Goal: Task Accomplishment & Management: Manage account settings

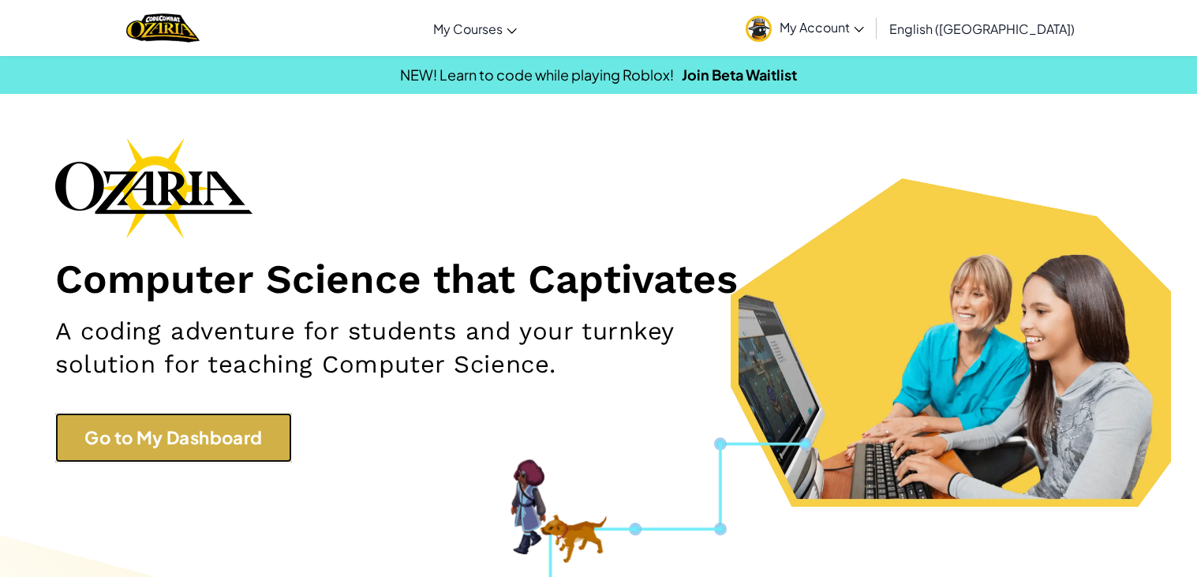
click at [264, 435] on link "Go to My Dashboard" at bounding box center [173, 438] width 237 height 50
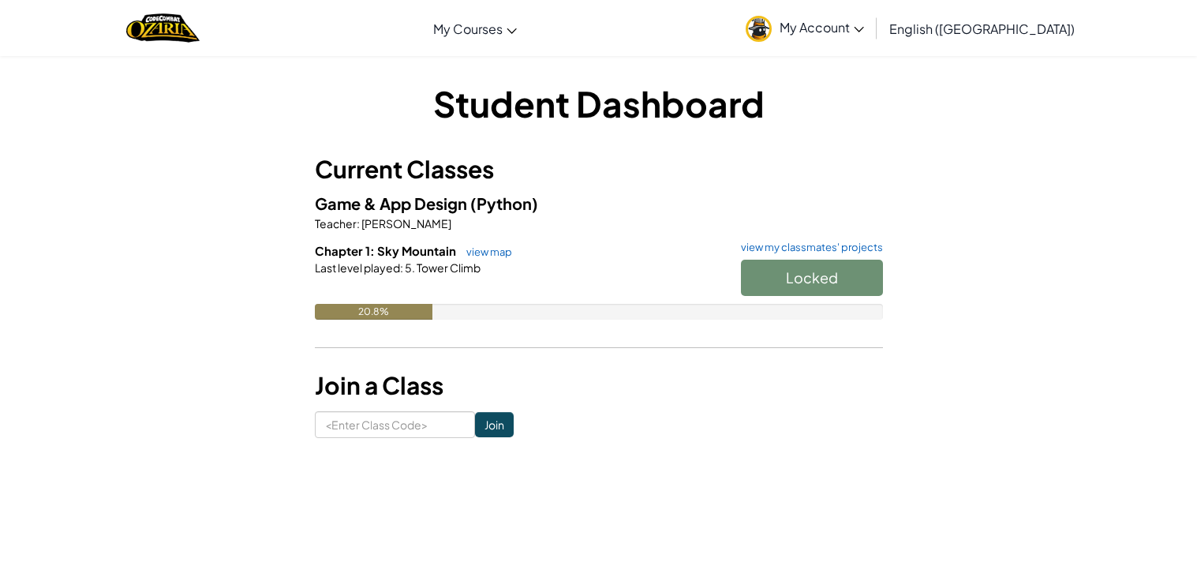
click at [864, 33] on span "My Account" at bounding box center [821, 27] width 84 height 17
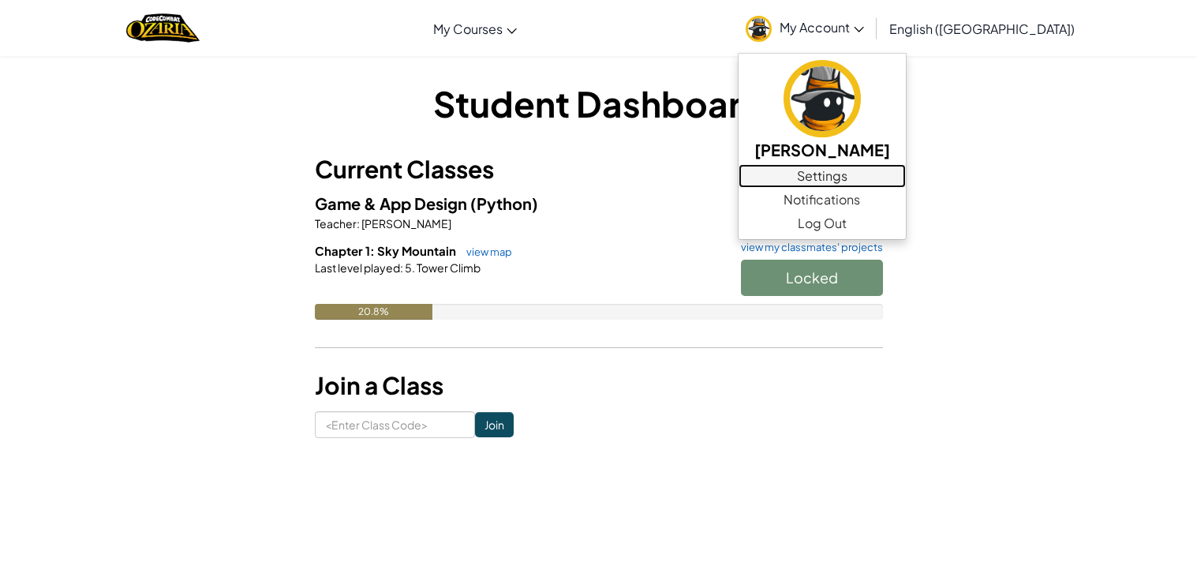
click at [899, 170] on link "Settings" at bounding box center [821, 176] width 167 height 24
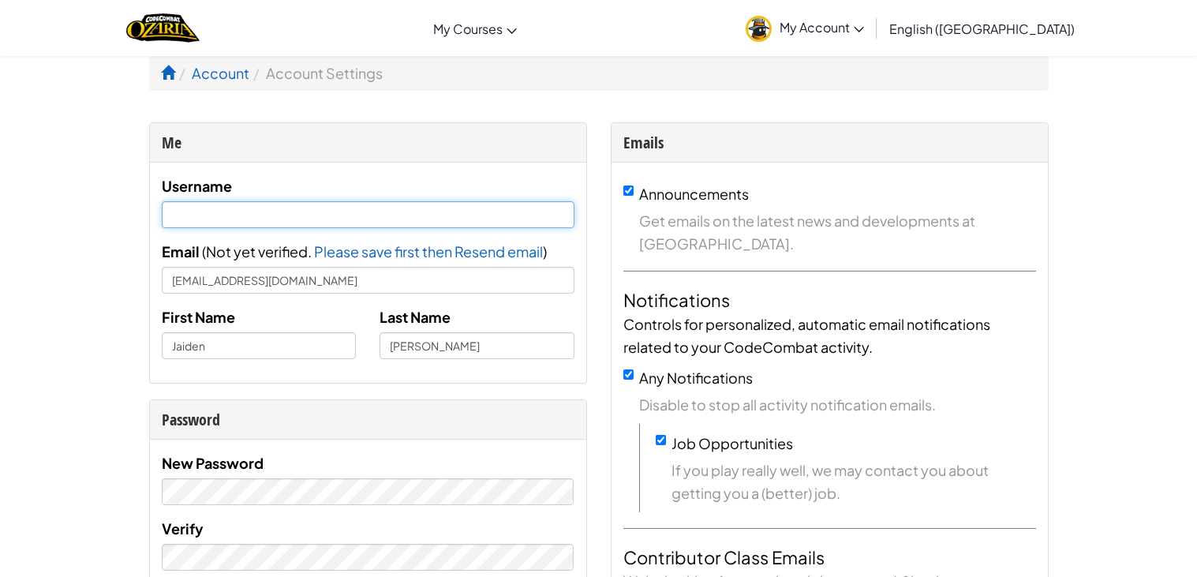
click at [356, 208] on input "text" at bounding box center [368, 214] width 413 height 27
type input "thecoolestpluh"
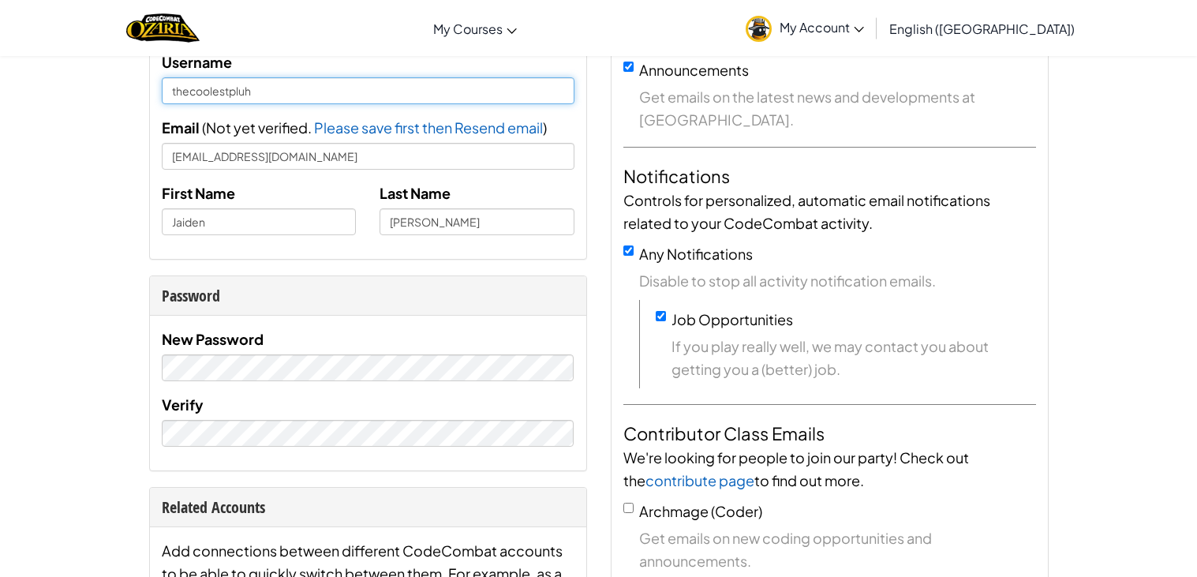
scroll to position [132, 0]
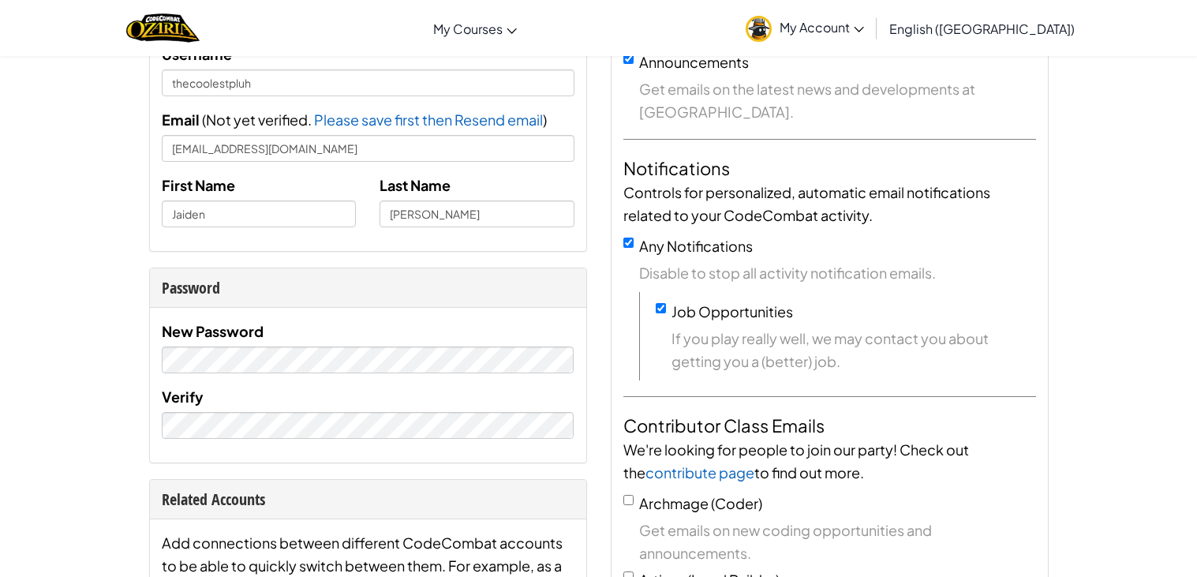
click at [440, 257] on div "Me Username thecoolestpluh Email ( Not yet verified. Please save first then Res…" at bounding box center [367, 522] width 461 height 1063
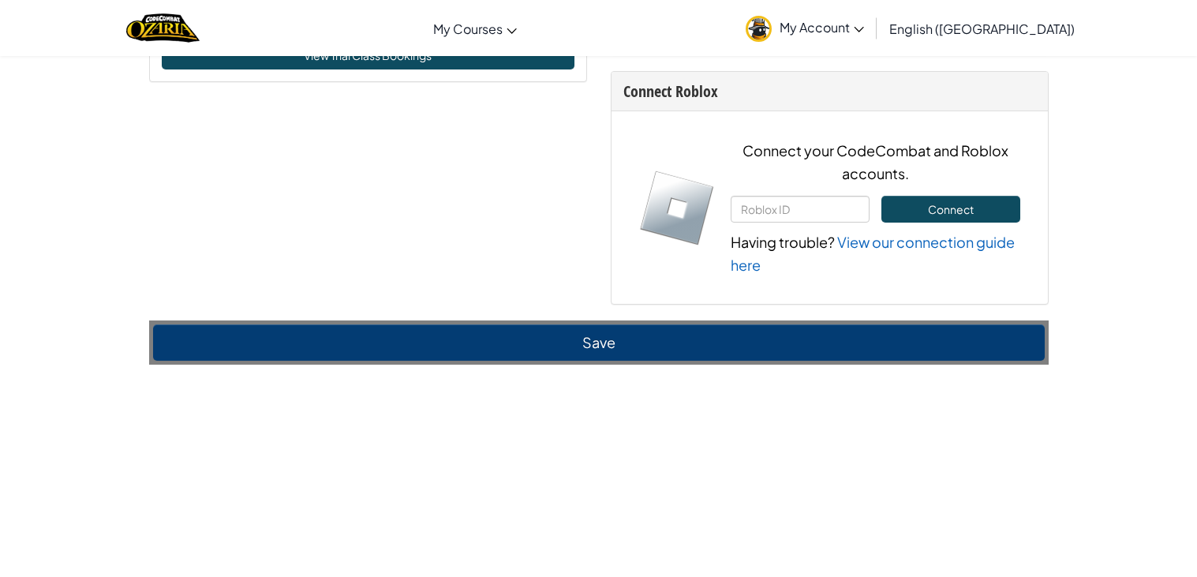
scroll to position [1089, 0]
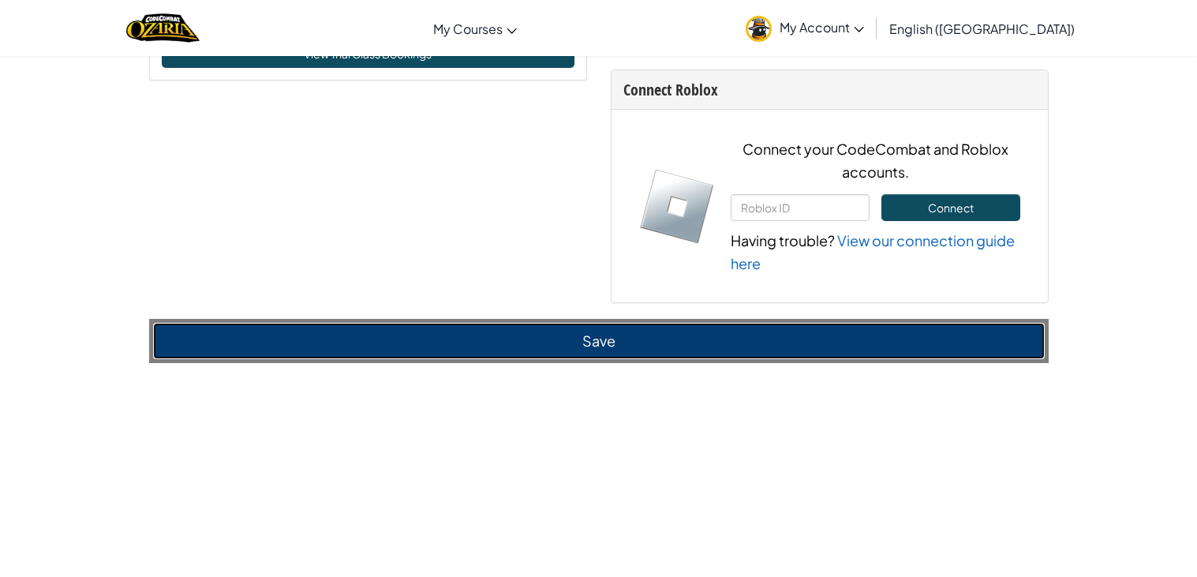
click at [525, 339] on button "Save" at bounding box center [598, 341] width 891 height 36
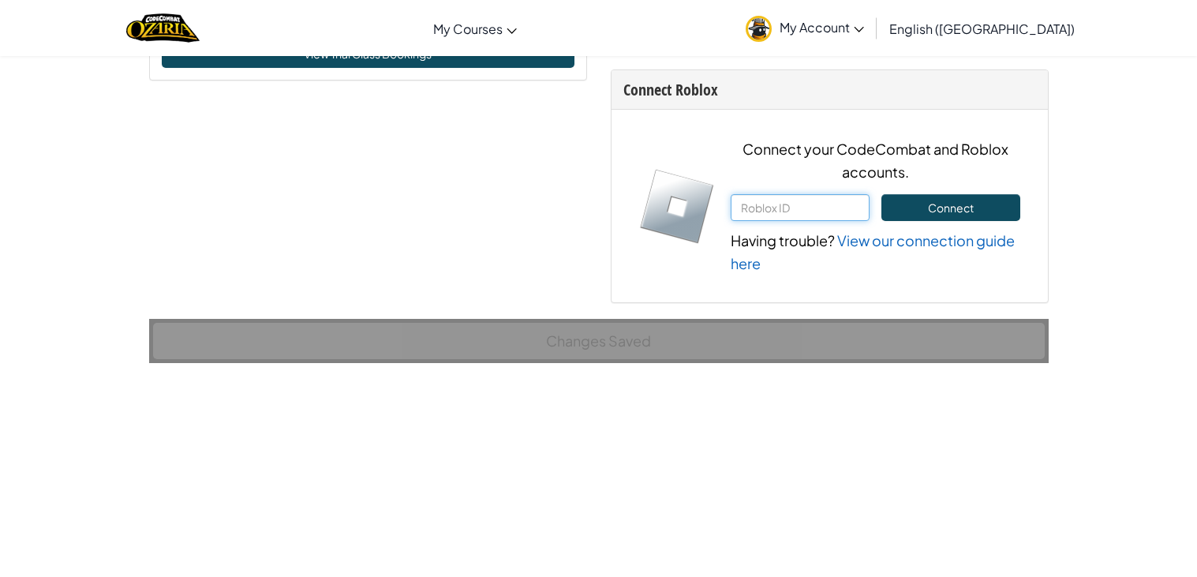
click at [807, 214] on input "text" at bounding box center [799, 207] width 139 height 27
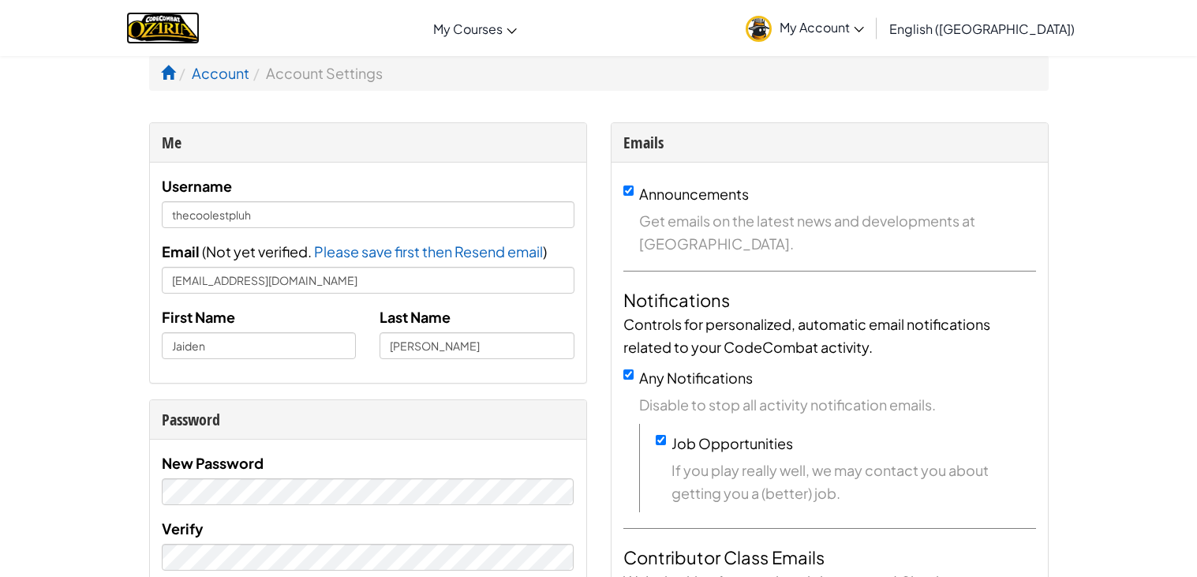
click at [193, 38] on img "Home" at bounding box center [162, 28] width 73 height 32
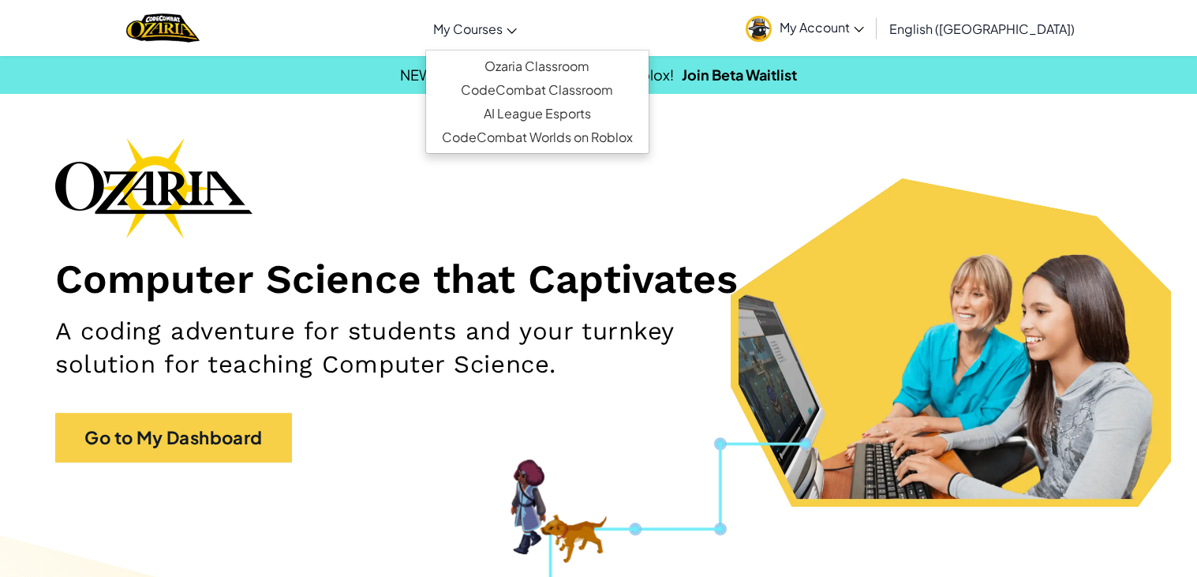
click at [502, 24] on span "My Courses" at bounding box center [467, 29] width 69 height 17
click at [573, 57] on link "Ozaria Classroom" at bounding box center [537, 66] width 222 height 24
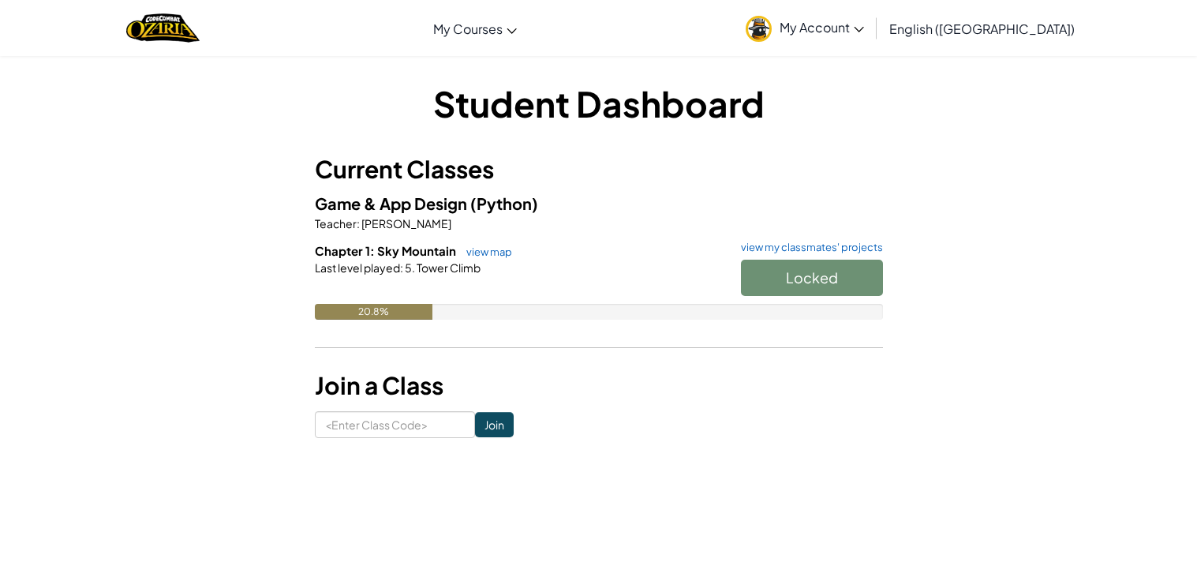
click at [864, 23] on span "My Account" at bounding box center [821, 27] width 84 height 17
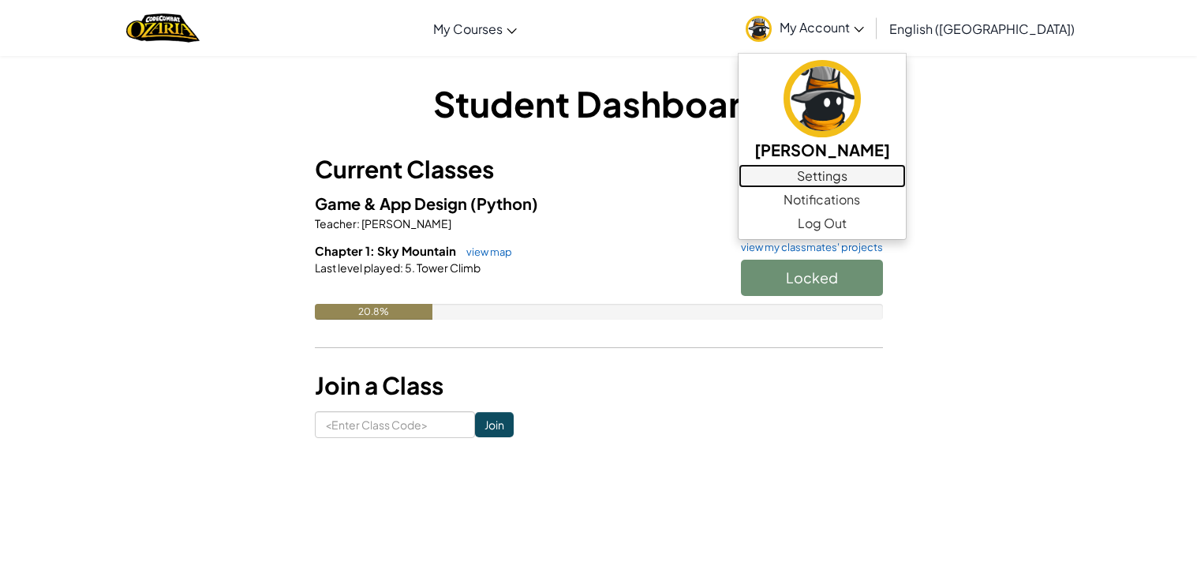
click at [906, 173] on link "Settings" at bounding box center [821, 176] width 167 height 24
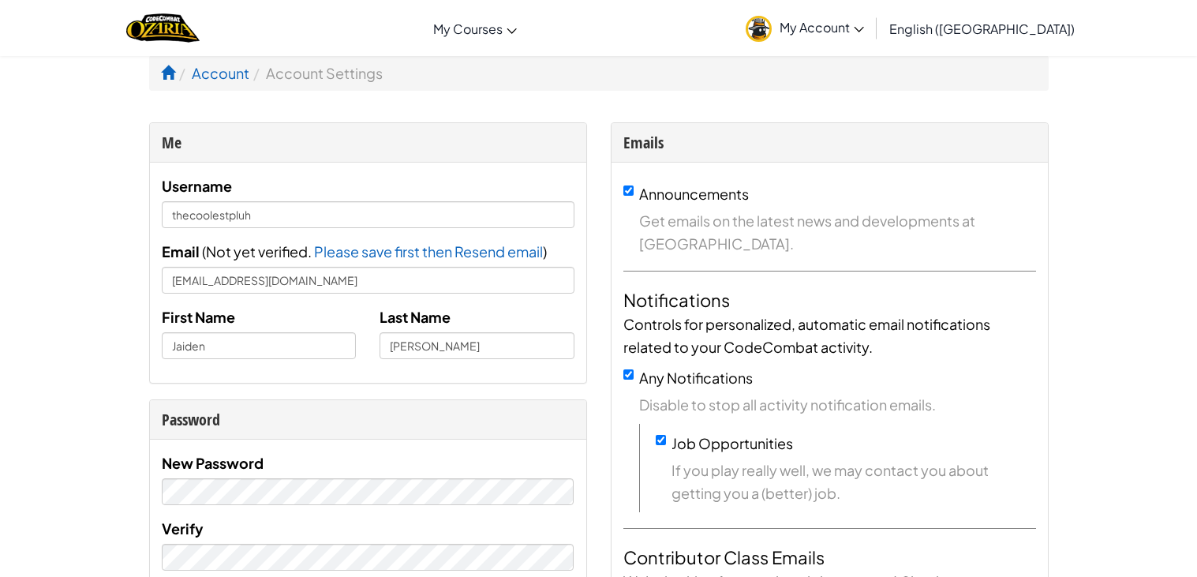
click at [771, 22] on img at bounding box center [758, 29] width 26 height 26
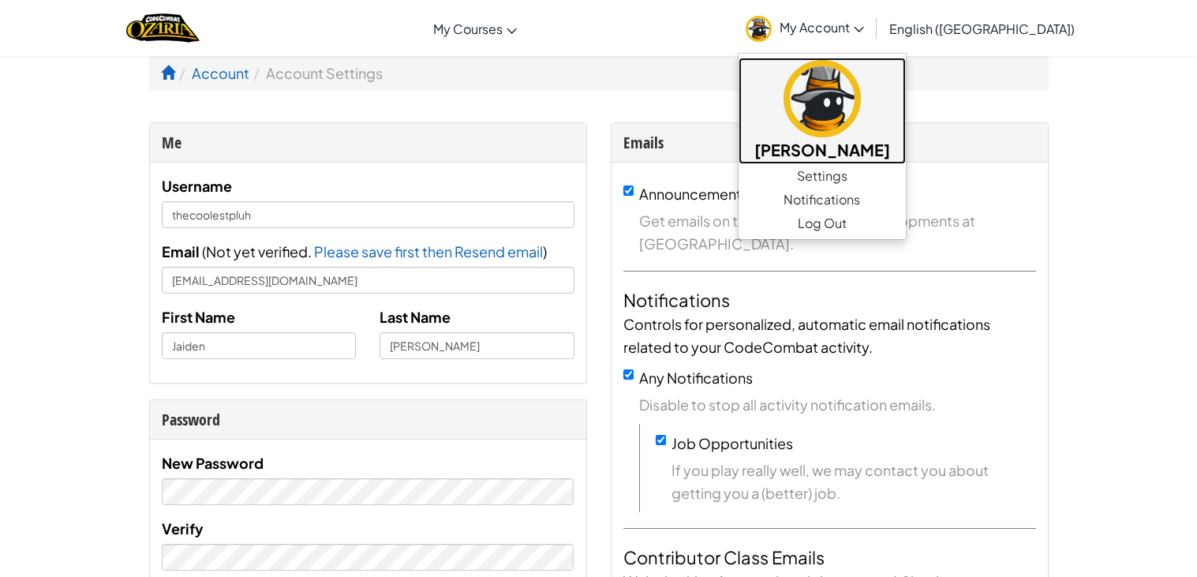
click at [861, 122] on img at bounding box center [821, 98] width 77 height 77
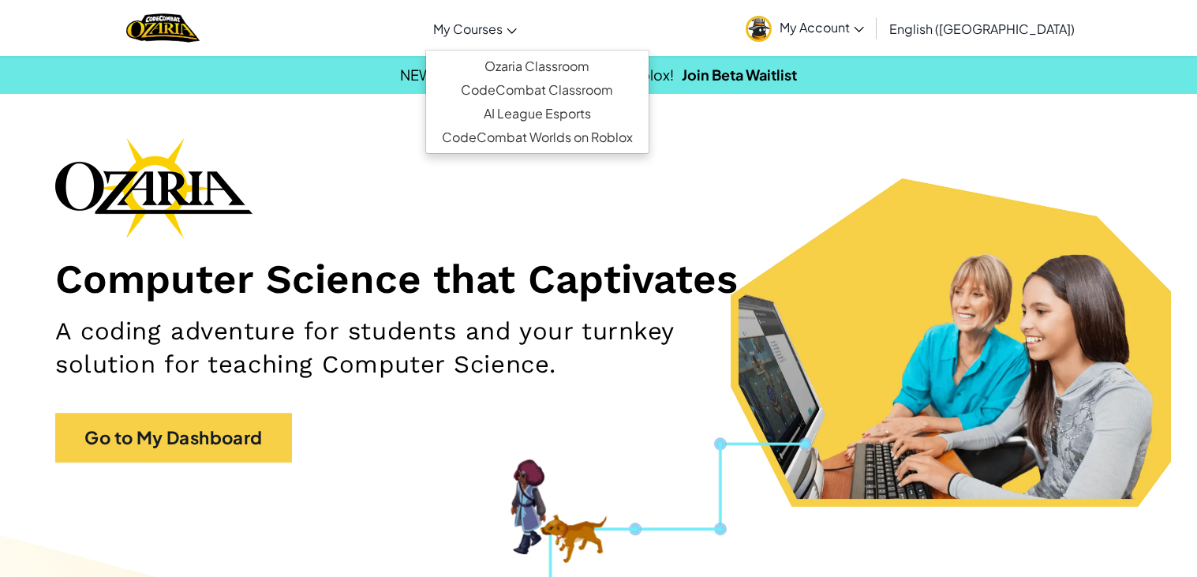
click at [502, 25] on span "My Courses" at bounding box center [467, 29] width 69 height 17
click at [543, 68] on link "Ozaria Classroom" at bounding box center [537, 66] width 222 height 24
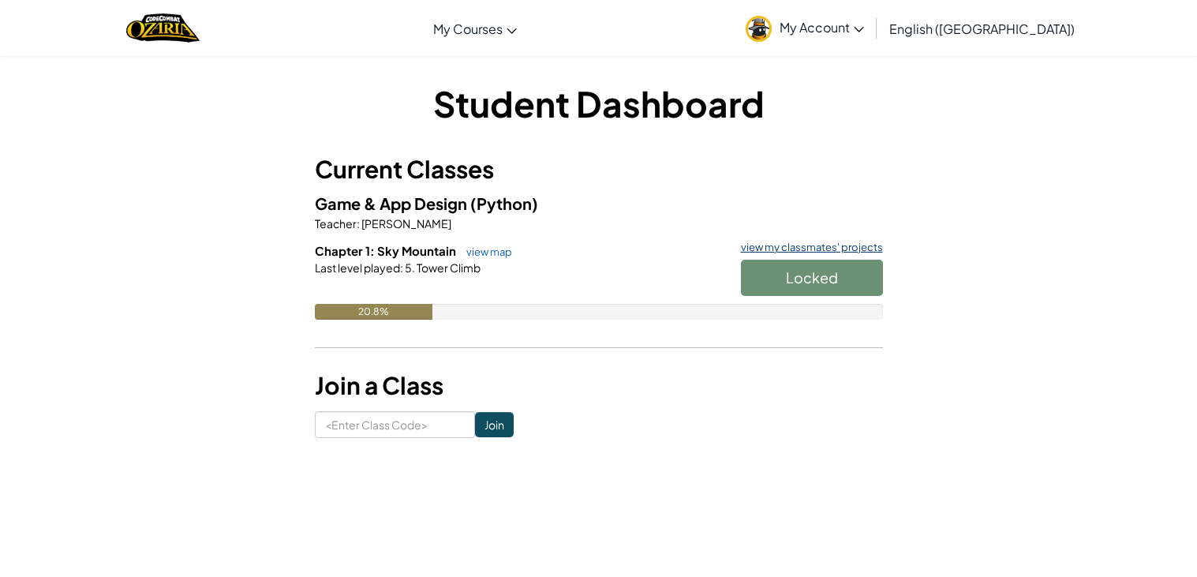
click at [838, 242] on link "view my classmates' projects" at bounding box center [808, 247] width 150 height 10
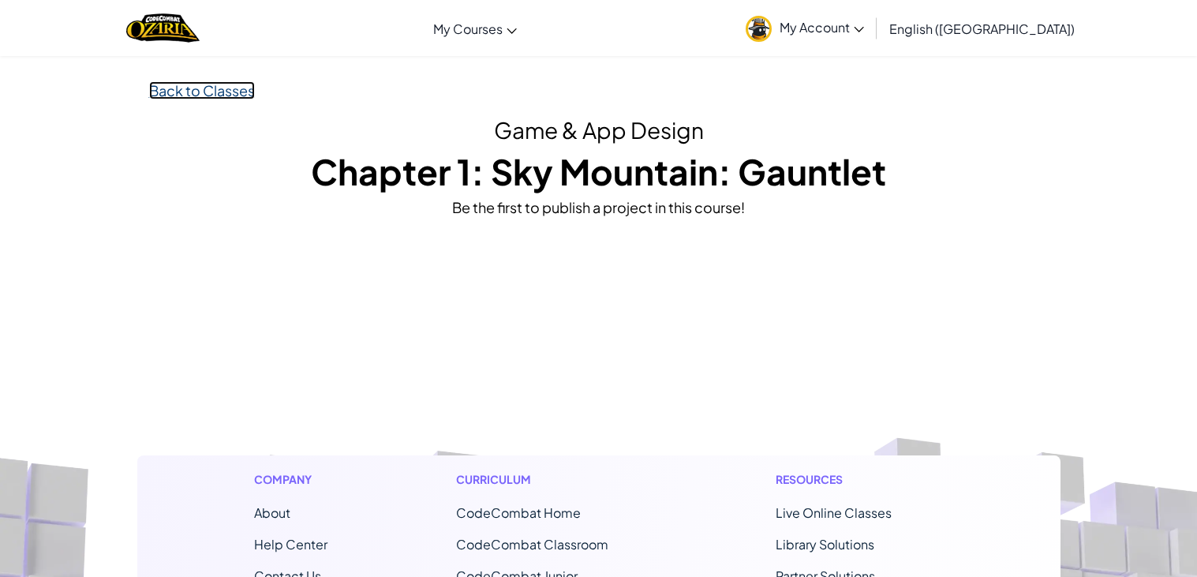
click at [198, 88] on link "Back to Classes" at bounding box center [202, 90] width 106 height 18
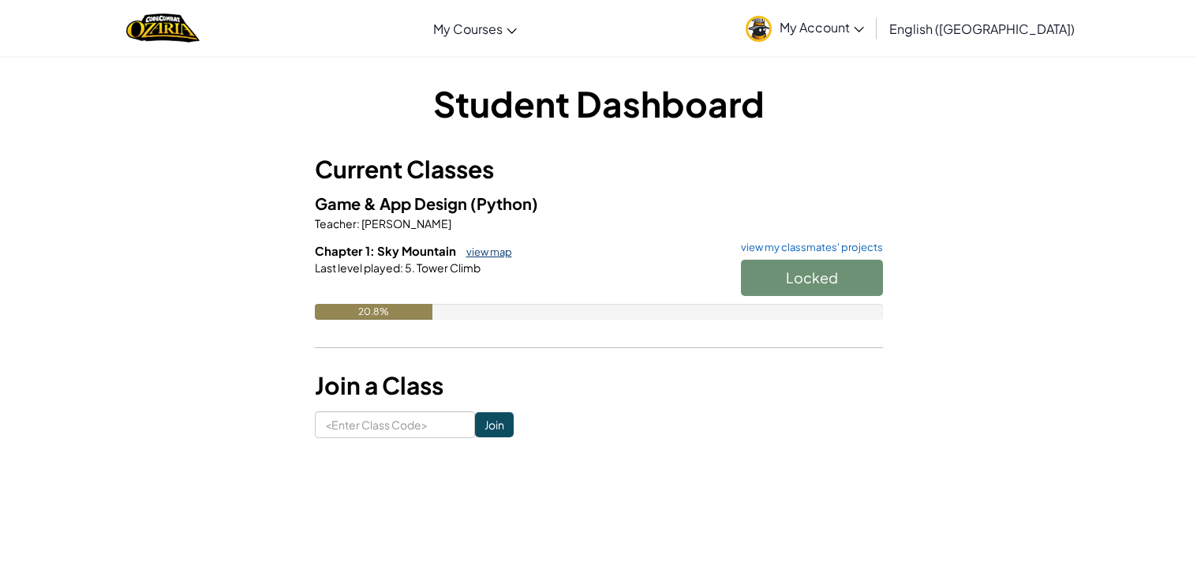
click at [495, 246] on link "view map" at bounding box center [485, 251] width 54 height 13
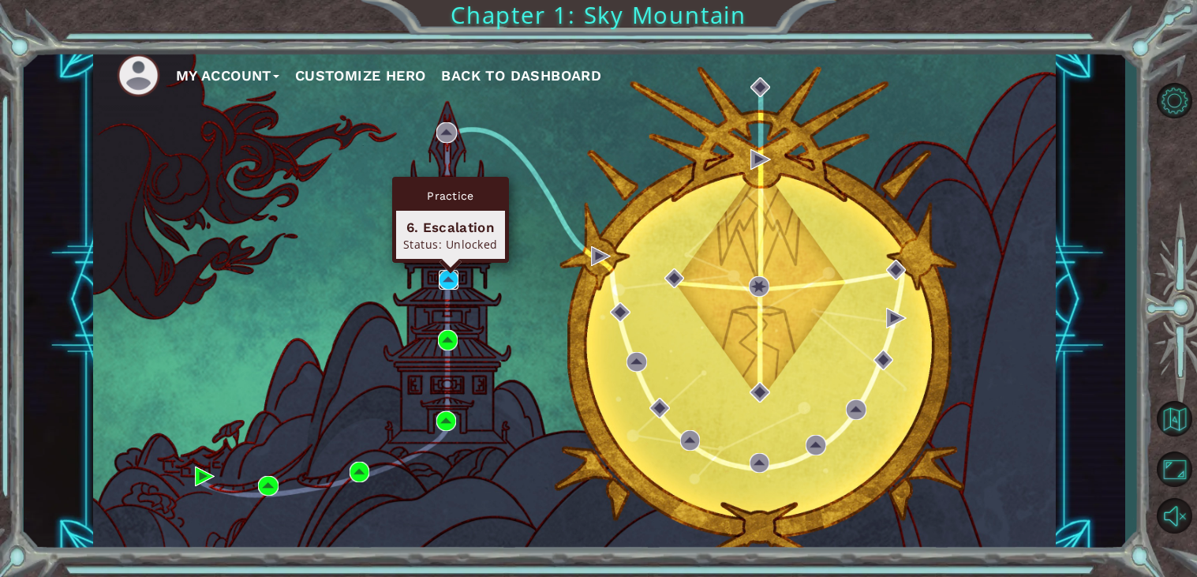
click at [447, 273] on img at bounding box center [449, 280] width 21 height 21
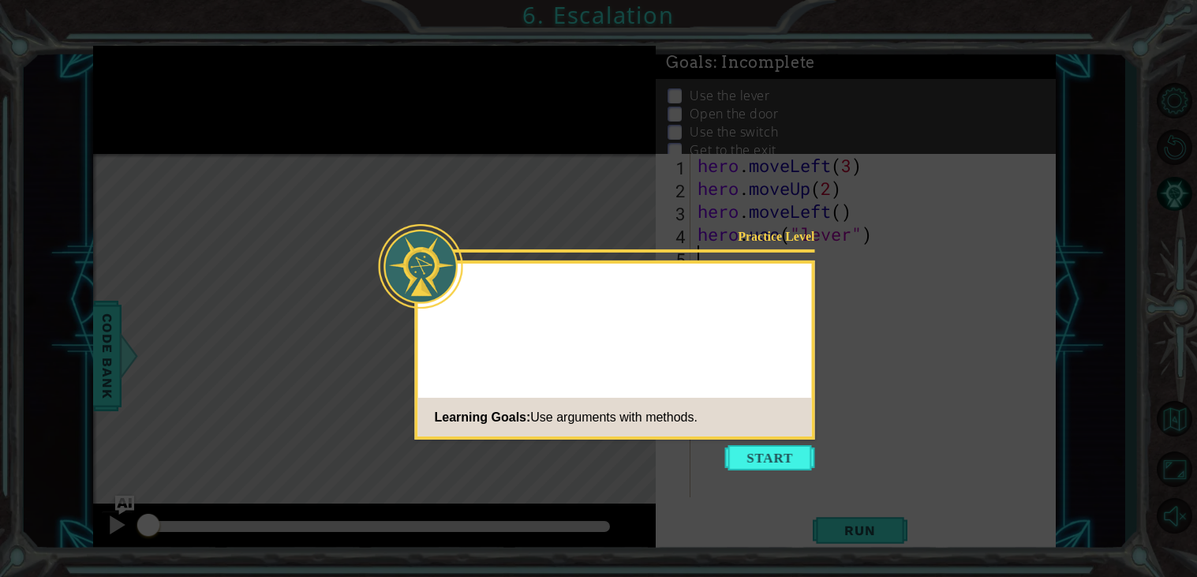
click at [797, 355] on div "Practice Level Learning Goals: Use arguments with methods." at bounding box center [615, 349] width 400 height 179
click at [773, 446] on button "Start" at bounding box center [770, 457] width 90 height 25
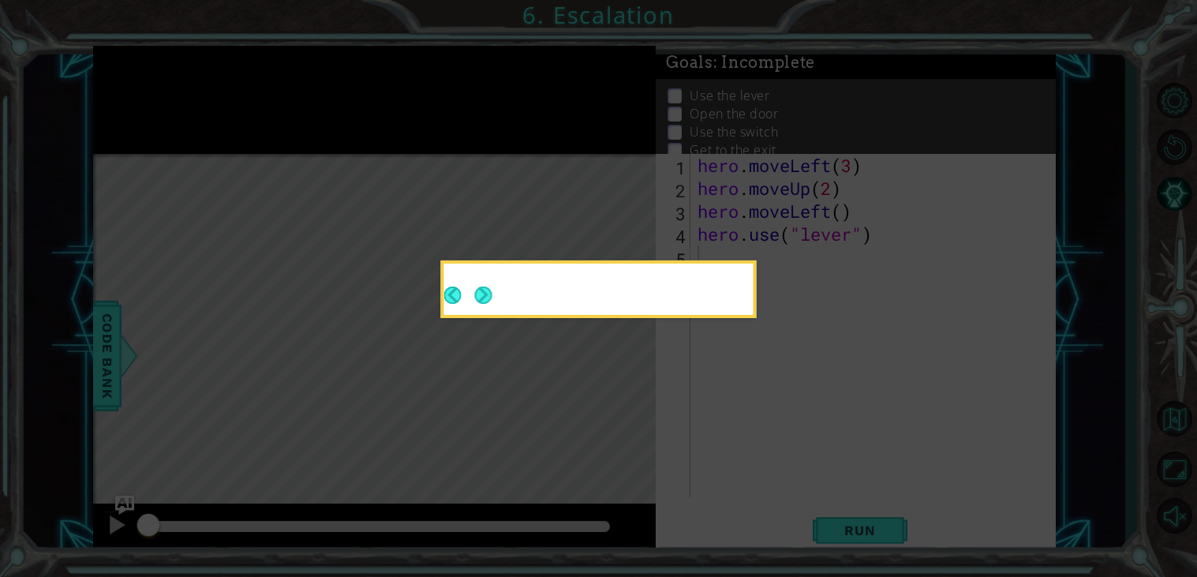
click at [781, 456] on icon at bounding box center [598, 288] width 1197 height 577
click at [775, 455] on icon at bounding box center [598, 288] width 1197 height 577
click at [495, 315] on div at bounding box center [599, 289] width 316 height 58
click at [497, 301] on div at bounding box center [598, 291] width 309 height 45
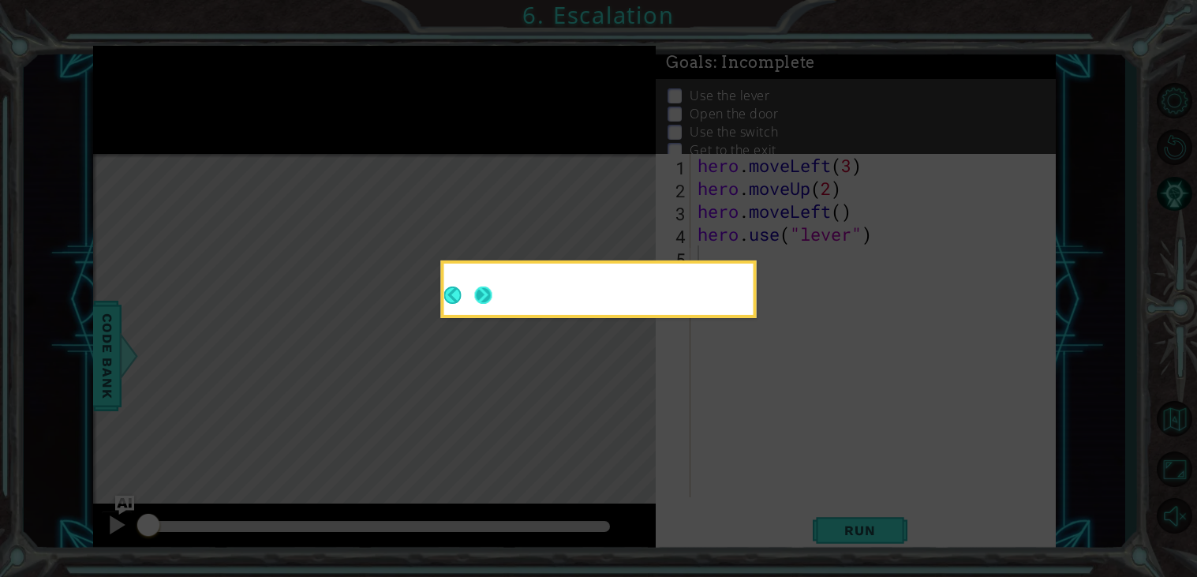
click at [486, 297] on button "Next" at bounding box center [482, 294] width 17 height 17
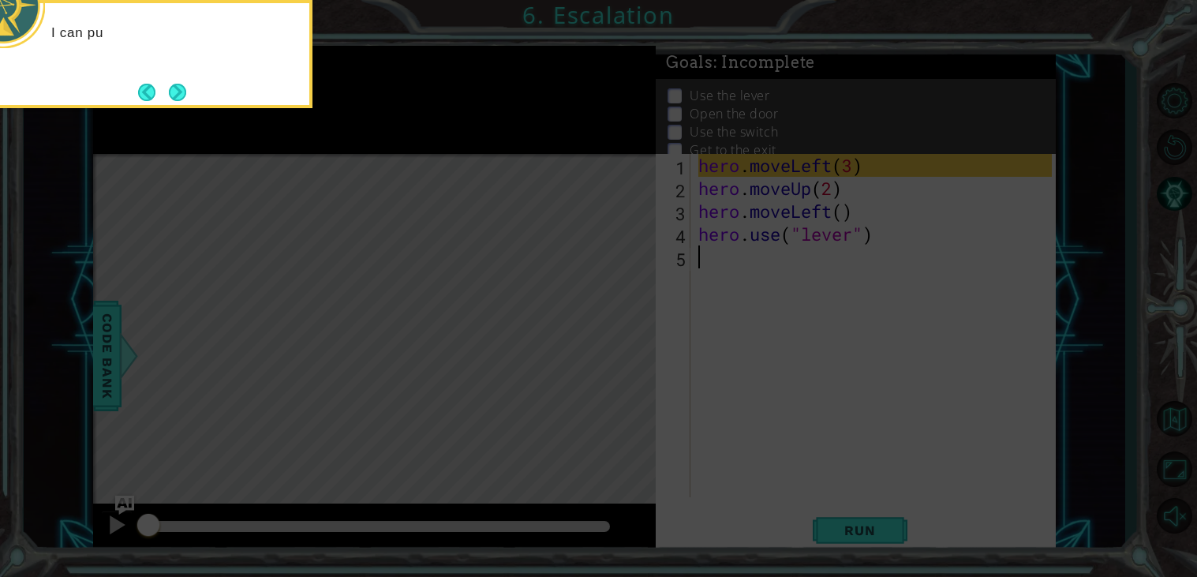
click at [186, 92] on button "Next" at bounding box center [177, 92] width 17 height 17
click at [173, 94] on icon at bounding box center [598, 85] width 1197 height 981
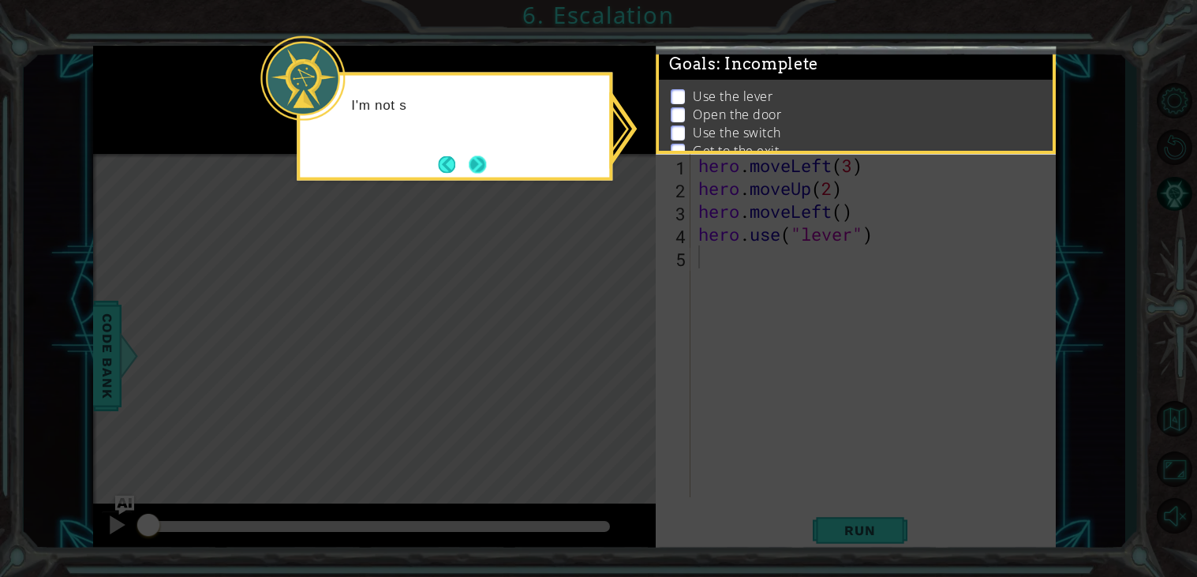
click at [486, 165] on button "Next" at bounding box center [477, 163] width 17 height 17
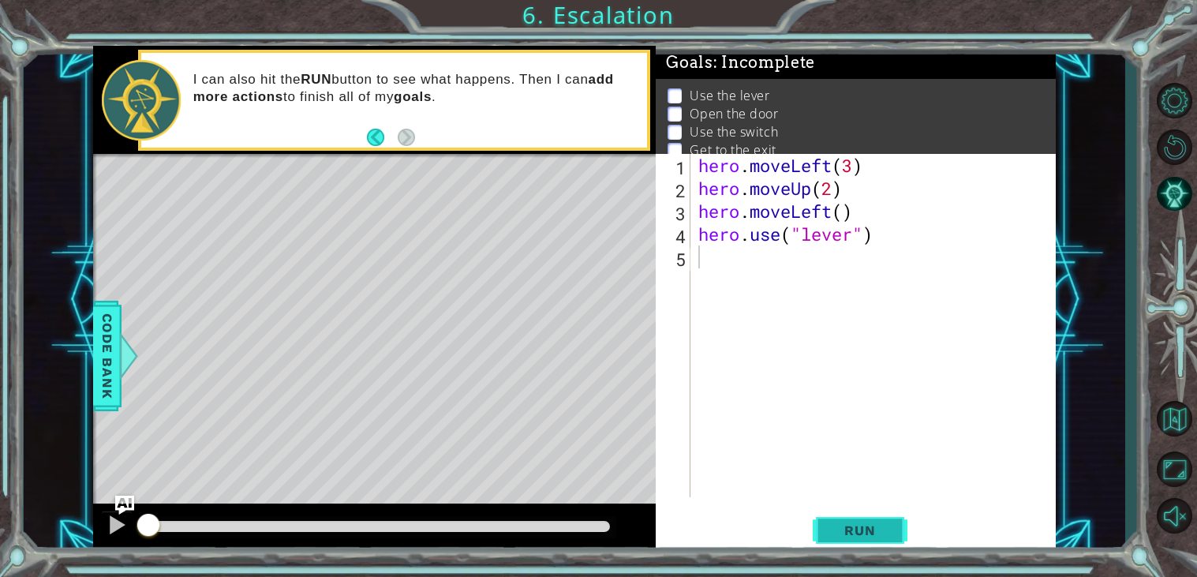
click at [858, 531] on span "Run" at bounding box center [859, 530] width 62 height 16
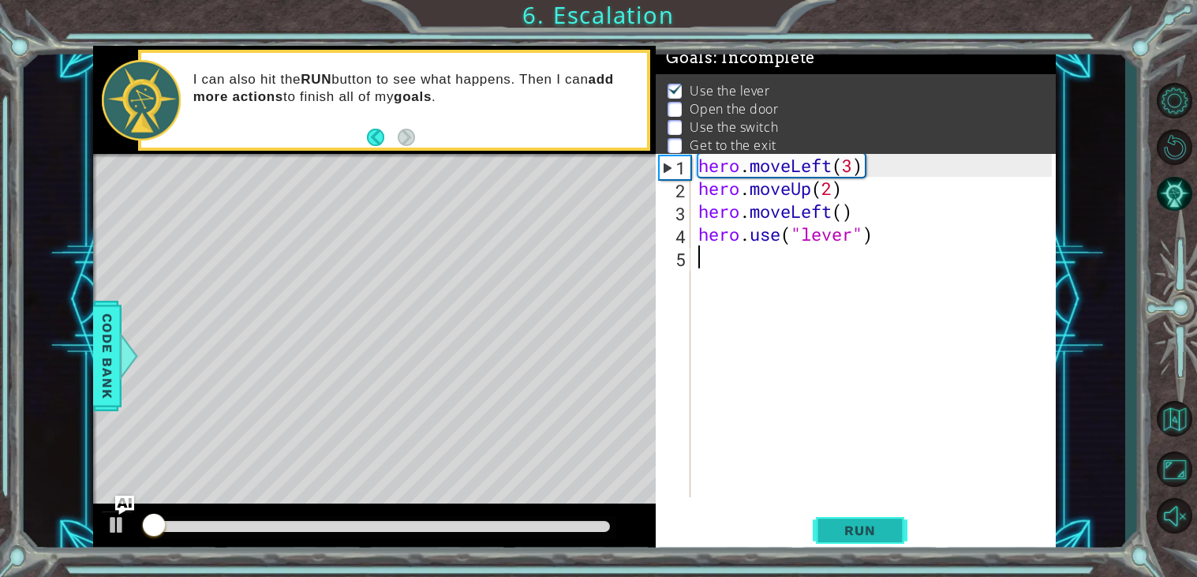
scroll to position [6, 0]
click at [755, 275] on div "hero . moveLeft ( 3 ) hero . moveUp ( 2 ) hero . moveLeft ( ) hero . use ( "lev…" at bounding box center [877, 348] width 364 height 389
click at [111, 520] on div at bounding box center [116, 524] width 21 height 21
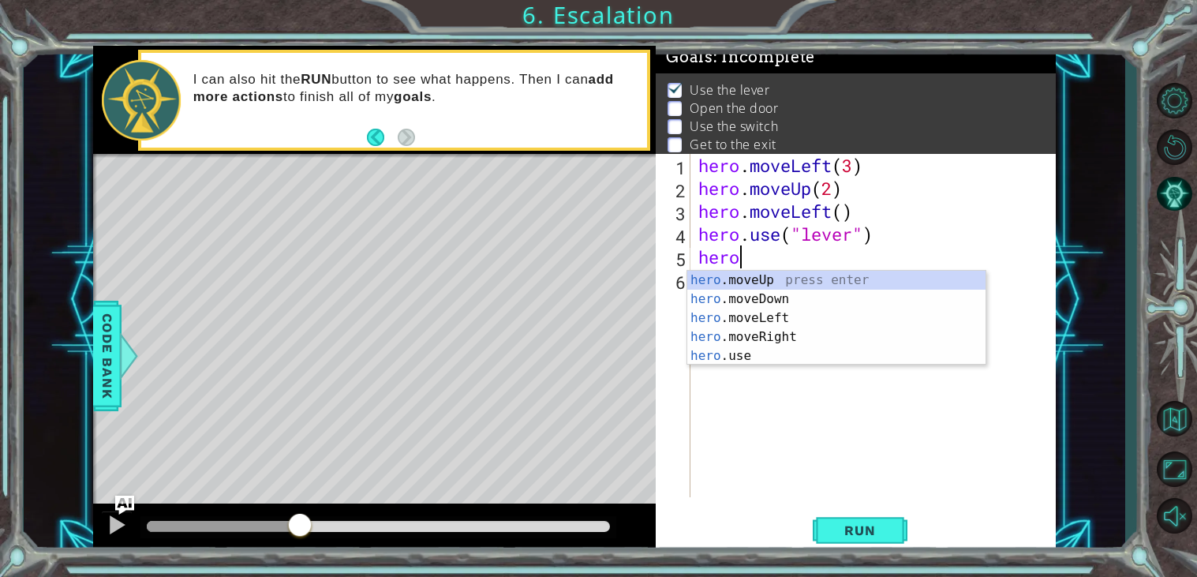
scroll to position [0, 1]
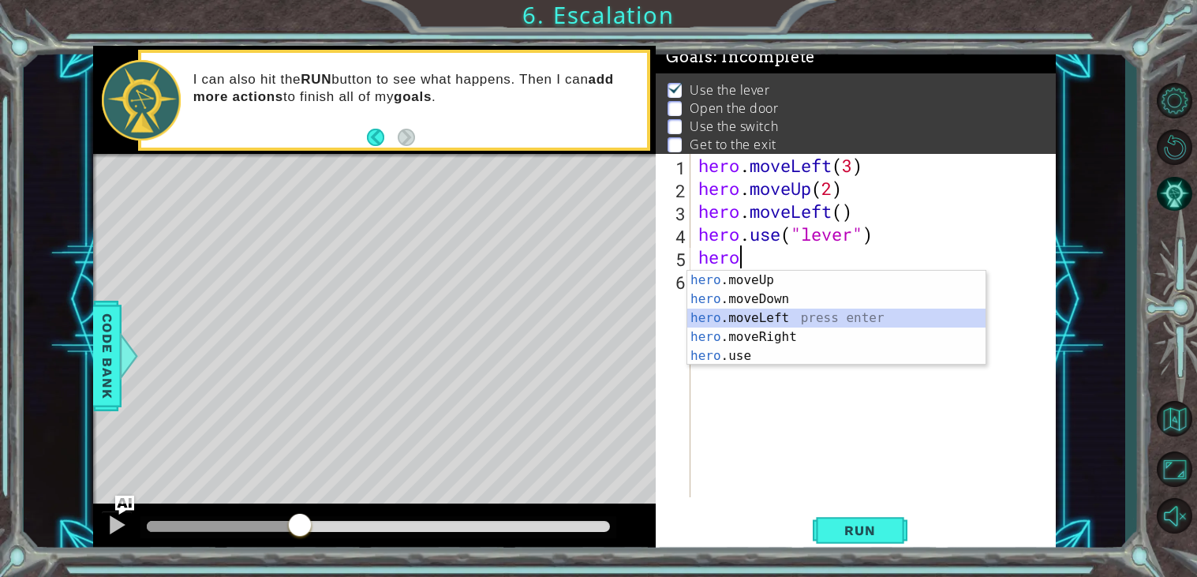
type textarea "hero.moveLeft(1)"
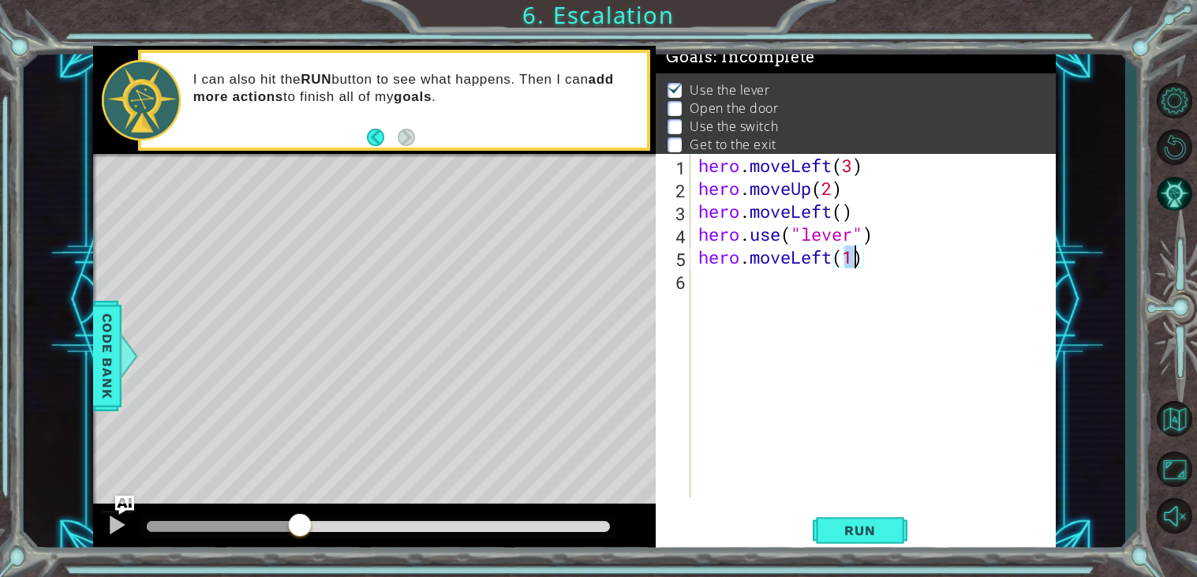
click at [754, 314] on div "hero . moveLeft ( 3 ) hero . moveUp ( 2 ) hero . moveLeft ( ) hero . use ( "lev…" at bounding box center [877, 348] width 364 height 389
type textarea "hero.use("door")"
click at [753, 326] on div "hero . moveLeft ( 3 ) hero . moveUp ( 2 ) hero . moveLeft ( ) hero . use ( "lev…" at bounding box center [877, 348] width 364 height 389
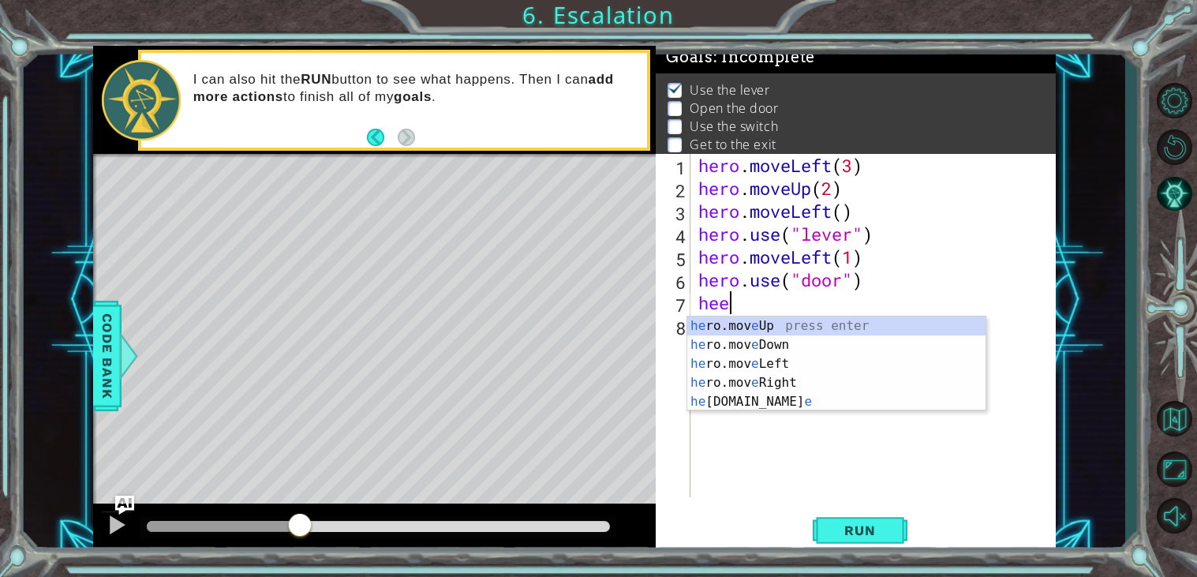
scroll to position [0, 0]
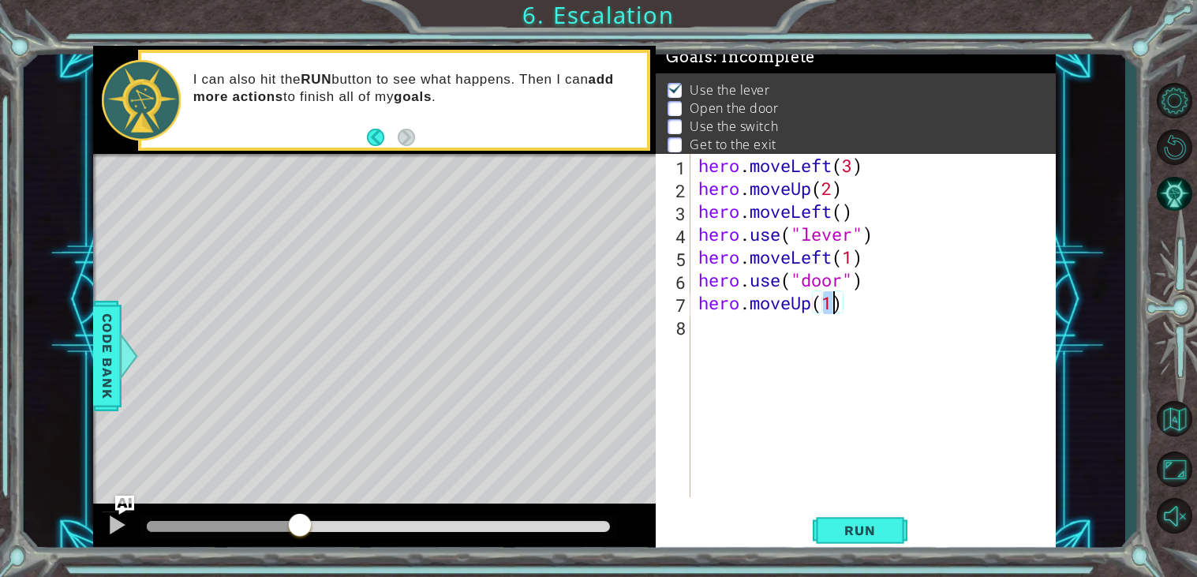
type textarea "hero.moveUp(2)"
click at [734, 340] on div "hero . moveLeft ( 3 ) hero . moveUp ( 2 ) hero . moveLeft ( ) hero . use ( "lev…" at bounding box center [877, 348] width 364 height 389
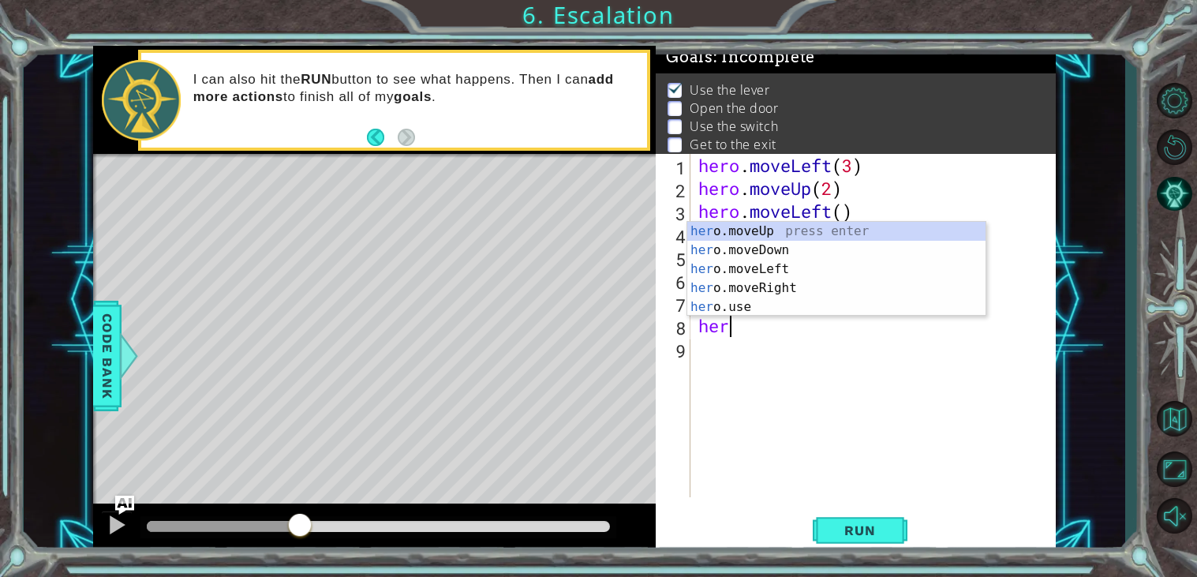
scroll to position [0, 1]
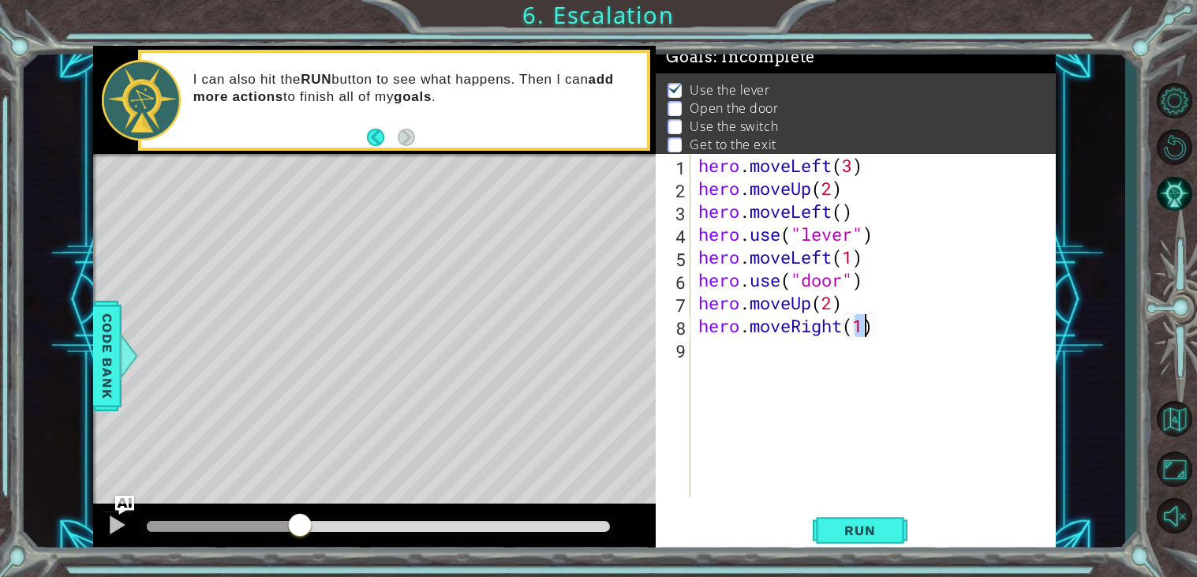
type textarea "hero.moveRight(2)"
click at [734, 349] on div "hero . moveLeft ( 3 ) hero . moveUp ( 2 ) hero . moveLeft ( ) hero . use ( "lev…" at bounding box center [877, 348] width 364 height 389
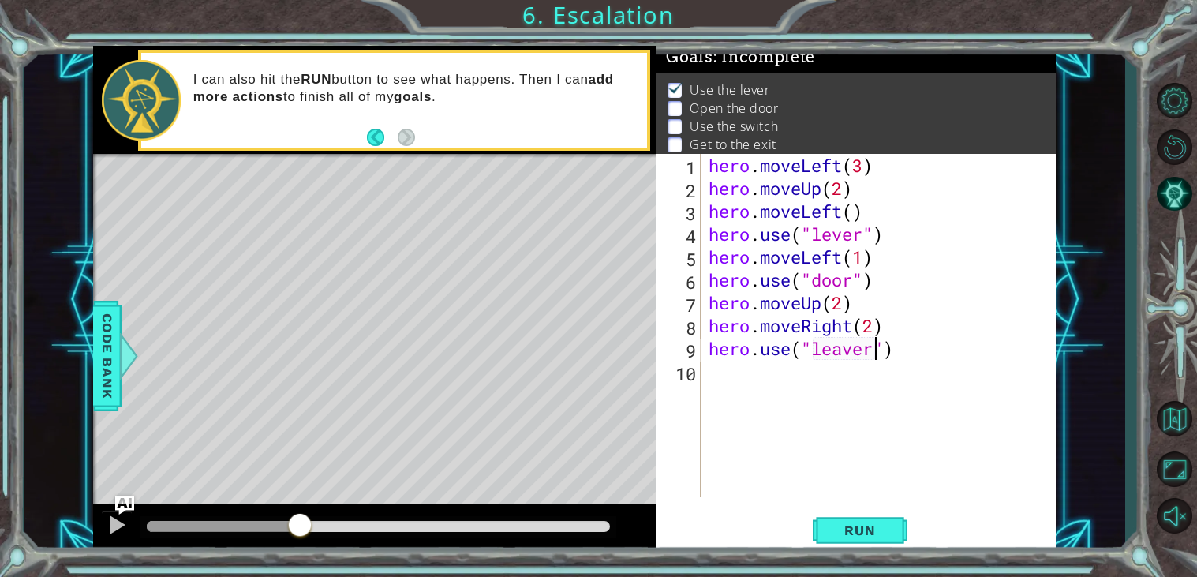
scroll to position [0, 7]
type textarea "hero.use("lever")"
click at [752, 375] on div "hero . moveLeft ( 3 ) hero . moveUp ( 2 ) hero . moveLeft ( ) hero . use ( "lev…" at bounding box center [882, 348] width 355 height 389
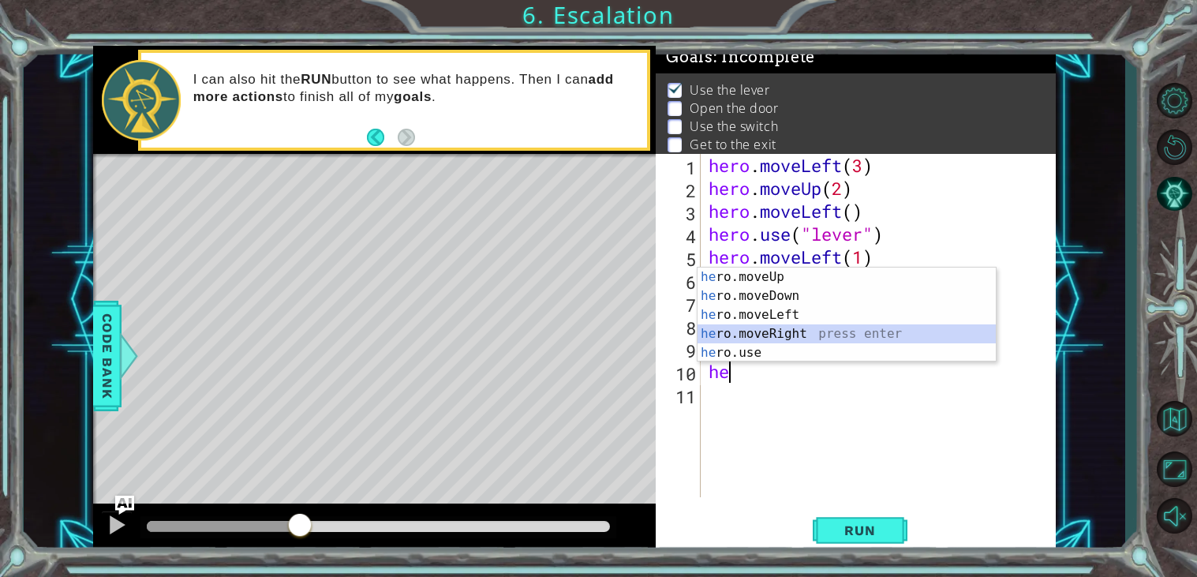
type textarea "hero.moveRight(1)"
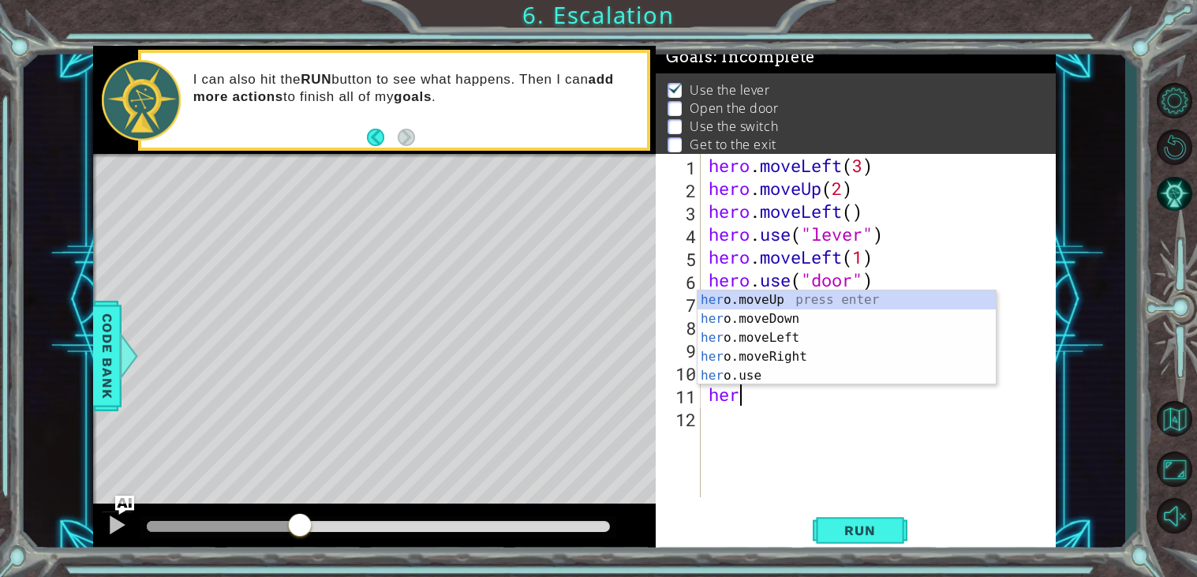
scroll to position [0, 1]
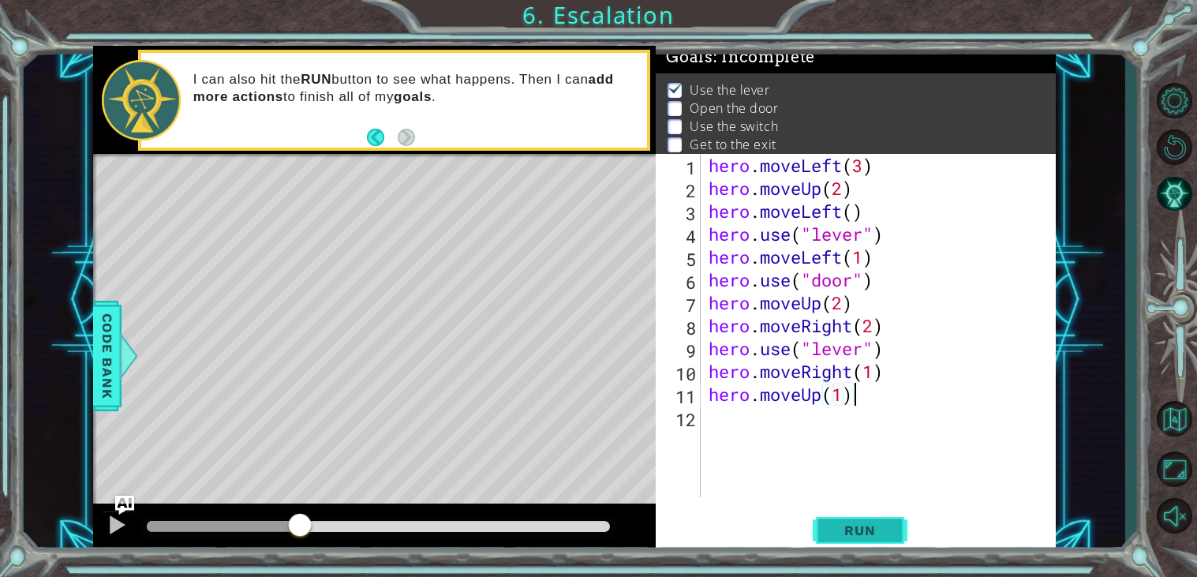
click at [865, 534] on span "Run" at bounding box center [859, 530] width 62 height 16
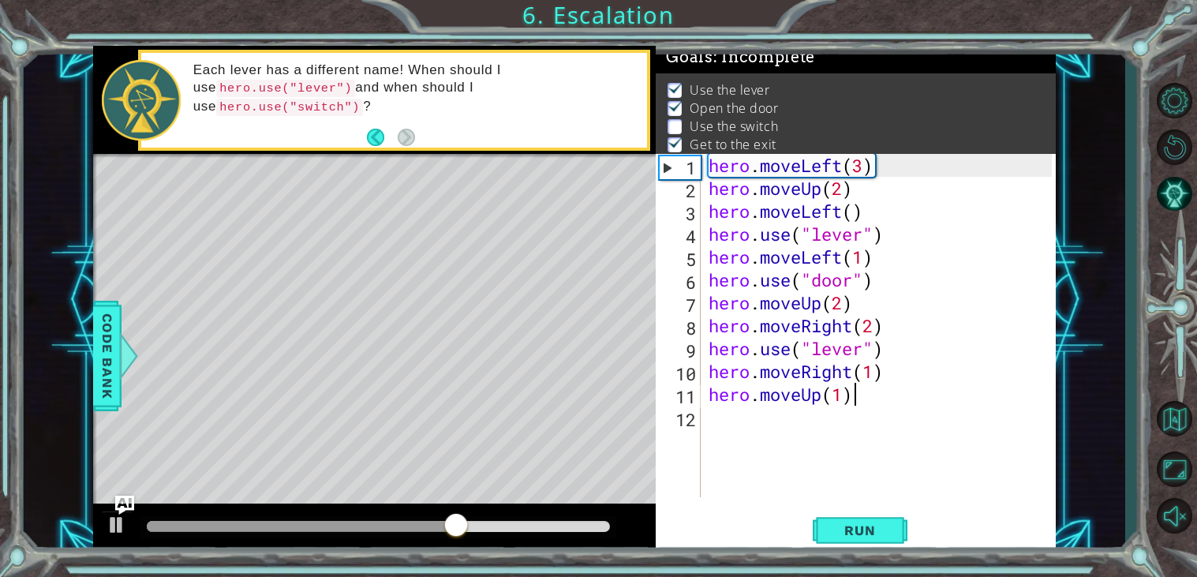
click at [872, 323] on div "hero . moveLeft ( 3 ) hero . moveUp ( 2 ) hero . moveLeft ( ) hero . use ( "lev…" at bounding box center [882, 348] width 355 height 389
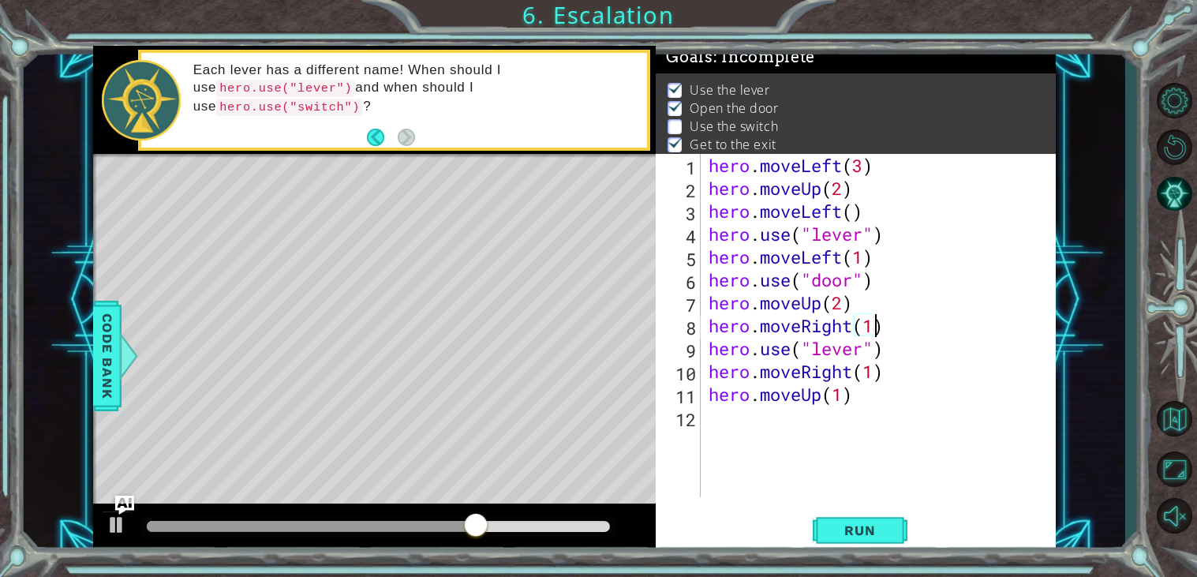
scroll to position [0, 6]
click at [872, 373] on div "hero . moveLeft ( 3 ) hero . moveUp ( 2 ) hero . moveLeft ( ) hero . use ( "lev…" at bounding box center [882, 348] width 355 height 389
click at [865, 525] on span "Run" at bounding box center [859, 530] width 62 height 16
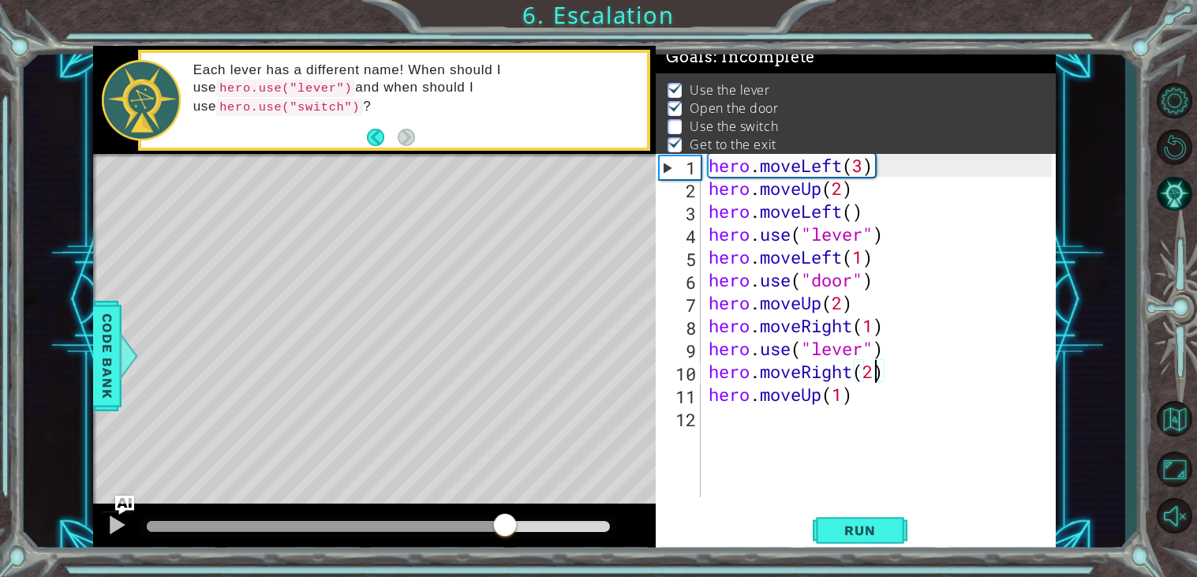
click at [504, 530] on div at bounding box center [378, 526] width 463 height 11
drag, startPoint x: 504, startPoint y: 530, endPoint x: 420, endPoint y: 529, distance: 84.4
click at [420, 529] on div at bounding box center [419, 526] width 28 height 28
click at [112, 529] on div at bounding box center [116, 524] width 21 height 21
click at [377, 527] on div at bounding box center [262, 526] width 231 height 11
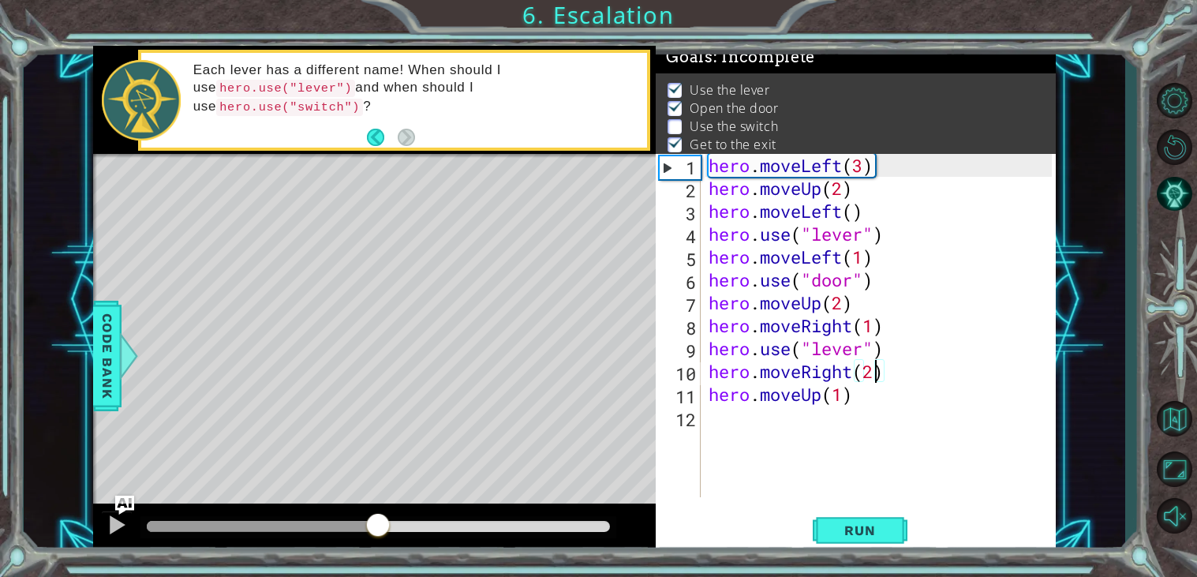
click at [233, 519] on div at bounding box center [378, 527] width 476 height 22
click at [239, 533] on div at bounding box center [378, 527] width 476 height 22
click at [286, 529] on div at bounding box center [217, 526] width 140 height 11
click at [108, 532] on div at bounding box center [116, 524] width 21 height 21
click at [117, 531] on div at bounding box center [116, 524] width 21 height 21
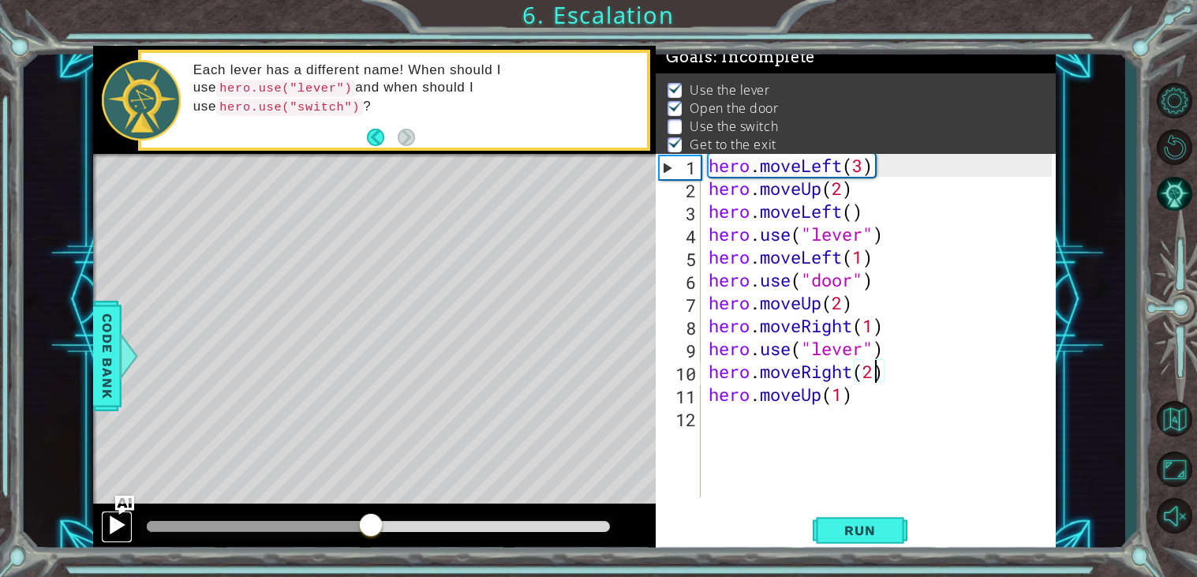
click at [117, 531] on div at bounding box center [116, 524] width 21 height 21
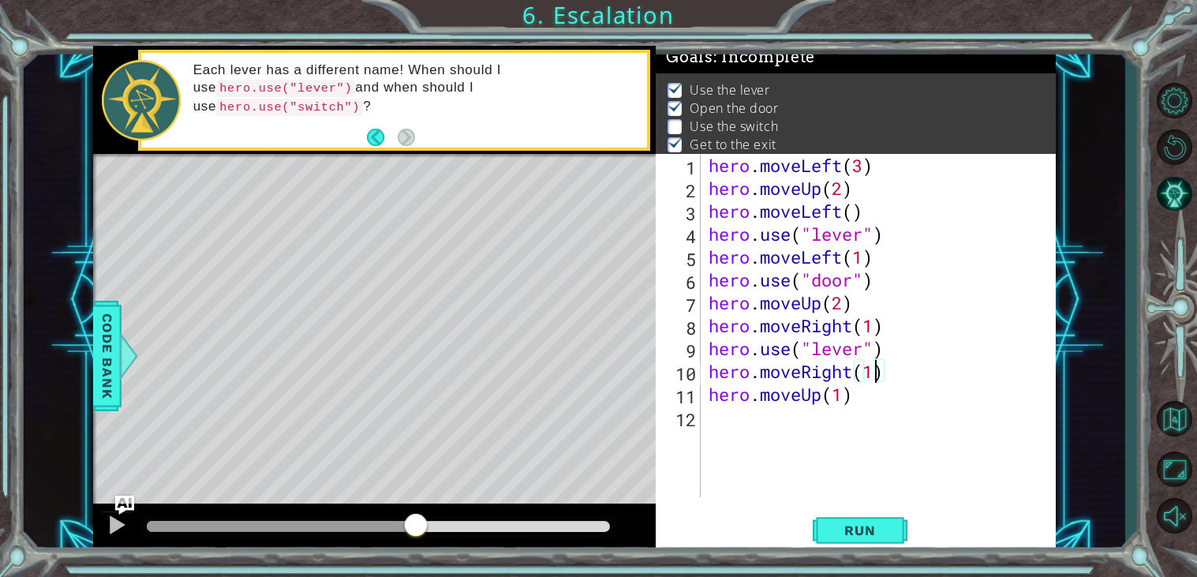
click at [876, 325] on div "hero . moveLeft ( 3 ) hero . moveUp ( 2 ) hero . moveLeft ( ) hero . use ( "lev…" at bounding box center [882, 348] width 355 height 389
type textarea "hero.moveRight(2)"
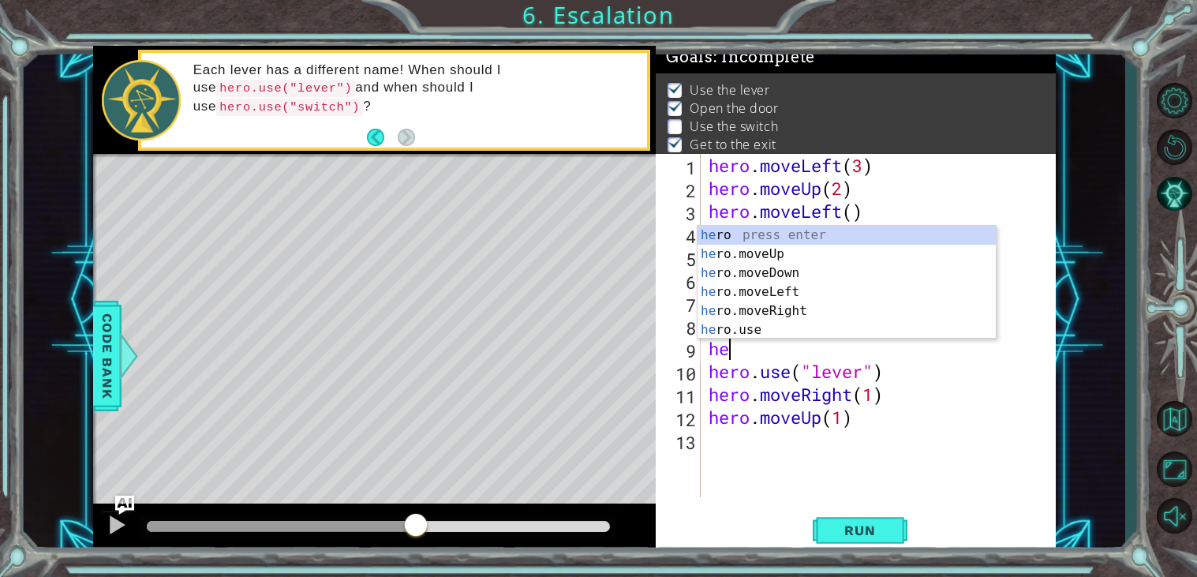
scroll to position [0, 1]
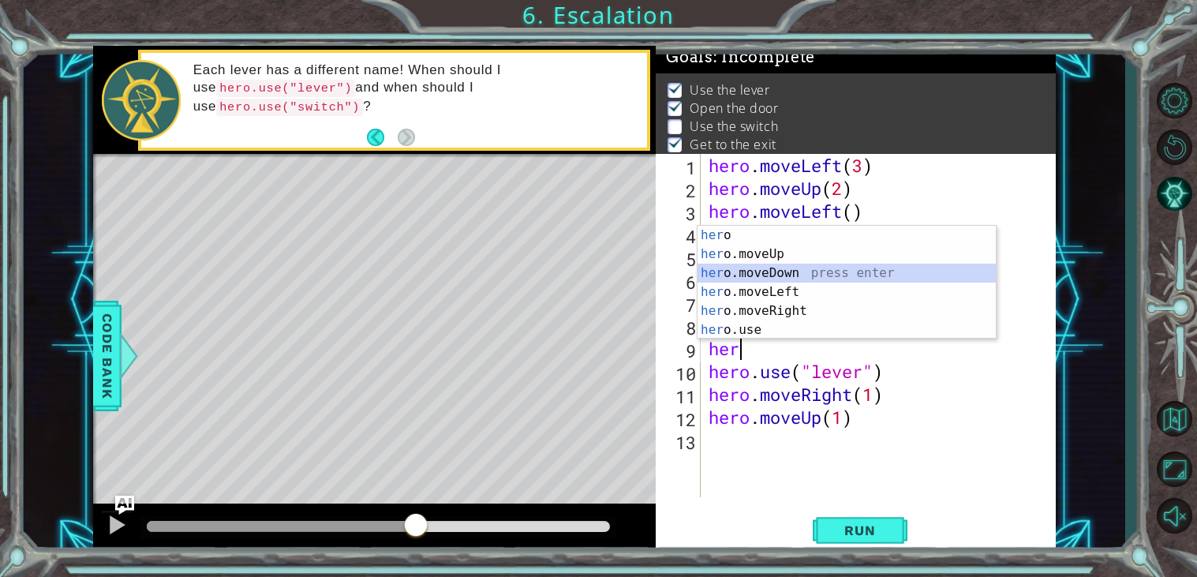
click at [859, 269] on div "her o press enter her o.moveUp press enter her o.moveDown press enter her o.mov…" at bounding box center [846, 301] width 298 height 151
type textarea "hero.moveDown(1)"
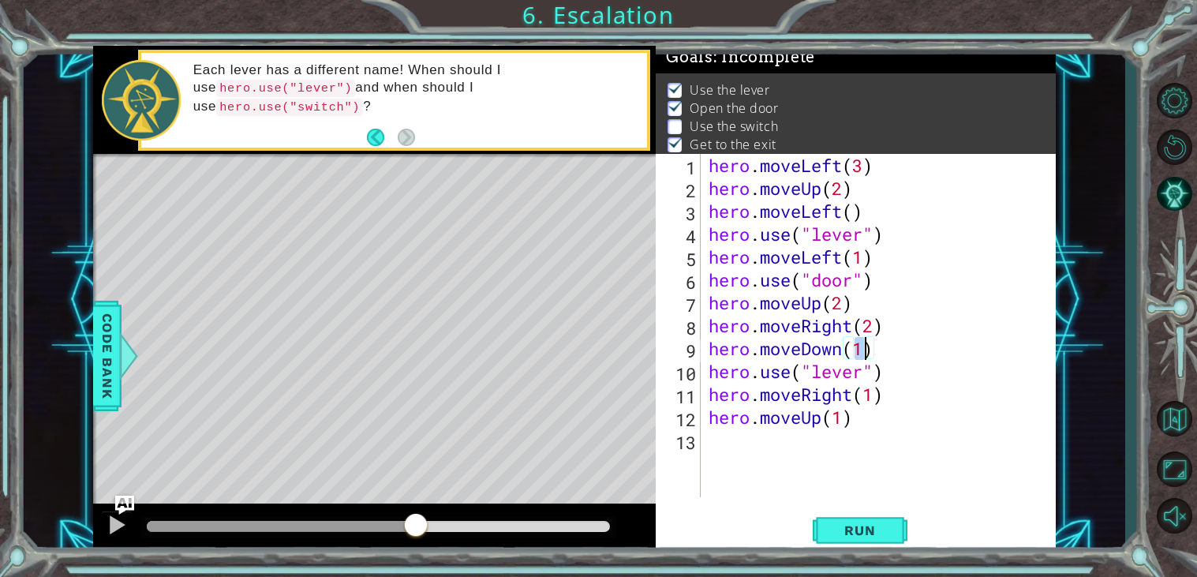
click at [898, 438] on div "hero . moveLeft ( 3 ) hero . moveUp ( 2 ) hero . moveLeft ( ) hero . use ( "lev…" at bounding box center [882, 348] width 355 height 389
click at [867, 533] on span "Run" at bounding box center [859, 530] width 62 height 16
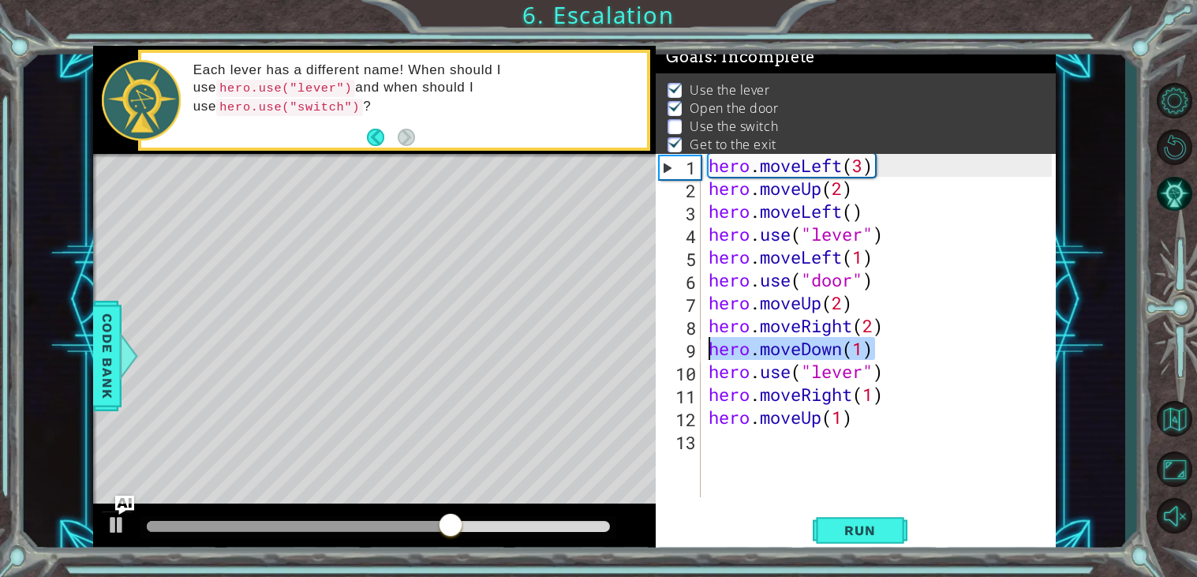
drag, startPoint x: 881, startPoint y: 350, endPoint x: 709, endPoint y: 357, distance: 172.1
click at [709, 357] on div "hero . moveLeft ( 3 ) hero . moveUp ( 2 ) hero . moveLeft ( ) hero . use ( "lev…" at bounding box center [882, 348] width 355 height 389
type textarea "hero.moveDown(1)"
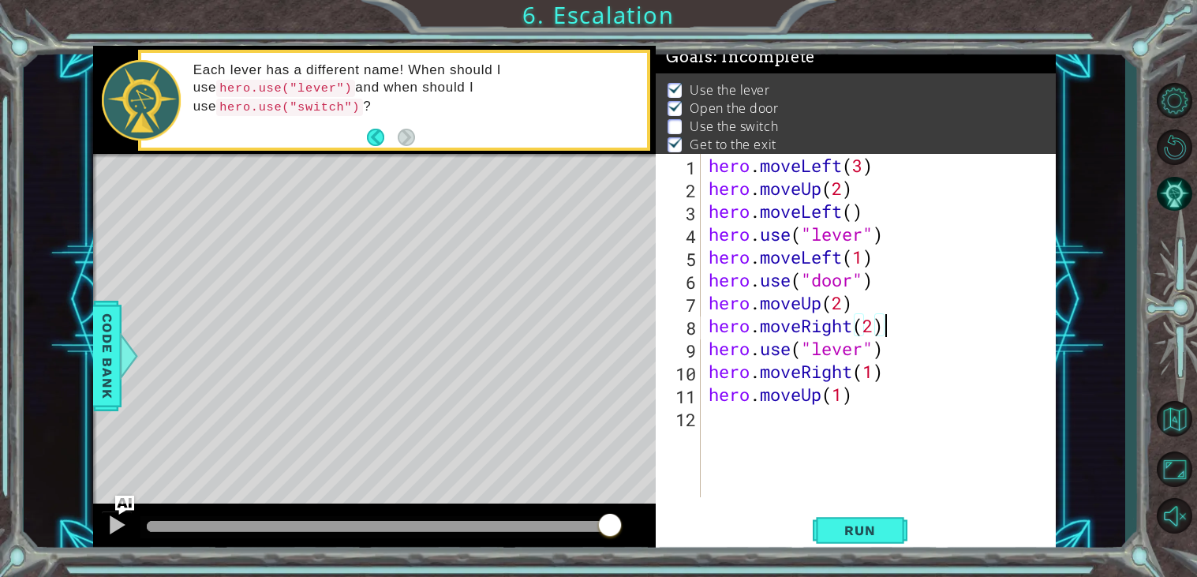
click at [857, 349] on div "hero . moveLeft ( 3 ) hero . moveUp ( 2 ) hero . moveLeft ( ) hero . use ( "lev…" at bounding box center [882, 348] width 355 height 389
type textarea "hero.use("switch")"
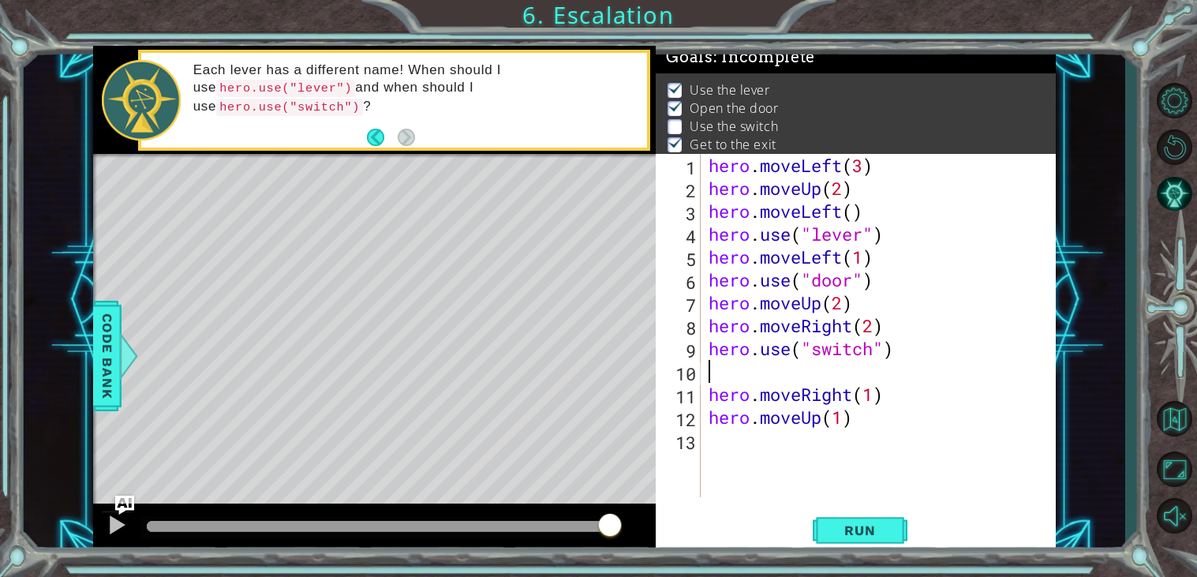
scroll to position [0, 0]
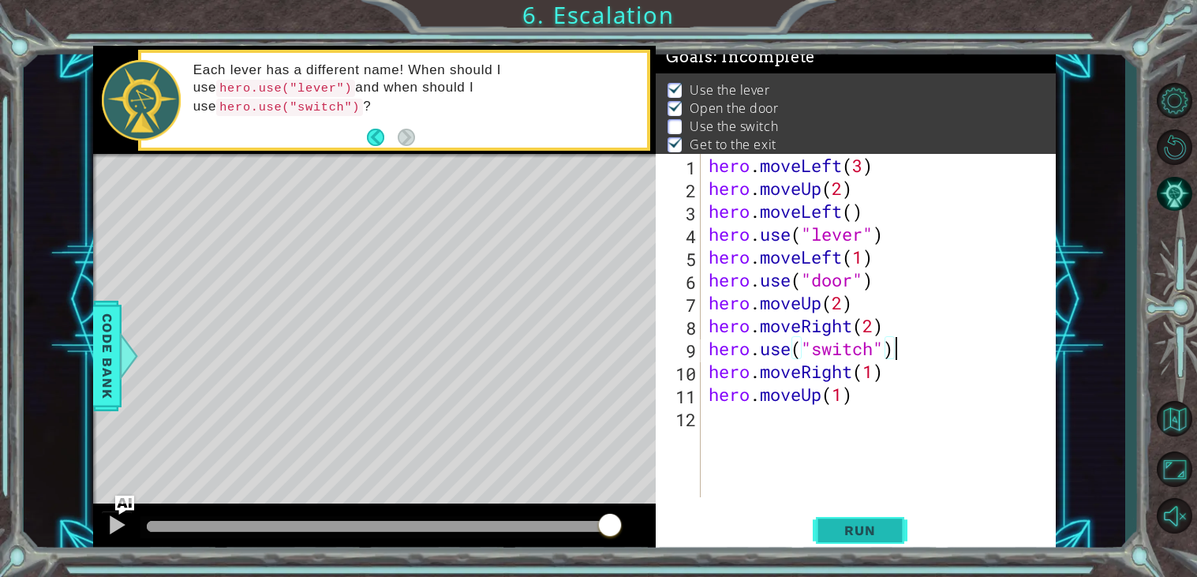
type textarea "hero.use("switch")"
click at [867, 524] on span "Run" at bounding box center [859, 530] width 62 height 16
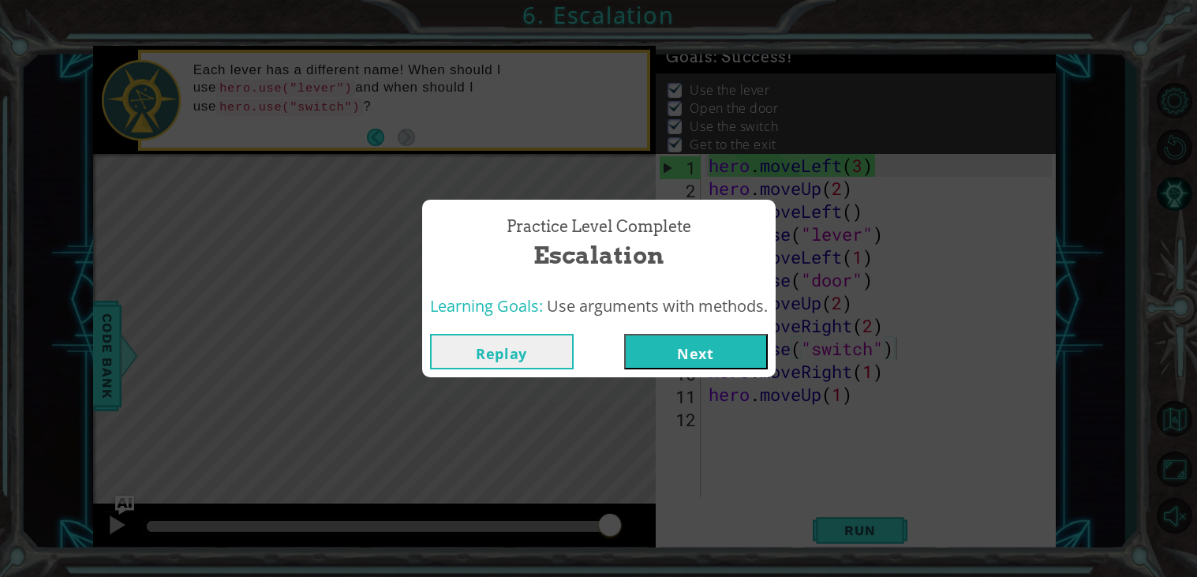
click at [739, 349] on button "Next" at bounding box center [696, 351] width 144 height 35
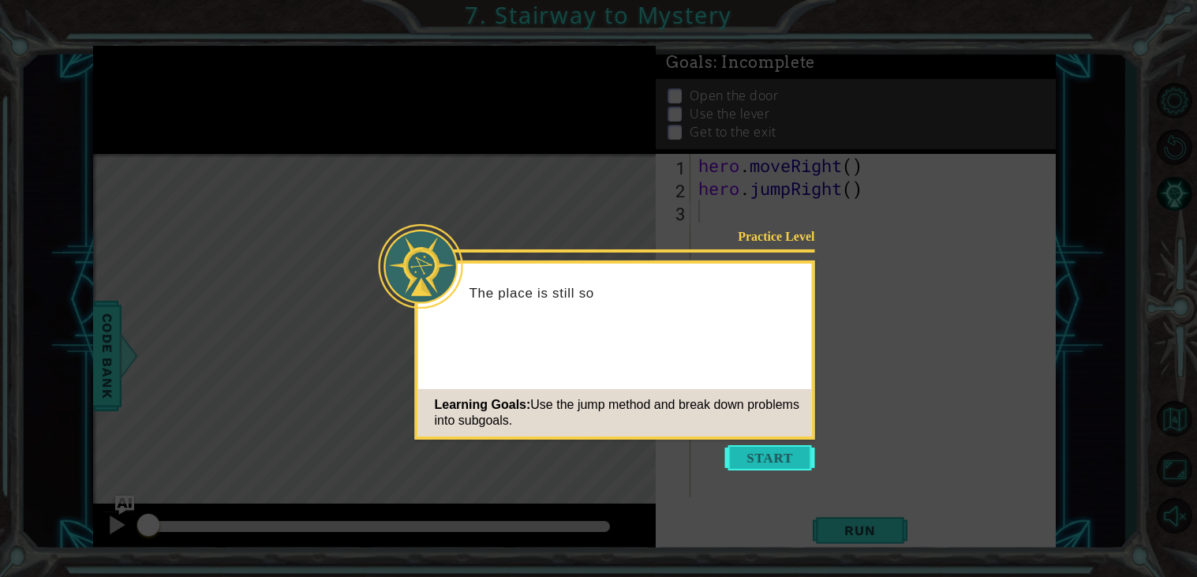
click at [753, 449] on button "Start" at bounding box center [770, 457] width 90 height 25
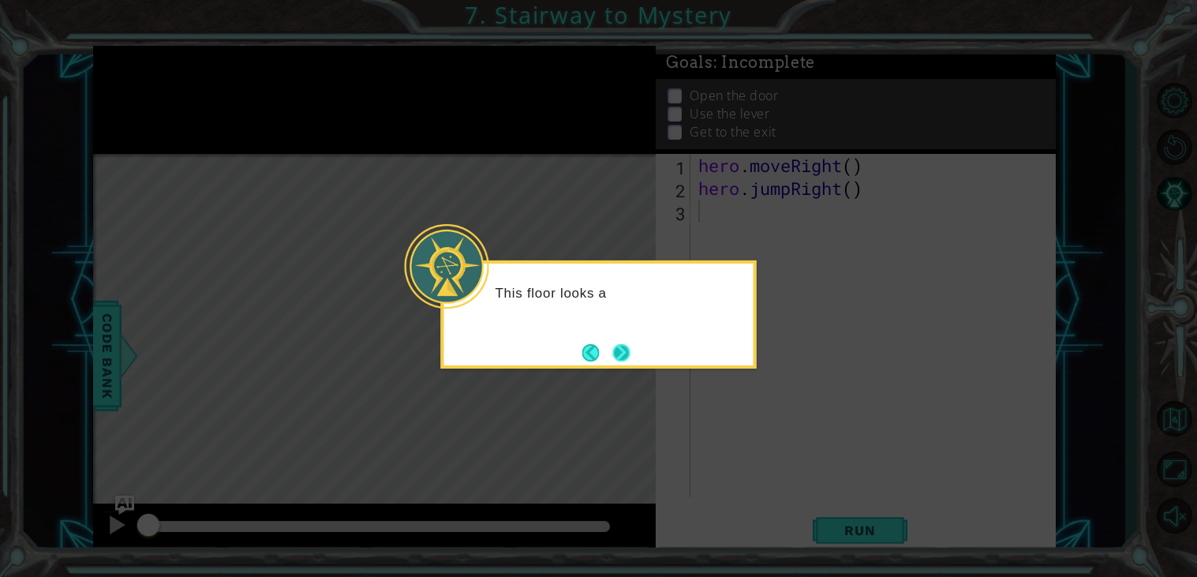
click at [618, 347] on button "Next" at bounding box center [620, 352] width 17 height 17
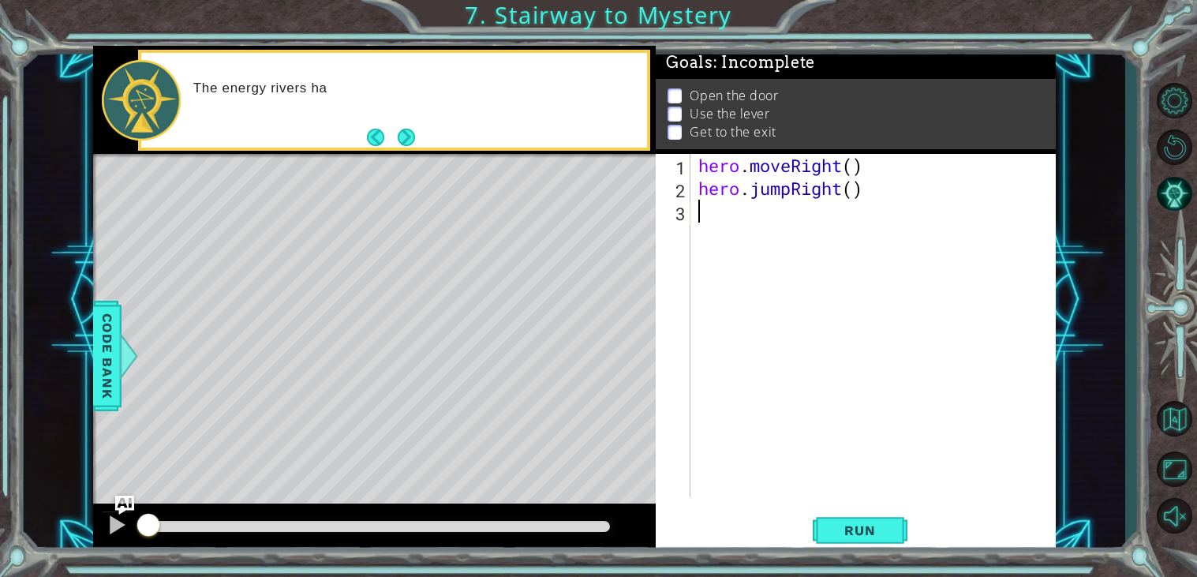
click at [403, 138] on button "Next" at bounding box center [405, 136] width 29 height 29
click at [0, 0] on icon at bounding box center [0, 0] width 0 height 0
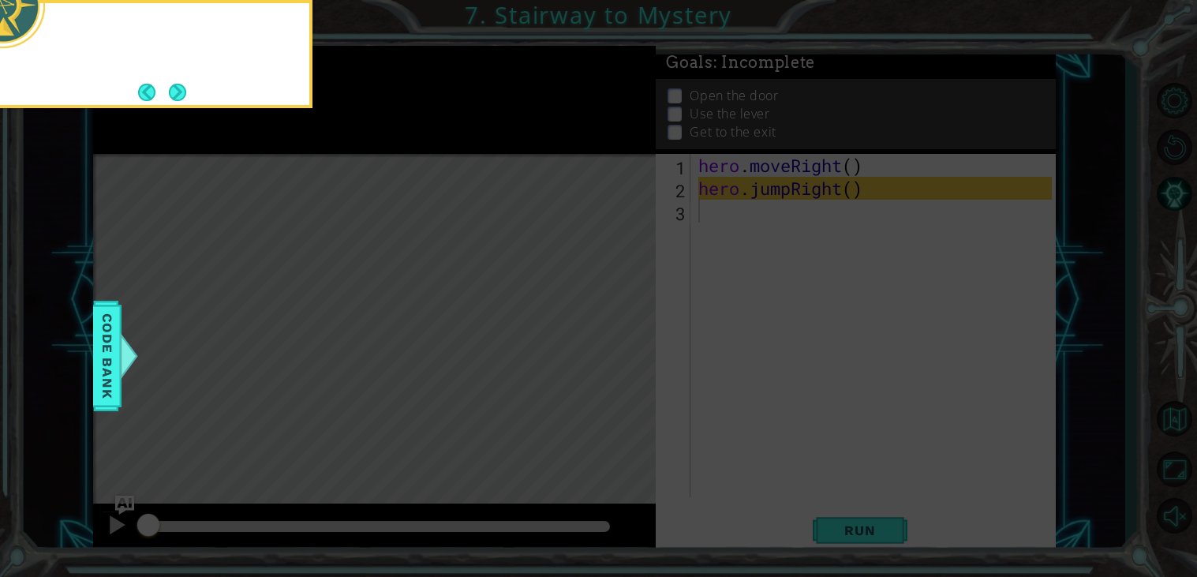
click at [389, 144] on icon at bounding box center [598, 85] width 1197 height 981
click at [169, 97] on button "Next" at bounding box center [177, 92] width 17 height 17
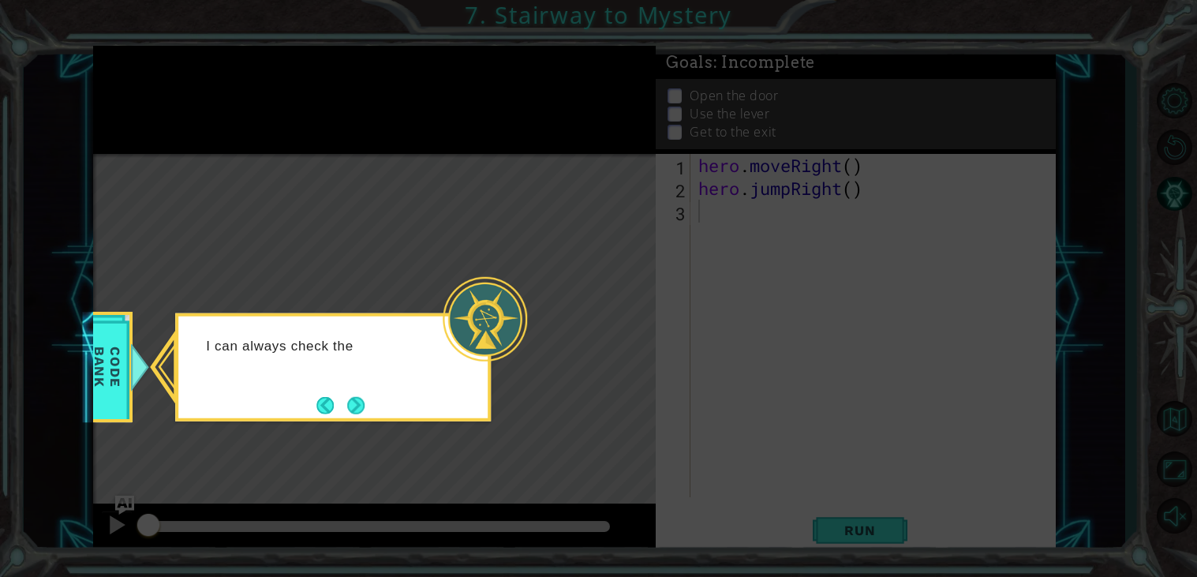
click at [342, 420] on div "I can always check the" at bounding box center [333, 367] width 316 height 108
click at [353, 413] on button "Next" at bounding box center [355, 404] width 17 height 17
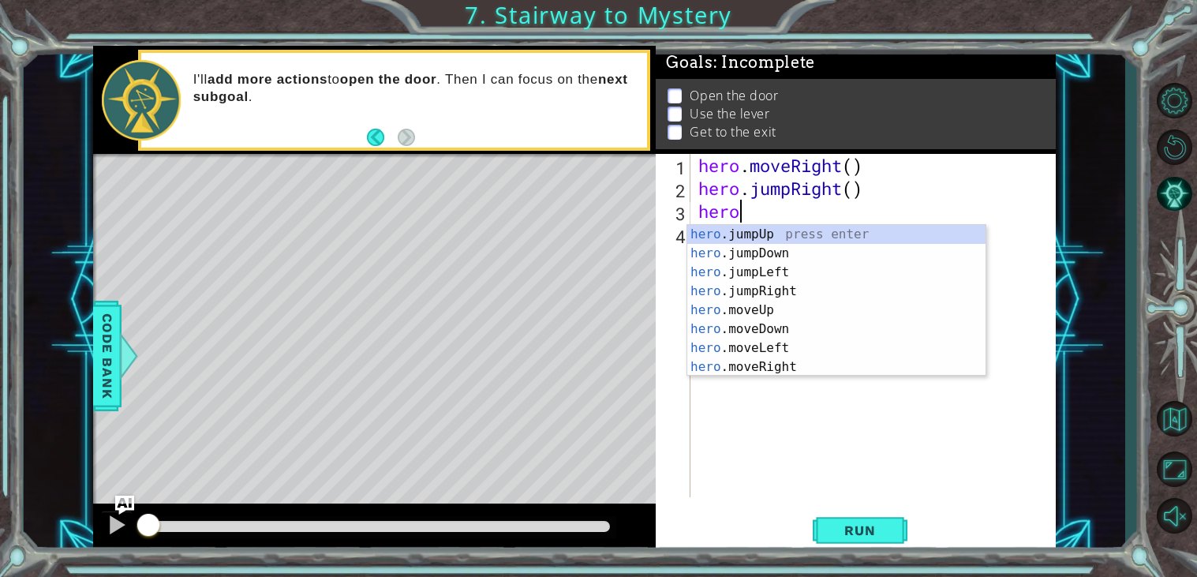
scroll to position [0, 1]
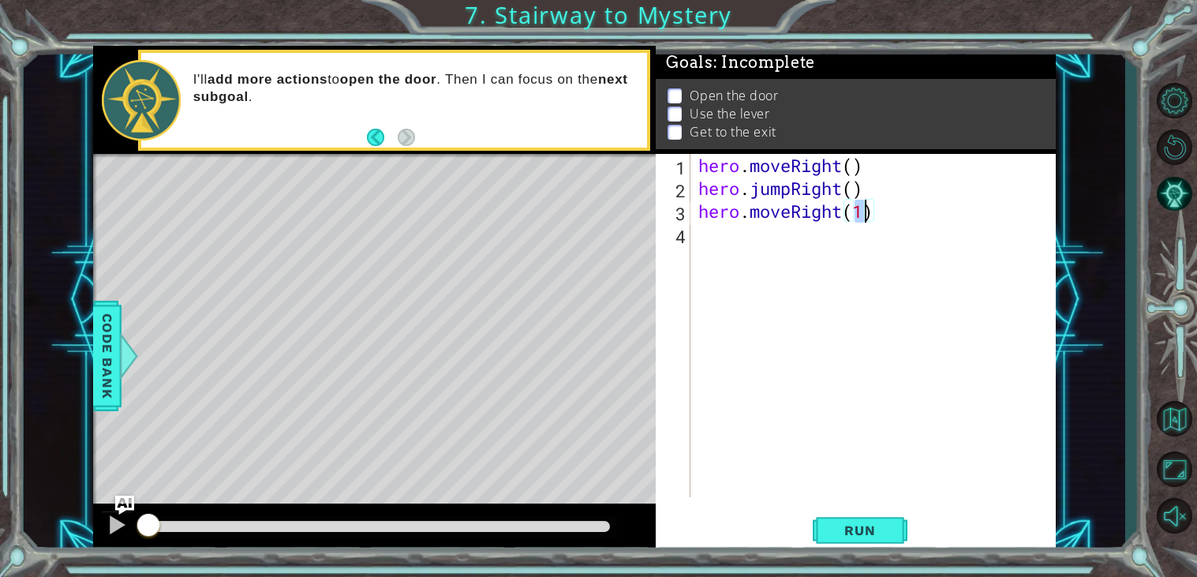
type textarea "hero.moveRight(2)"
click at [809, 237] on div "hero . moveRight ( ) hero . jumpRight ( ) hero . moveRight ( 2 )" at bounding box center [877, 348] width 364 height 389
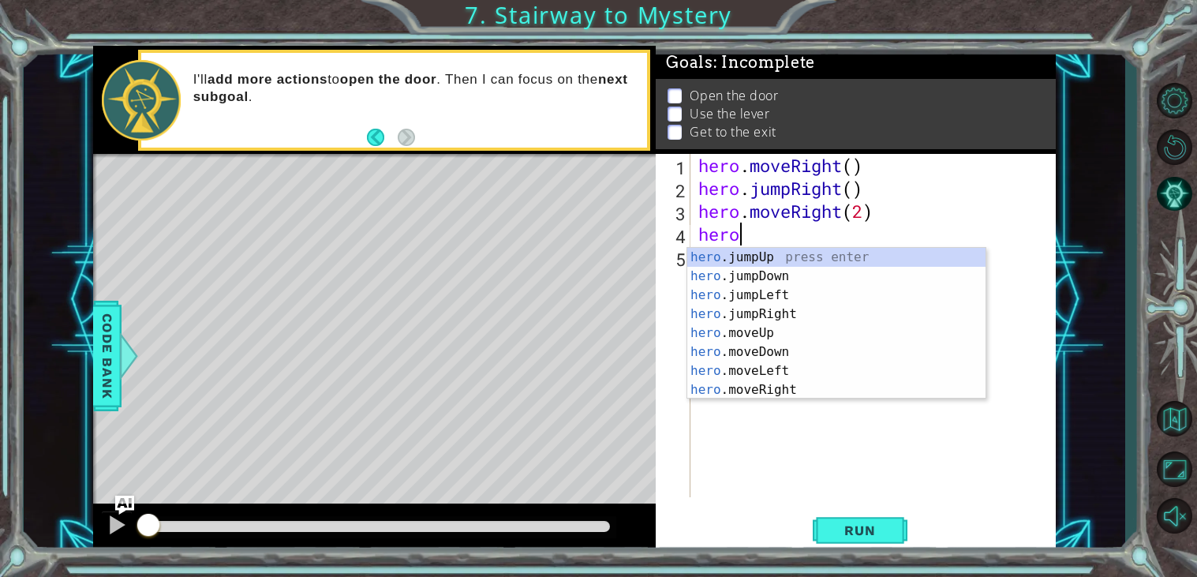
scroll to position [0, 1]
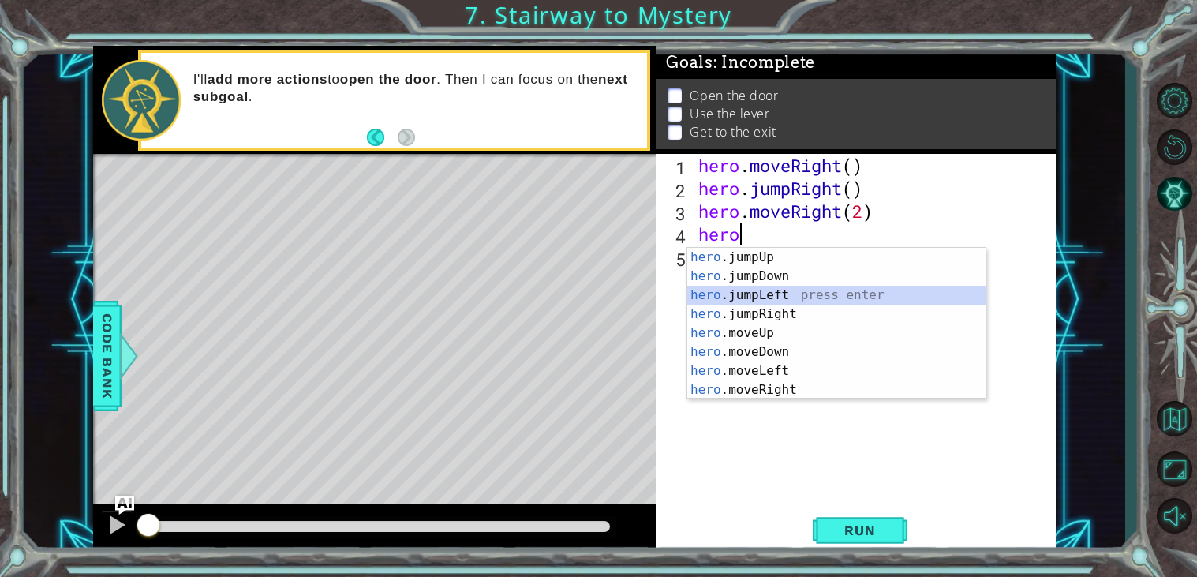
type textarea "hero5"
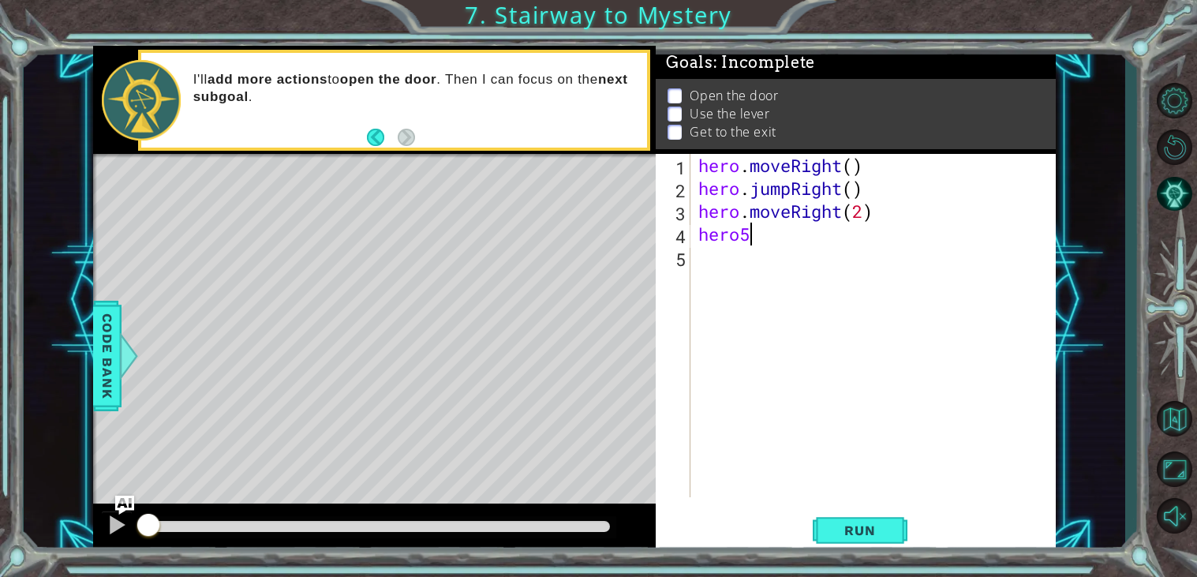
scroll to position [0, 0]
type textarea "6"
type textarea "hero.moveUp()"
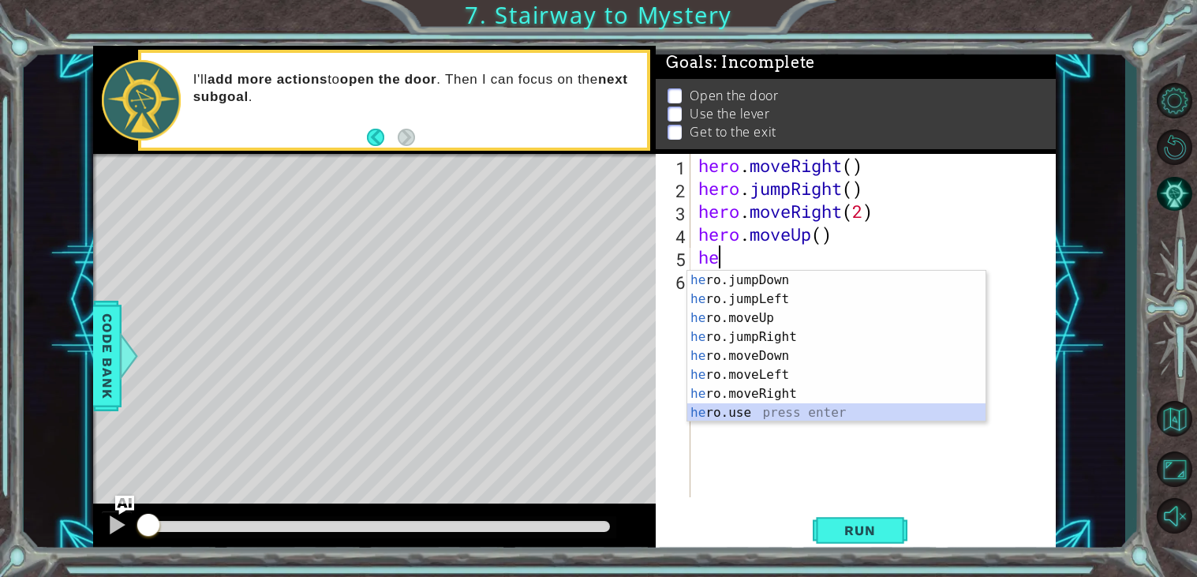
scroll to position [18, 0]
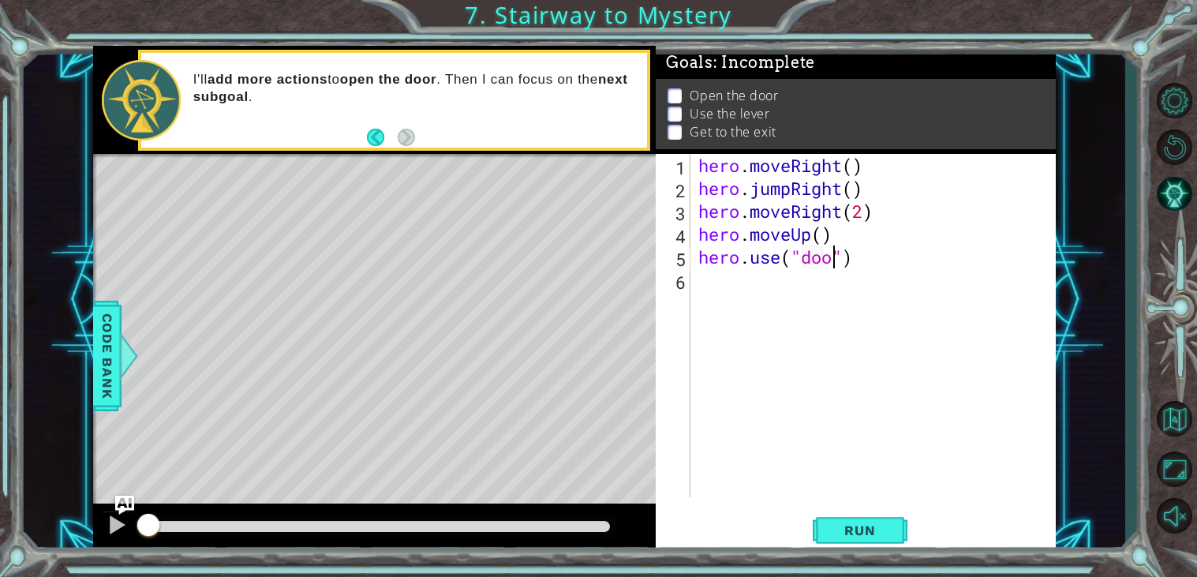
type textarea "hero.use("door")"
click at [883, 536] on span "Run" at bounding box center [859, 530] width 62 height 16
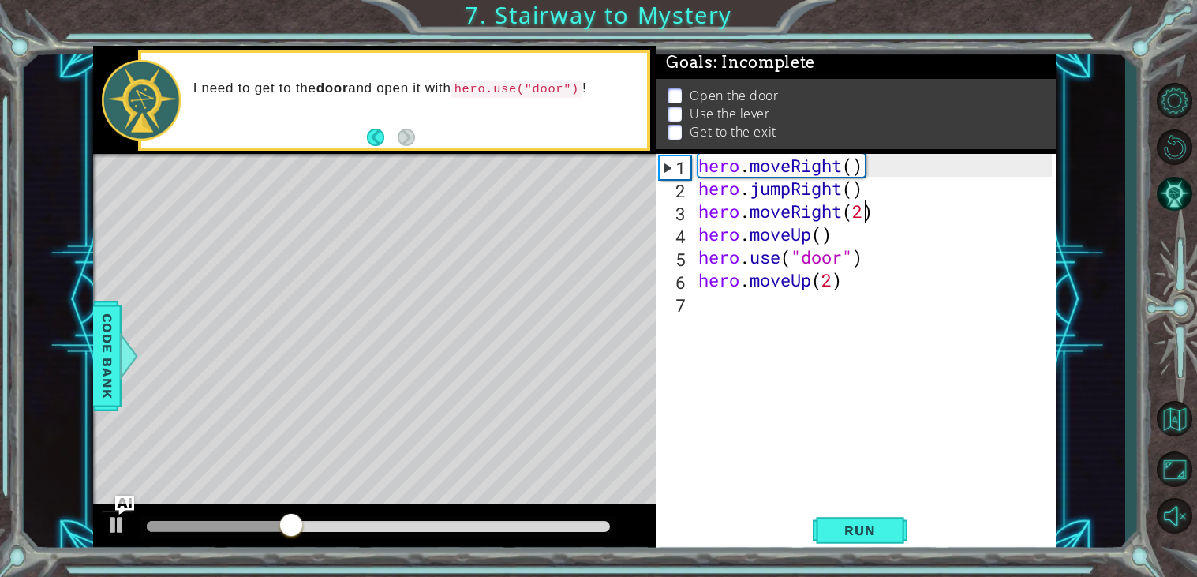
click at [869, 211] on div "hero . moveRight ( ) hero . jumpRight ( ) hero . moveRight ( 2 ) hero . moveUp …" at bounding box center [877, 348] width 364 height 389
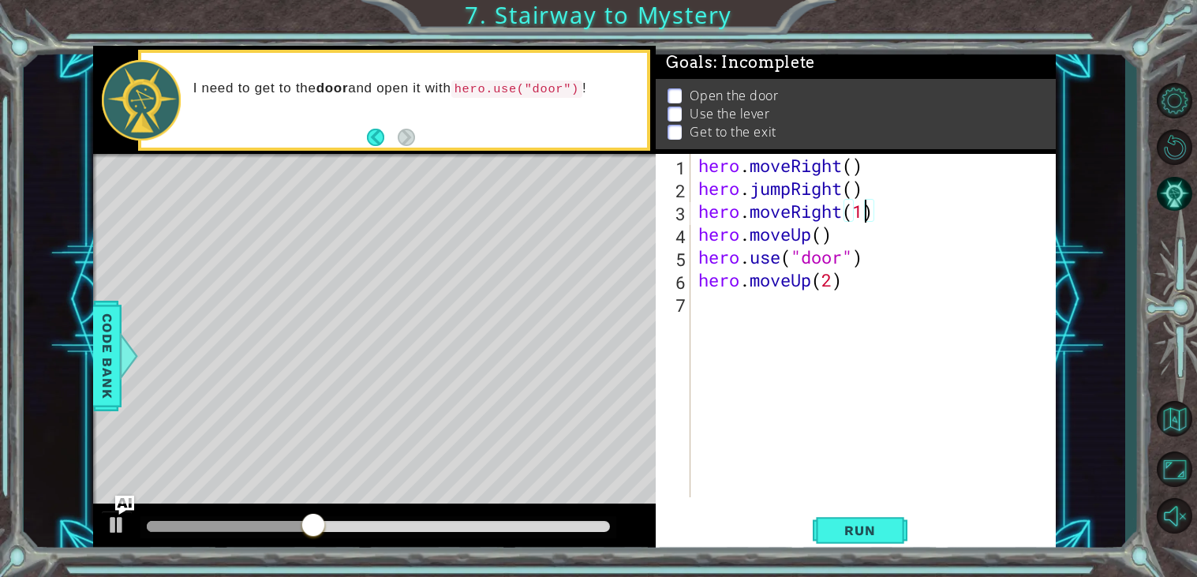
scroll to position [0, 6]
type textarea "hero.moveRight(1)"
click at [858, 534] on span "Run" at bounding box center [859, 530] width 62 height 16
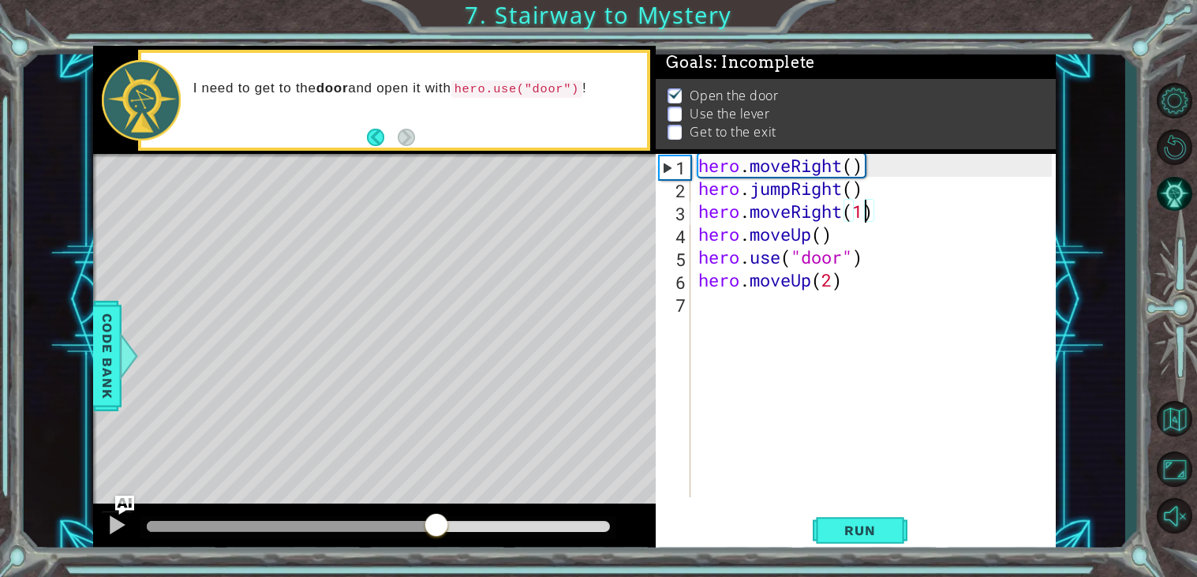
click at [436, 531] on div at bounding box center [378, 526] width 463 height 11
click at [788, 336] on div "hero . moveRight ( ) hero . jumpRight ( ) hero . moveRight ( 1 ) hero . moveUp …" at bounding box center [877, 348] width 364 height 389
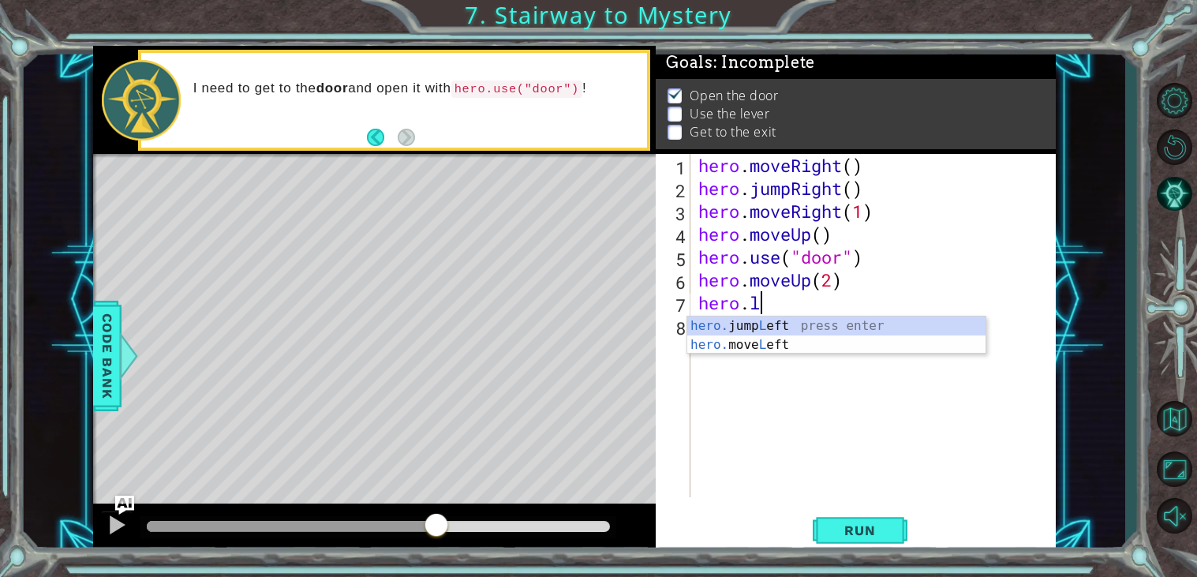
scroll to position [0, 2]
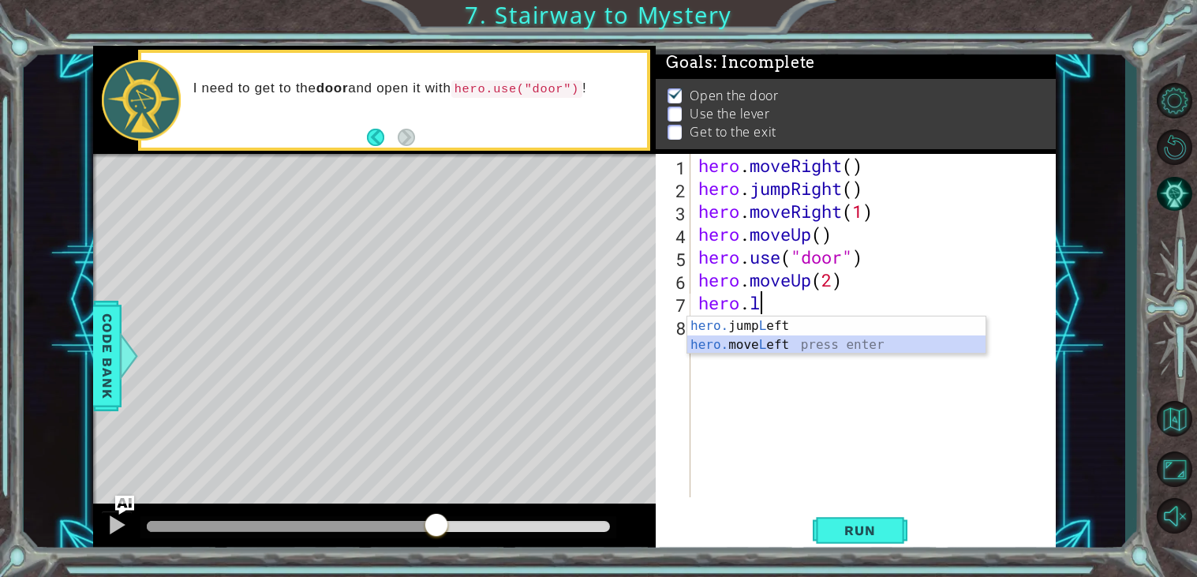
type textarea "hero.moveLeft(1)"
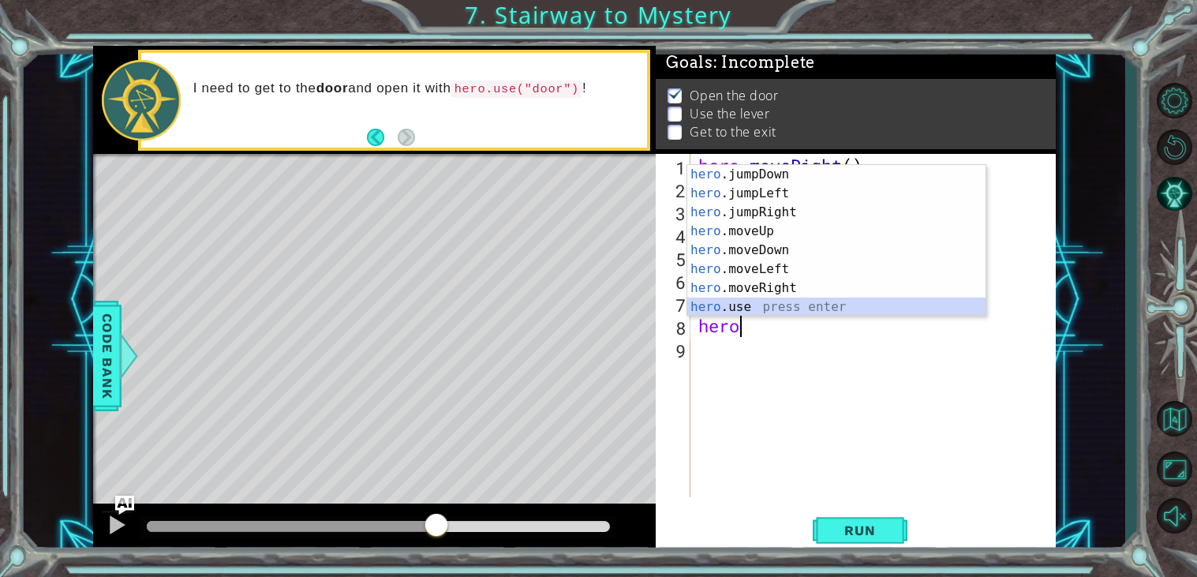
scroll to position [18, 0]
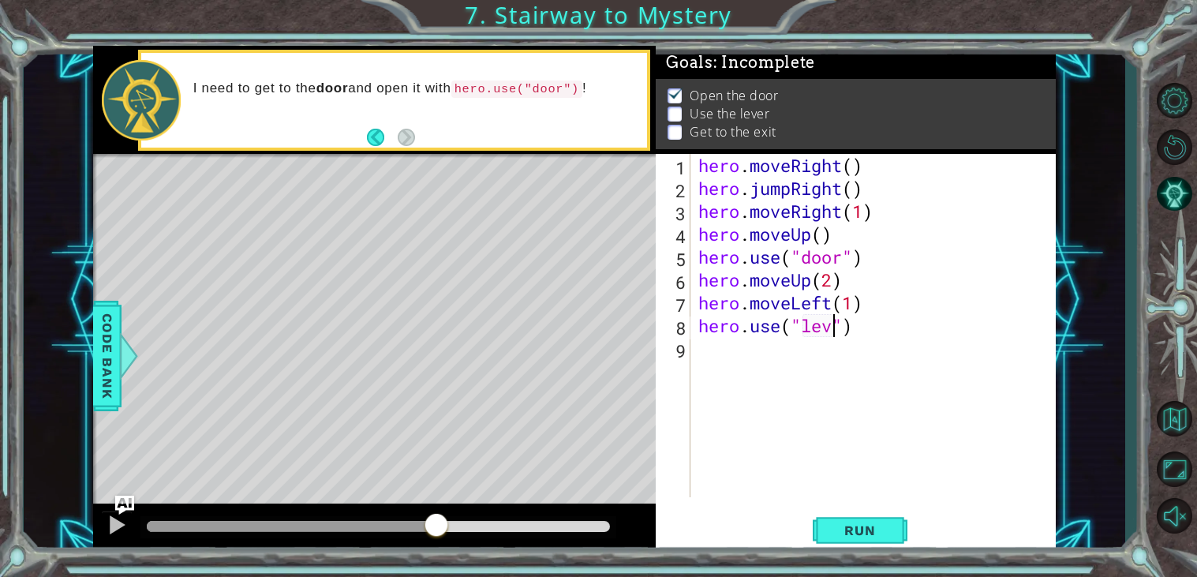
type textarea "hero.use("lever")"
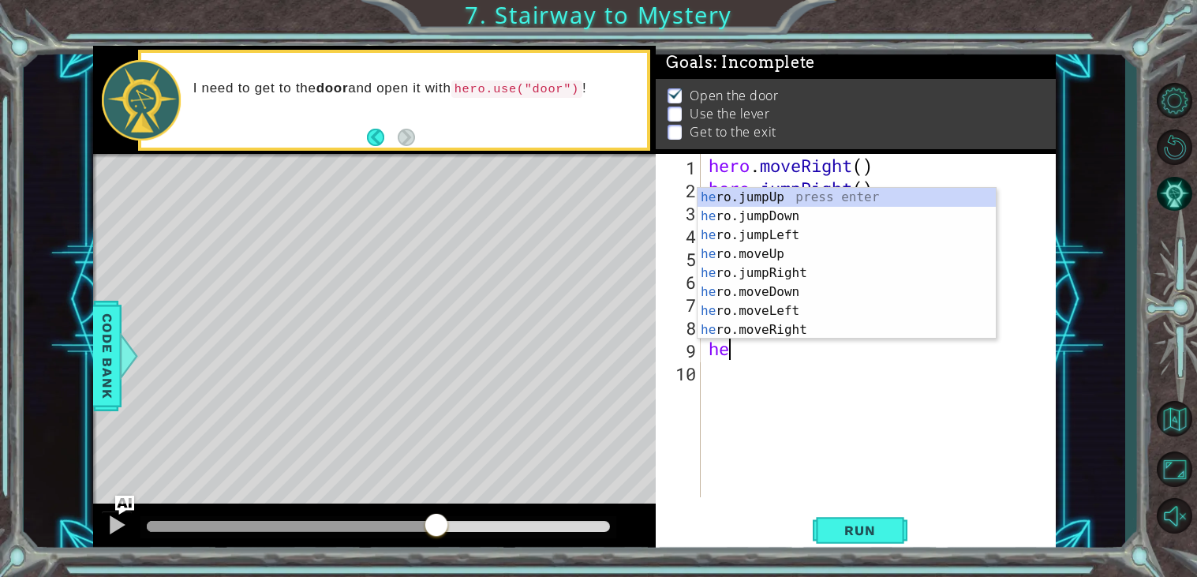
scroll to position [0, 1]
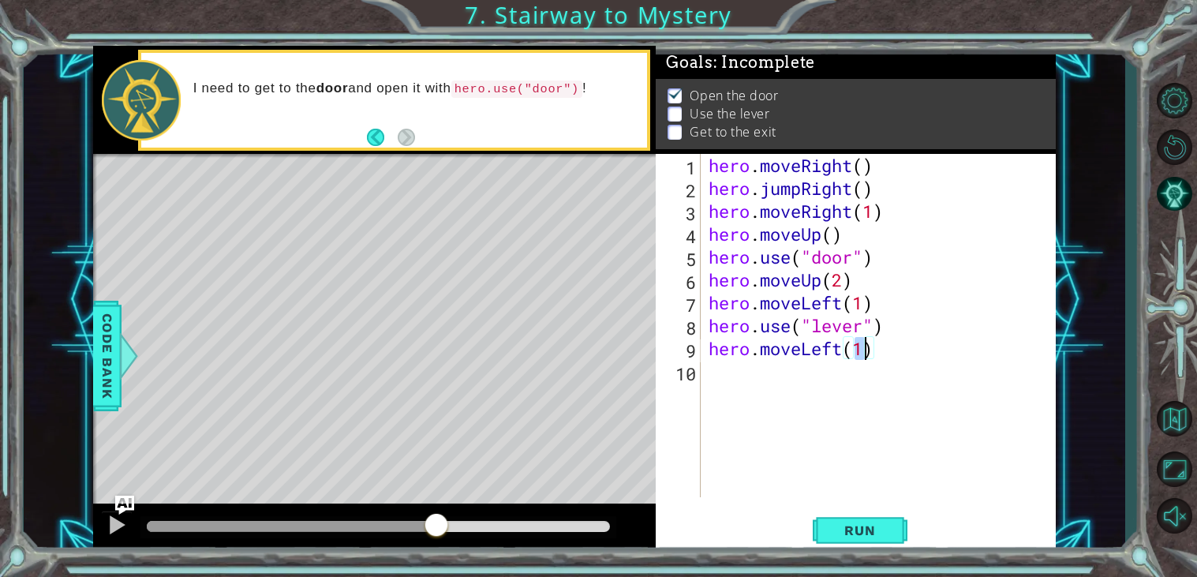
type textarea "hero.moveLeft(2)"
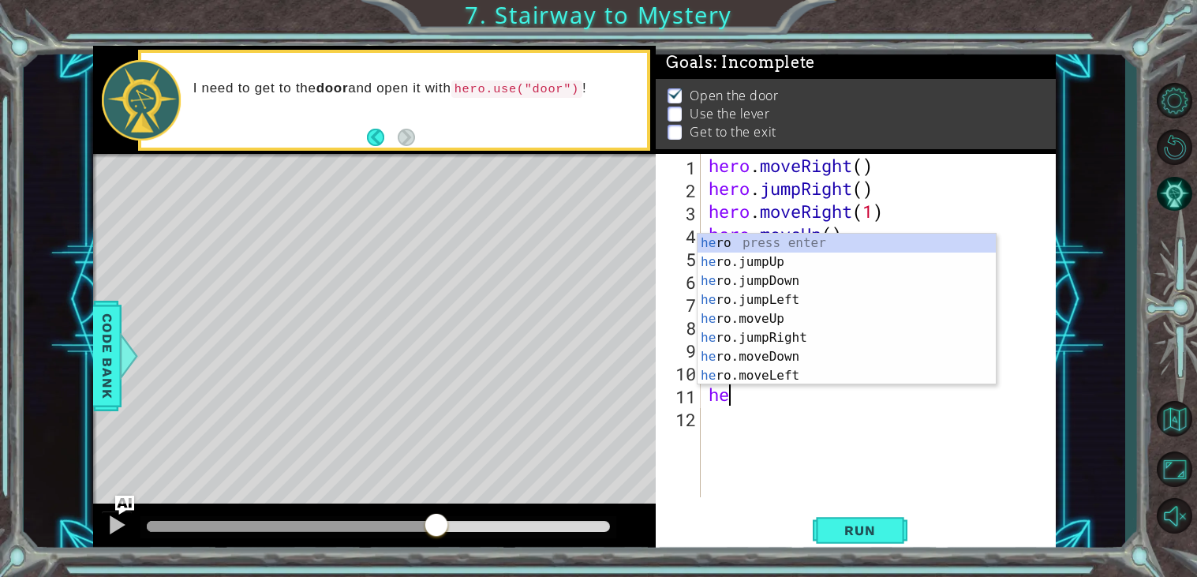
type textarea "hero"
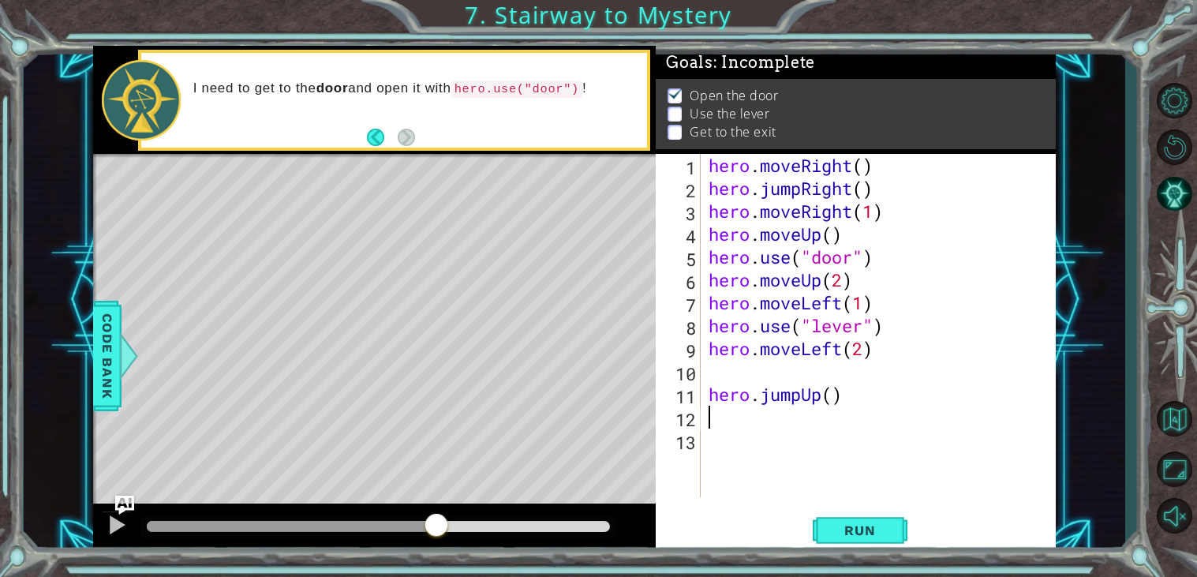
type textarea "hero.jumpUp()"
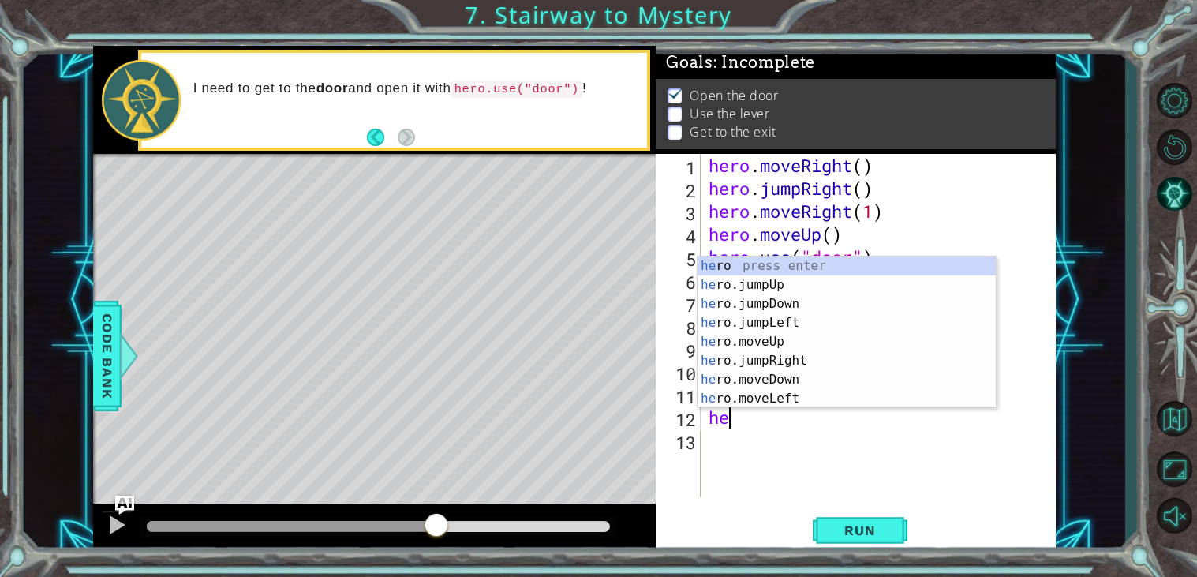
type textarea "hero"
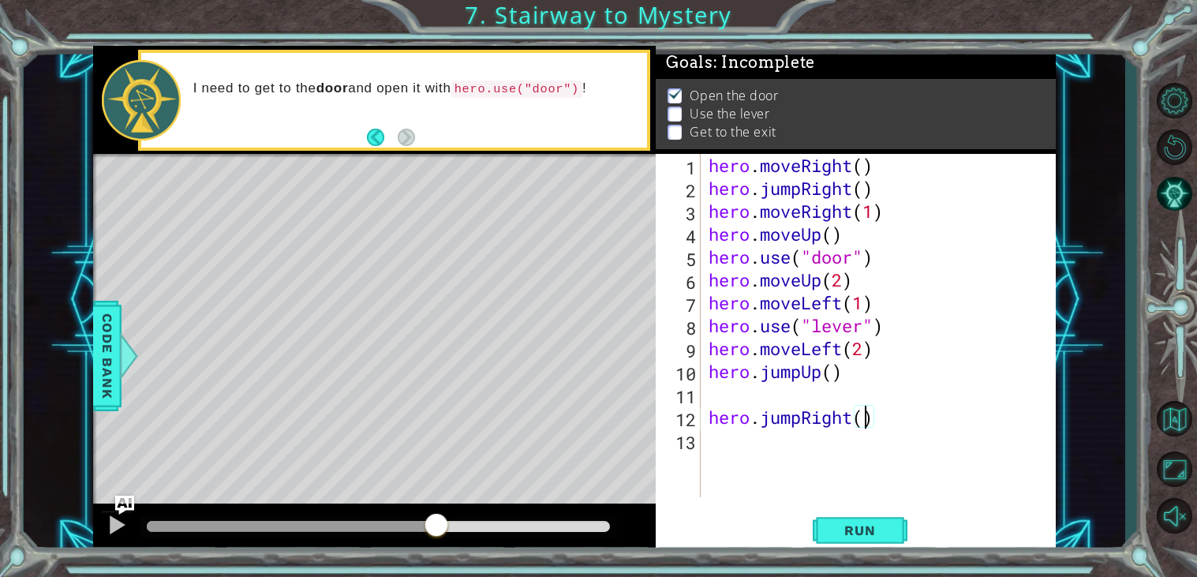
type textarea "hero.jumpRight(3)"
type textarea "hero.jumpUp()"
click at [875, 529] on span "Run" at bounding box center [859, 530] width 62 height 16
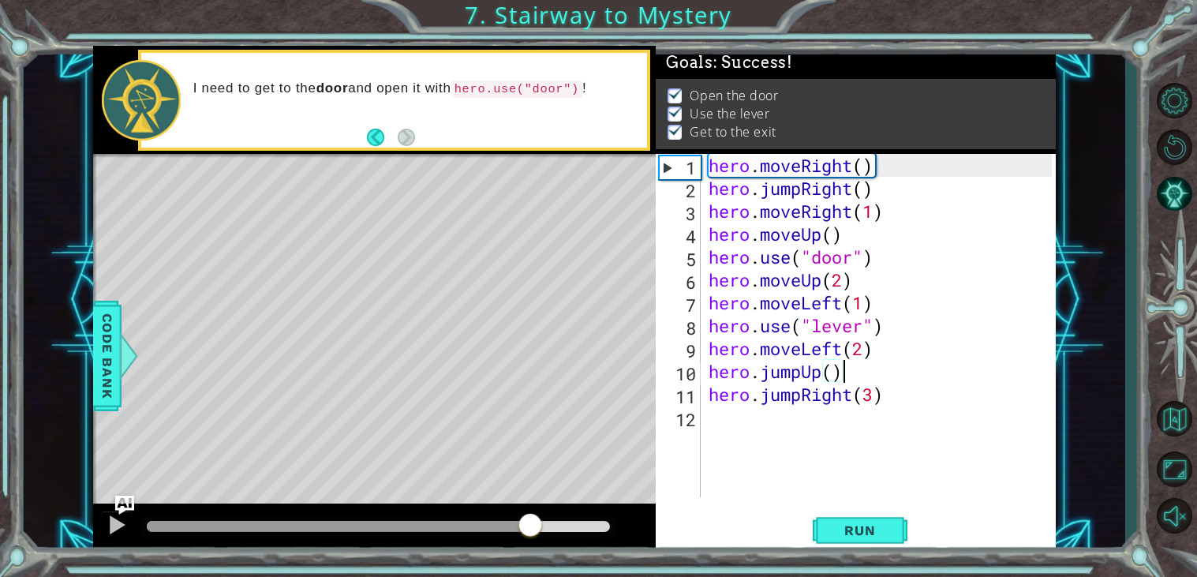
drag, startPoint x: 506, startPoint y: 523, endPoint x: 531, endPoint y: 527, distance: 24.8
click at [531, 527] on div at bounding box center [378, 526] width 463 height 11
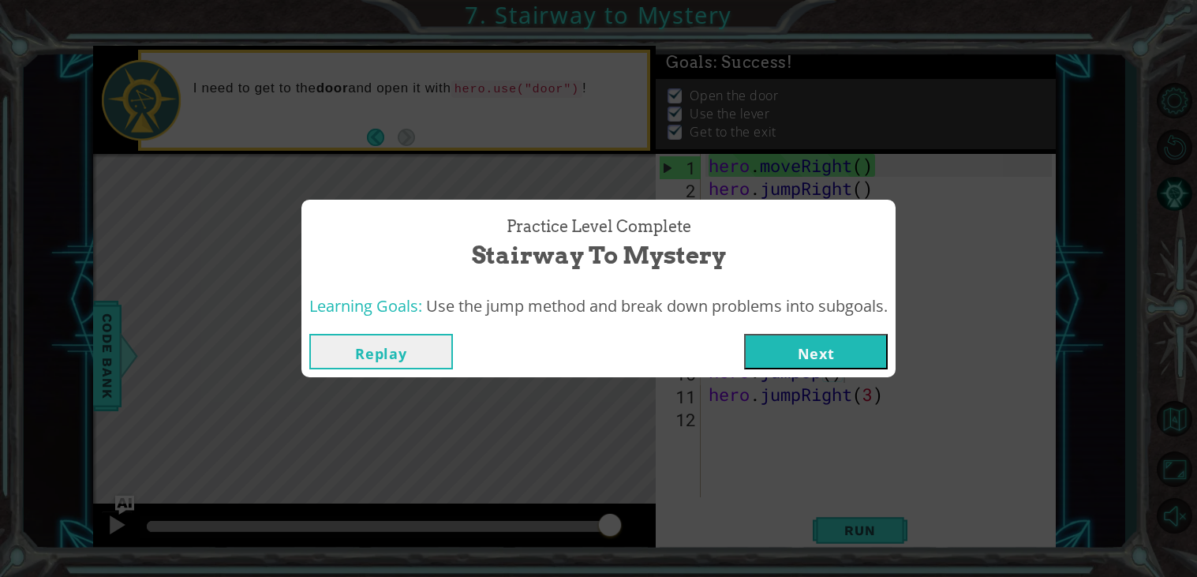
click button "Next" at bounding box center [816, 351] width 144 height 35
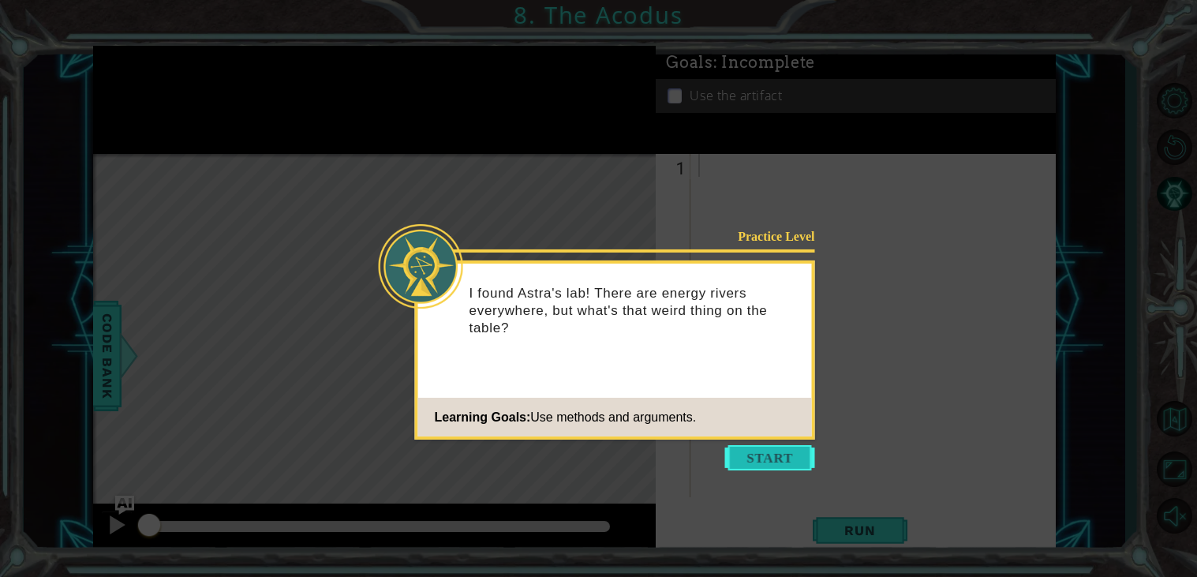
click at [762, 450] on button "Start" at bounding box center [770, 457] width 90 height 25
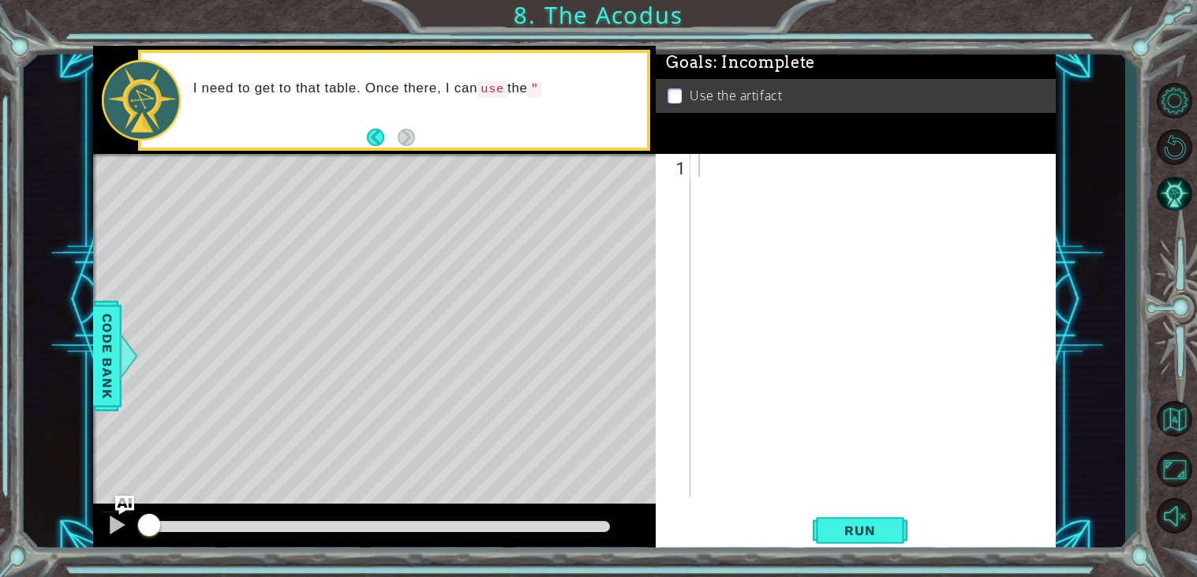
click at [872, 336] on div at bounding box center [877, 348] width 364 height 389
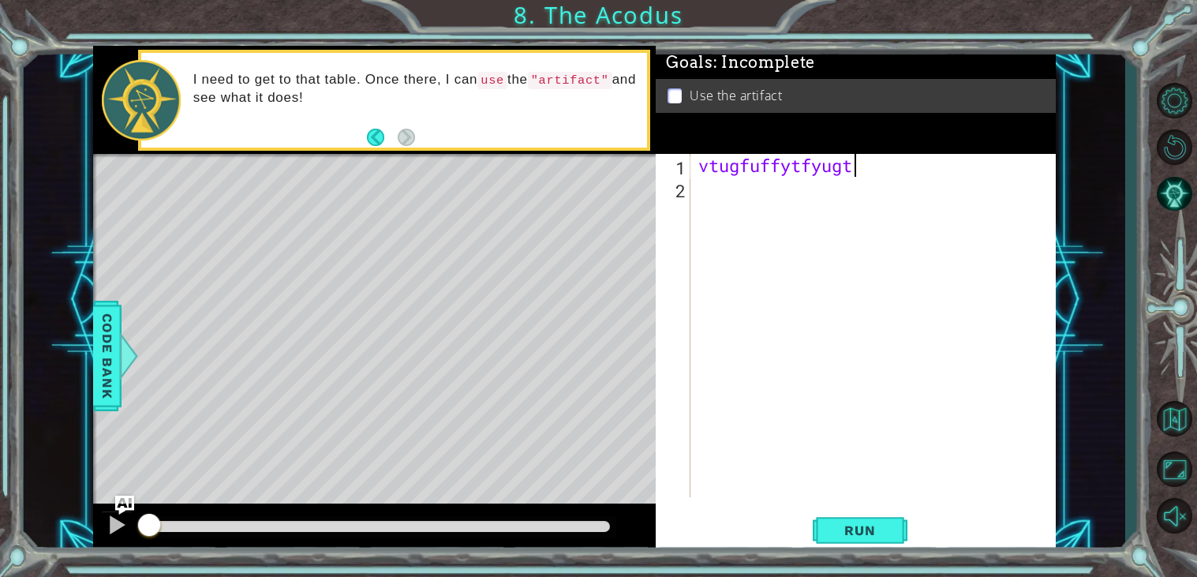
scroll to position [0, 2]
type textarea "v"
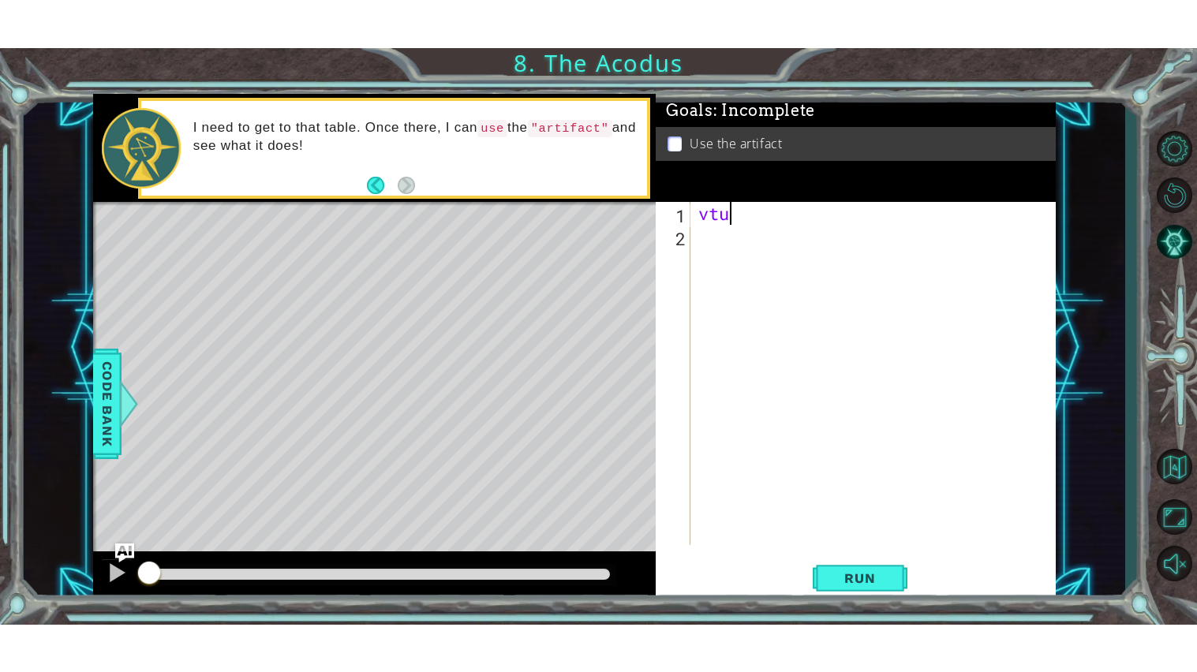
scroll to position [0, 0]
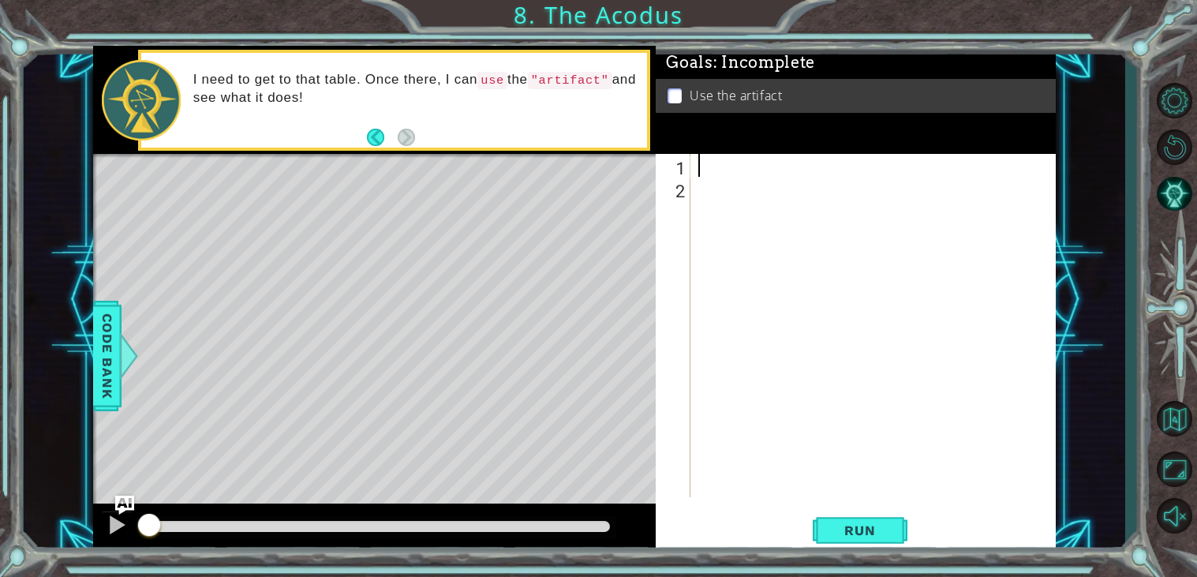
type textarea "u"
type textarea "p"
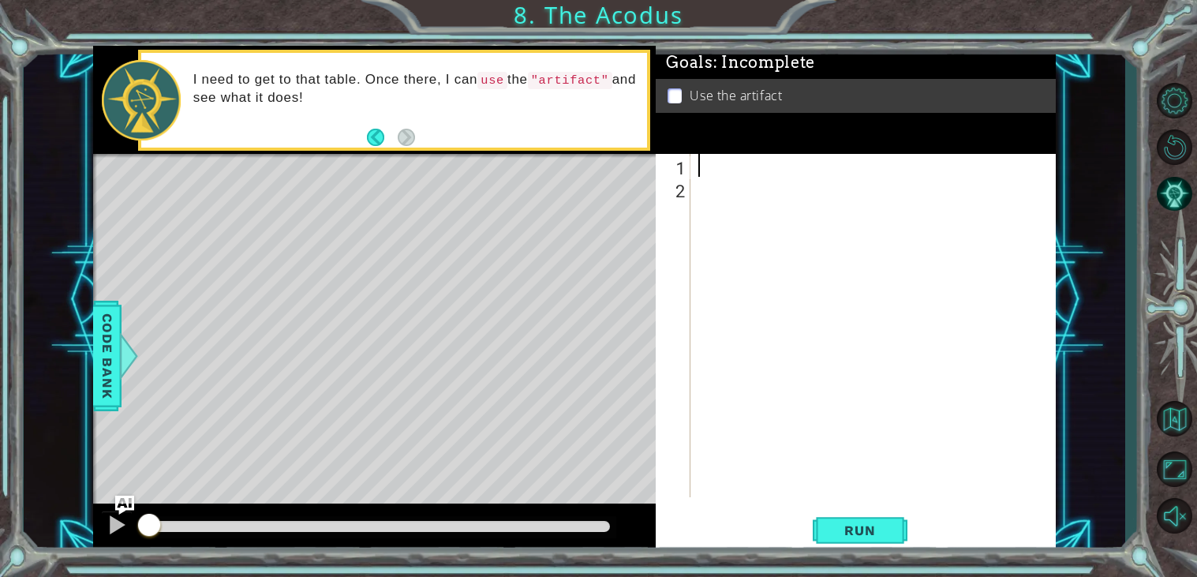
type textarea "p"
type textarea "n"
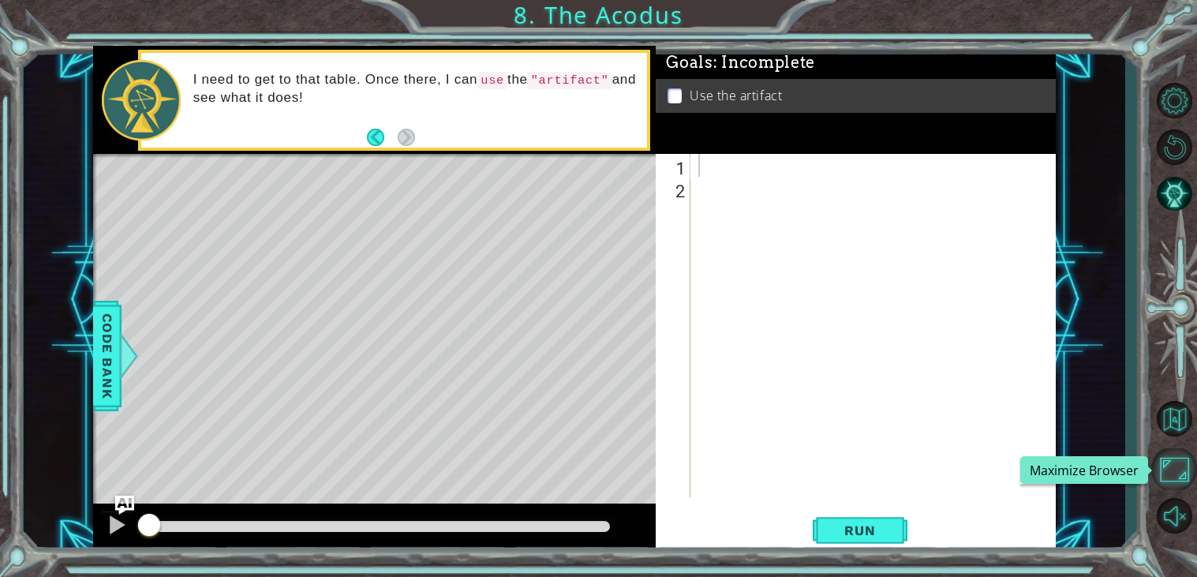
click at [1178, 463] on button "Maximize Browser" at bounding box center [1174, 469] width 46 height 42
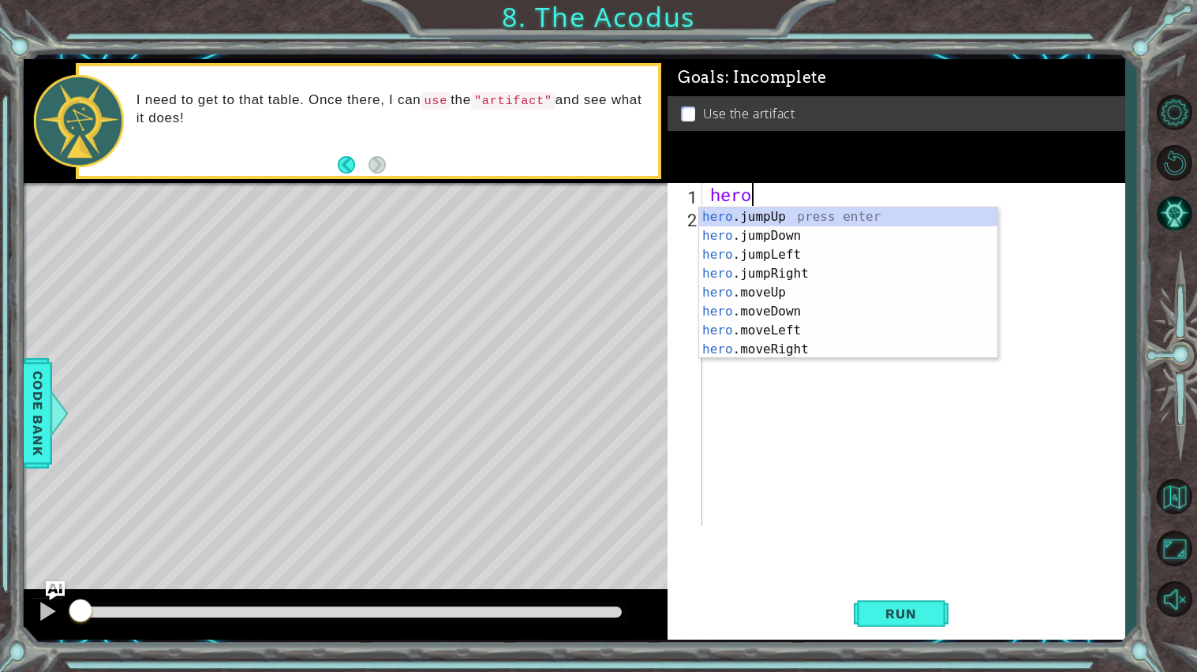
scroll to position [0, 1]
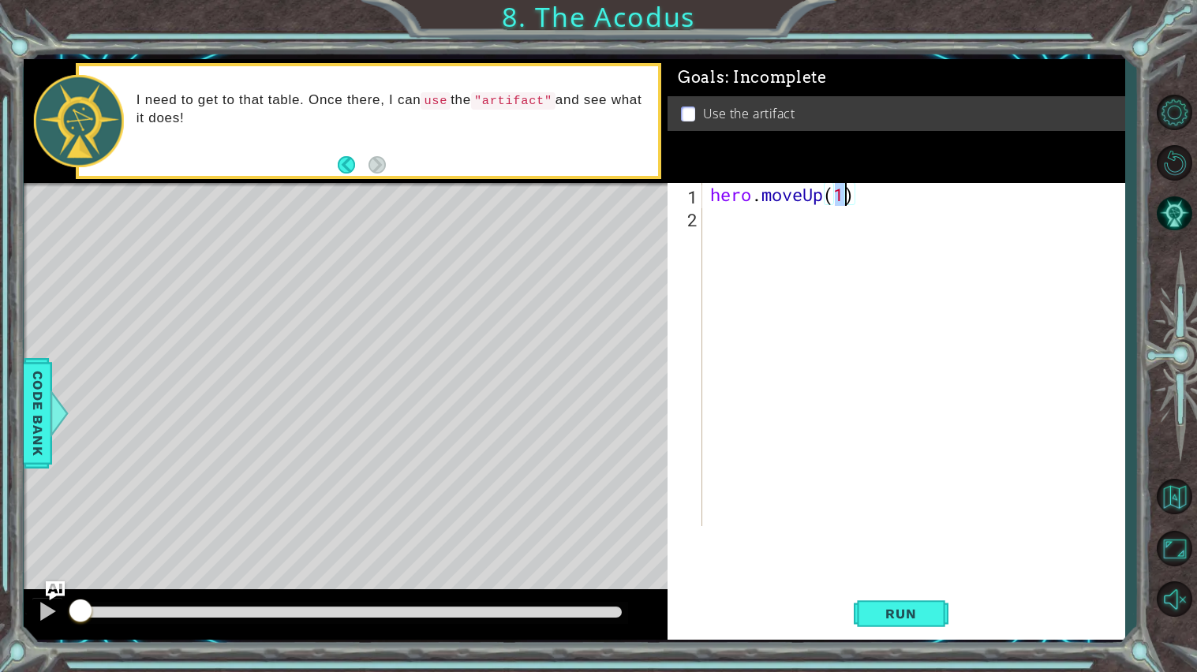
type textarea "hero.moveUp(2)"
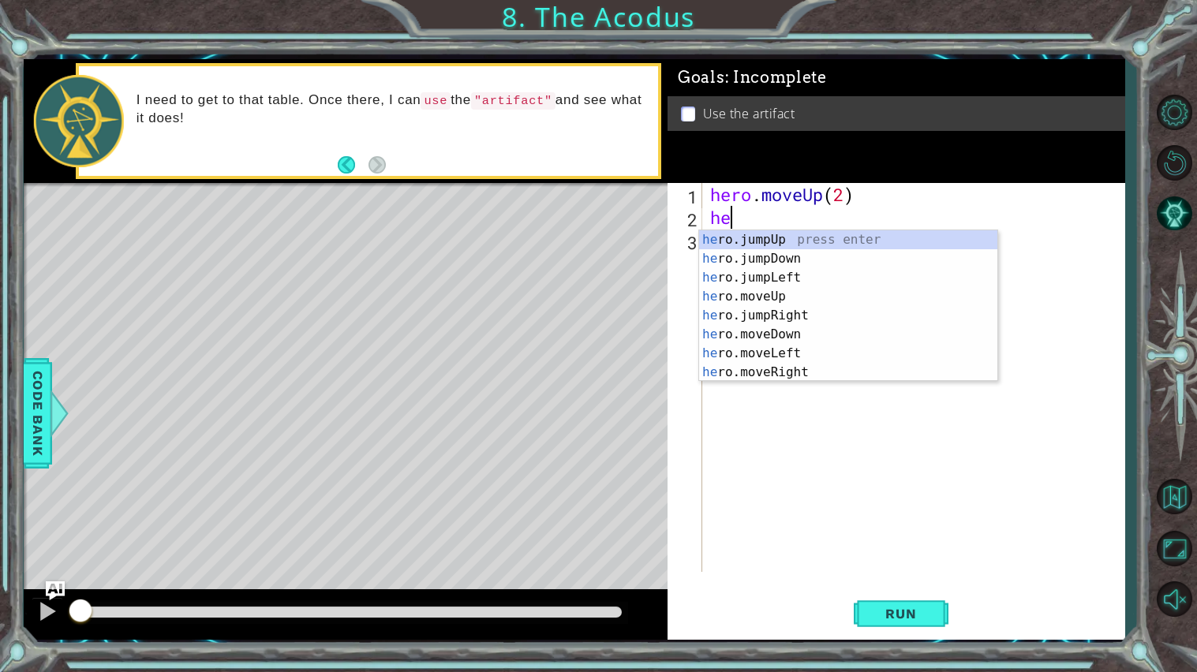
type textarea "hero"
click at [749, 280] on div "hero .jumpUp press enter hero .jumpDown press enter hero .jumpLeft press enter …" at bounding box center [848, 324] width 298 height 189
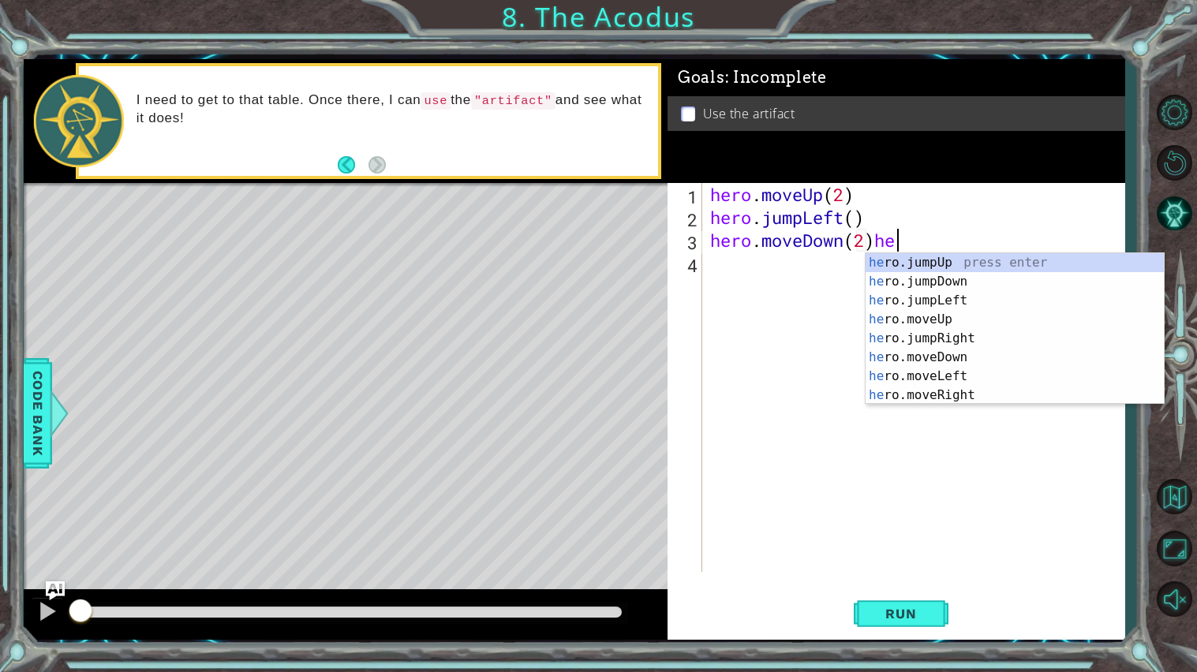
scroll to position [0, 7]
type textarea "hero.moveDown(2)"
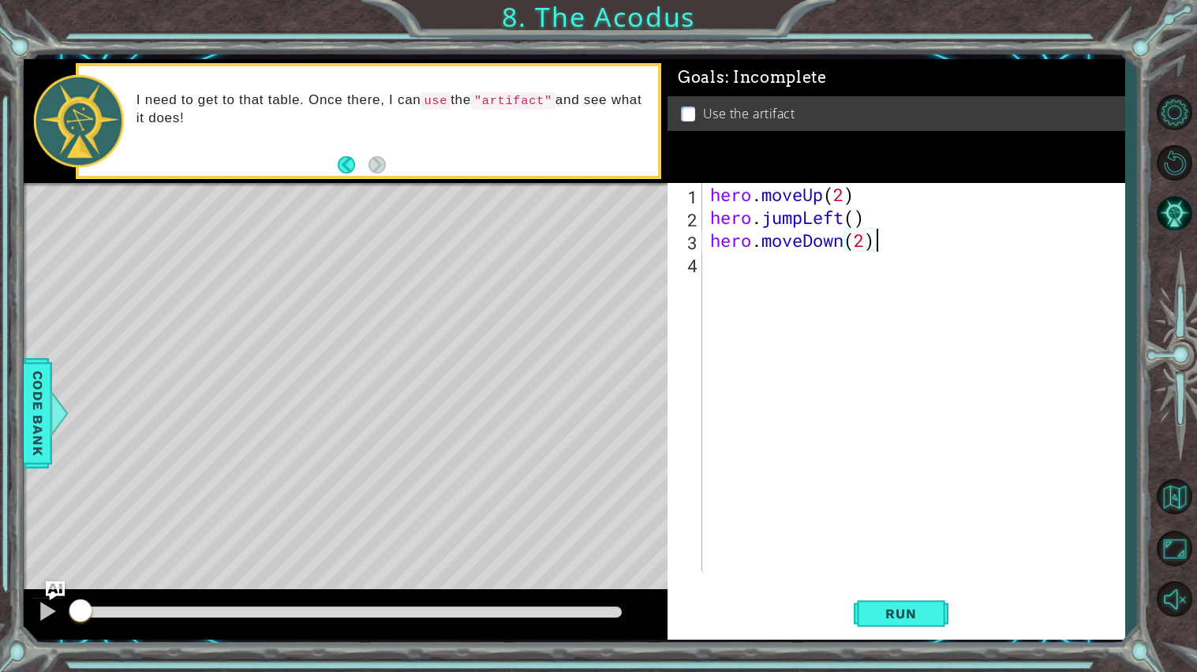
scroll to position [0, 0]
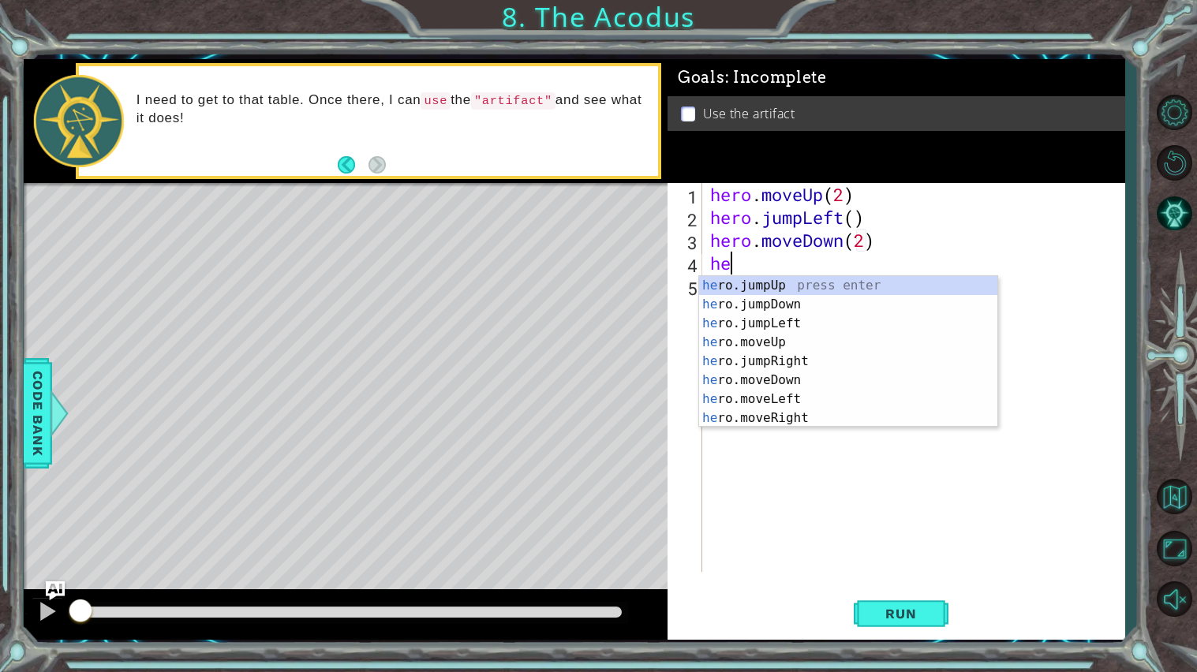
type textarea "her"
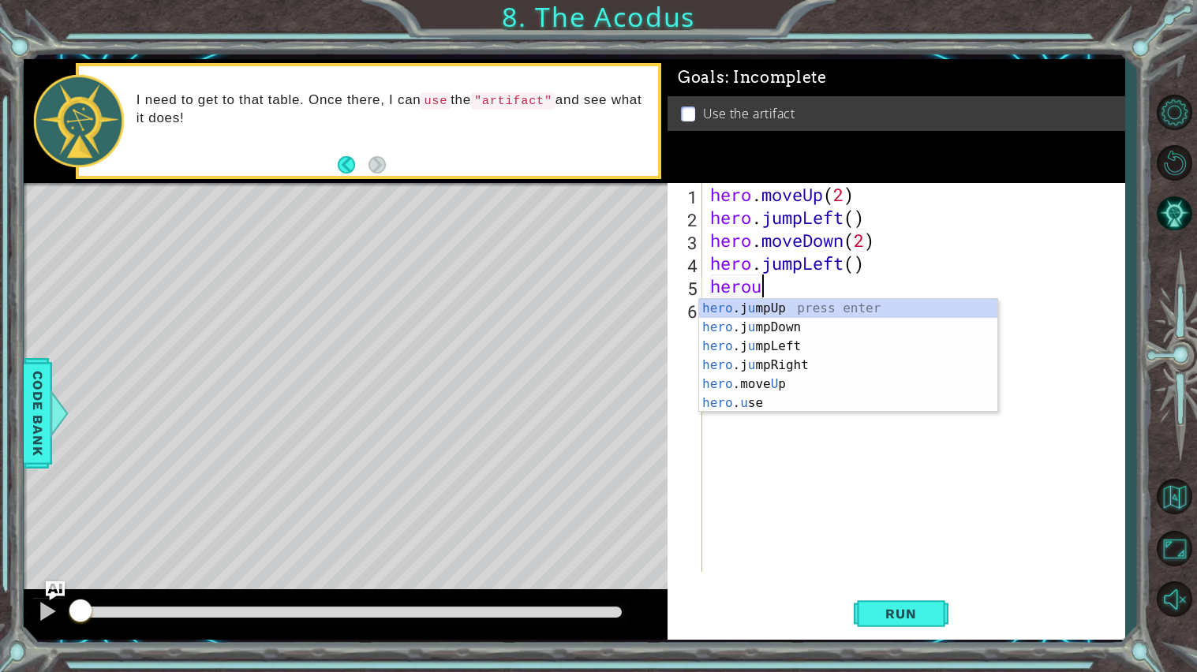
scroll to position [0, 2]
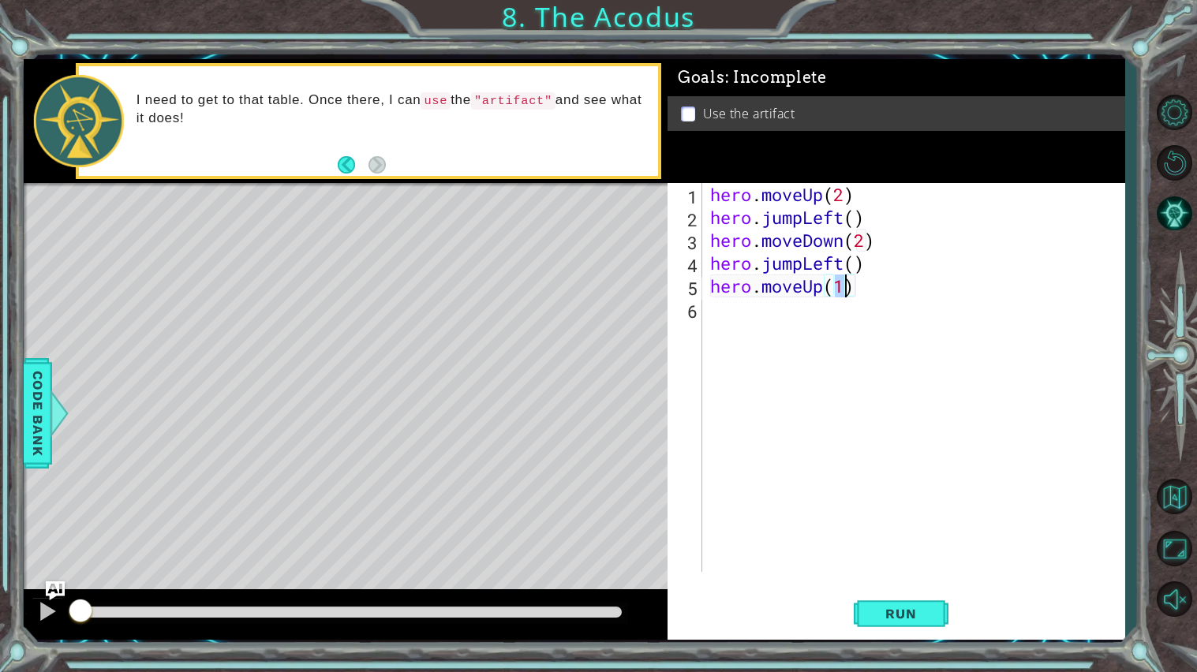
type textarea "hero.moveUp(2)"
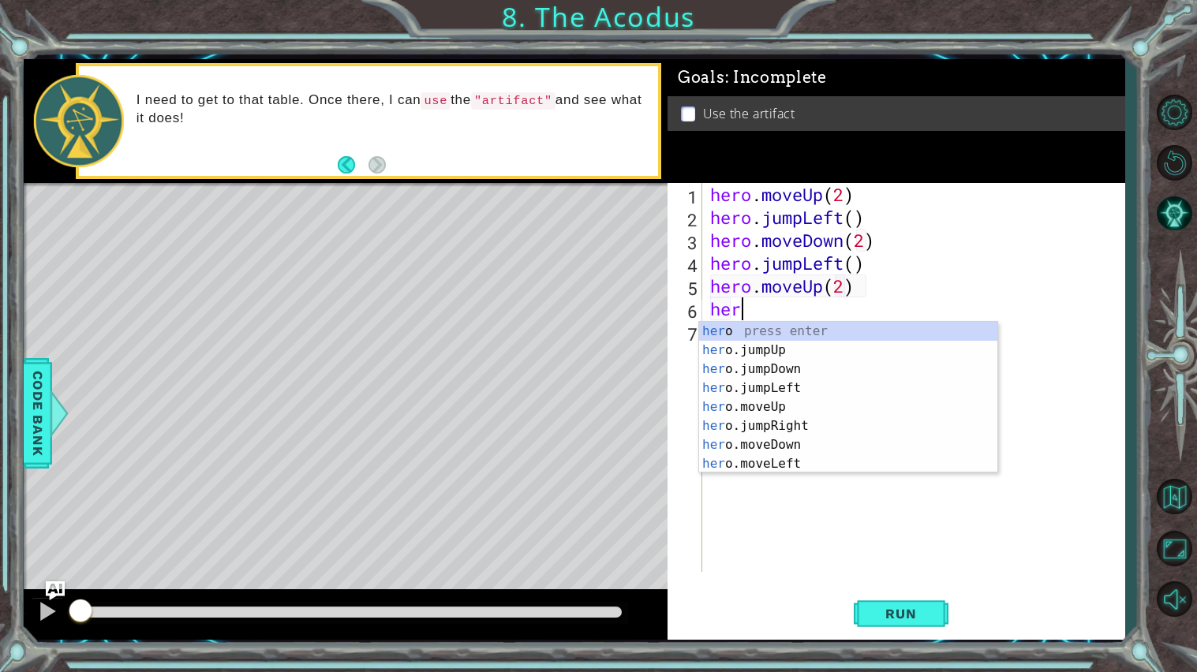
type textarea "hero"
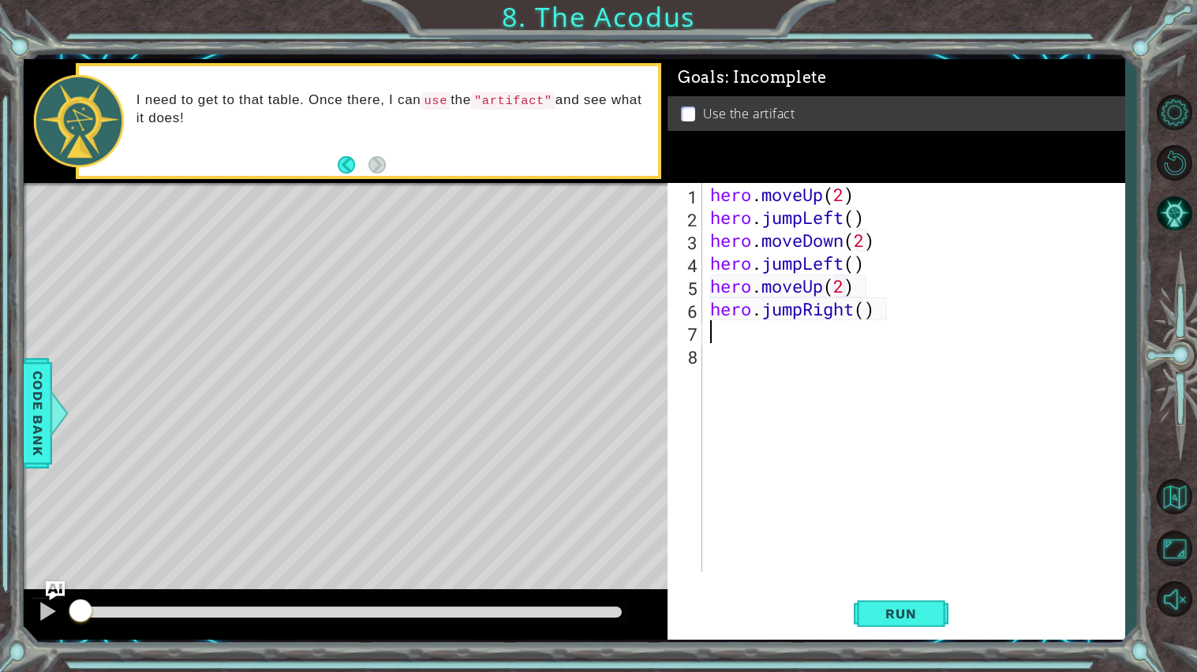
type textarea "1"
click at [913, 576] on button "Run" at bounding box center [900, 614] width 95 height 46
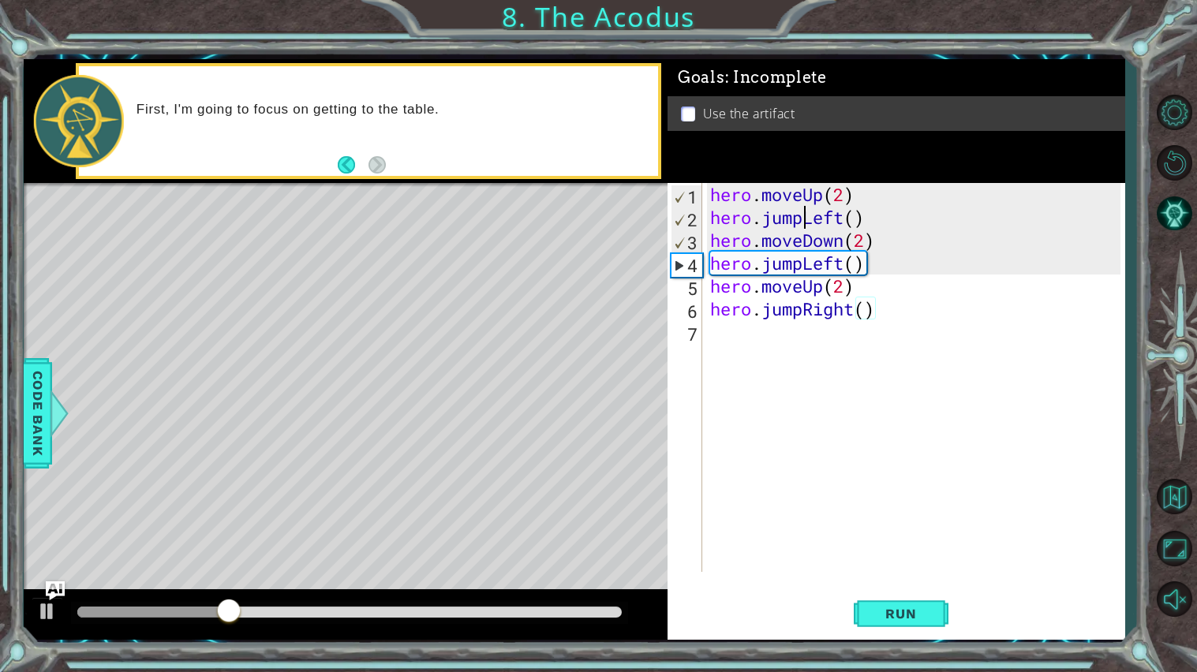
click at [804, 217] on div "hero . moveUp ( 2 ) hero . jumpLeft ( ) hero . moveDown ( 2 ) hero . jumpLeft (…" at bounding box center [917, 400] width 421 height 435
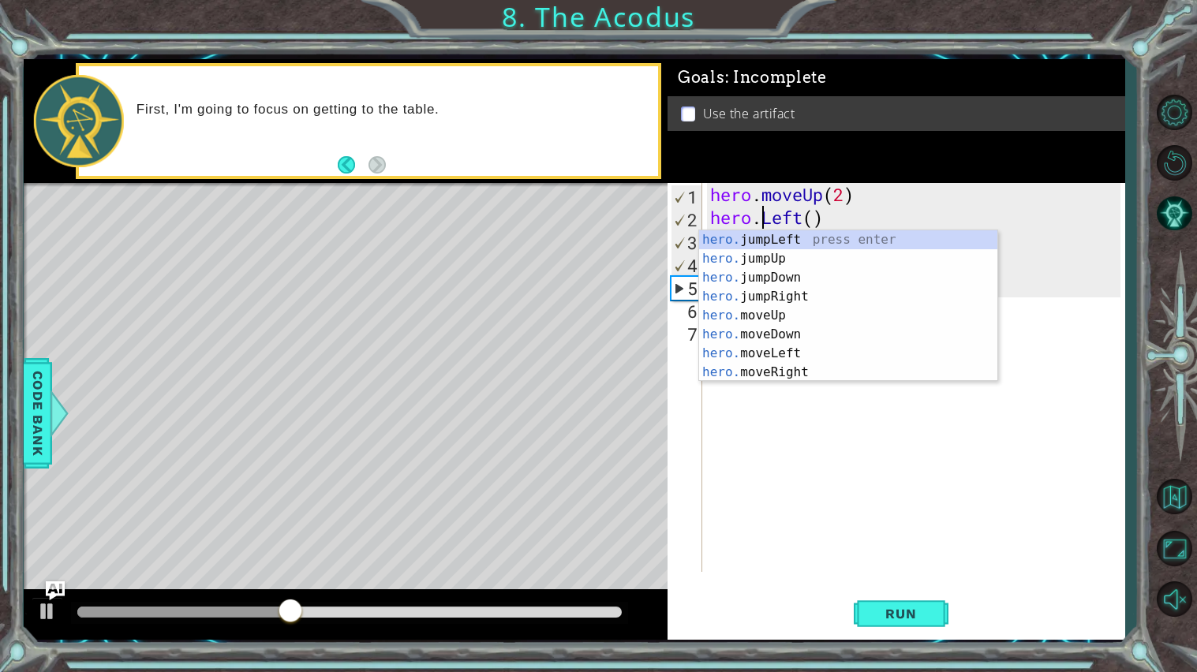
scroll to position [0, 2]
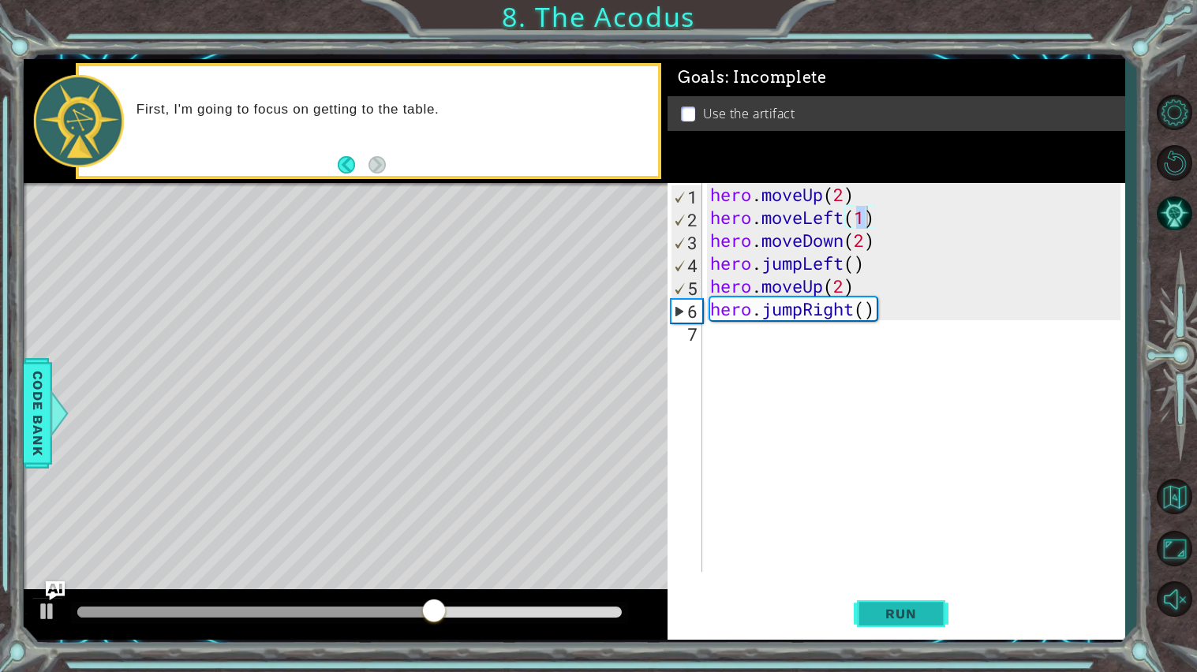
click at [928, 576] on button "Run" at bounding box center [900, 614] width 95 height 46
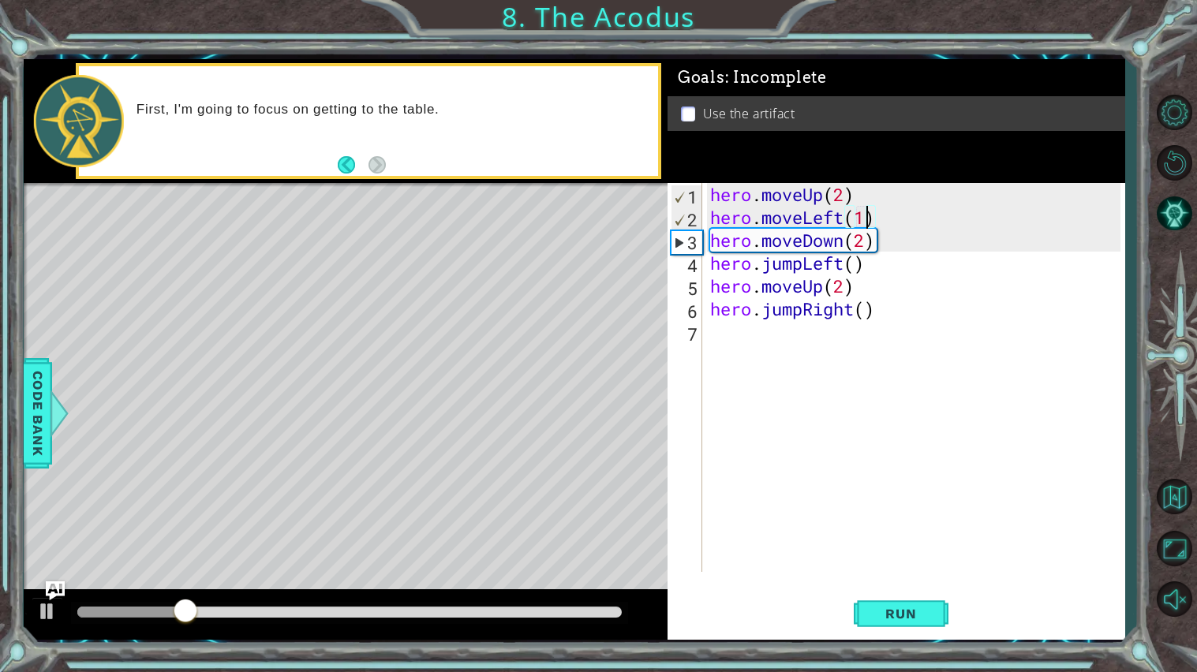
click at [801, 312] on div "hero . moveUp ( 2 ) hero . moveLeft ( 1 ) hero . moveDown ( 2 ) hero . jumpLeft…" at bounding box center [917, 400] width 421 height 435
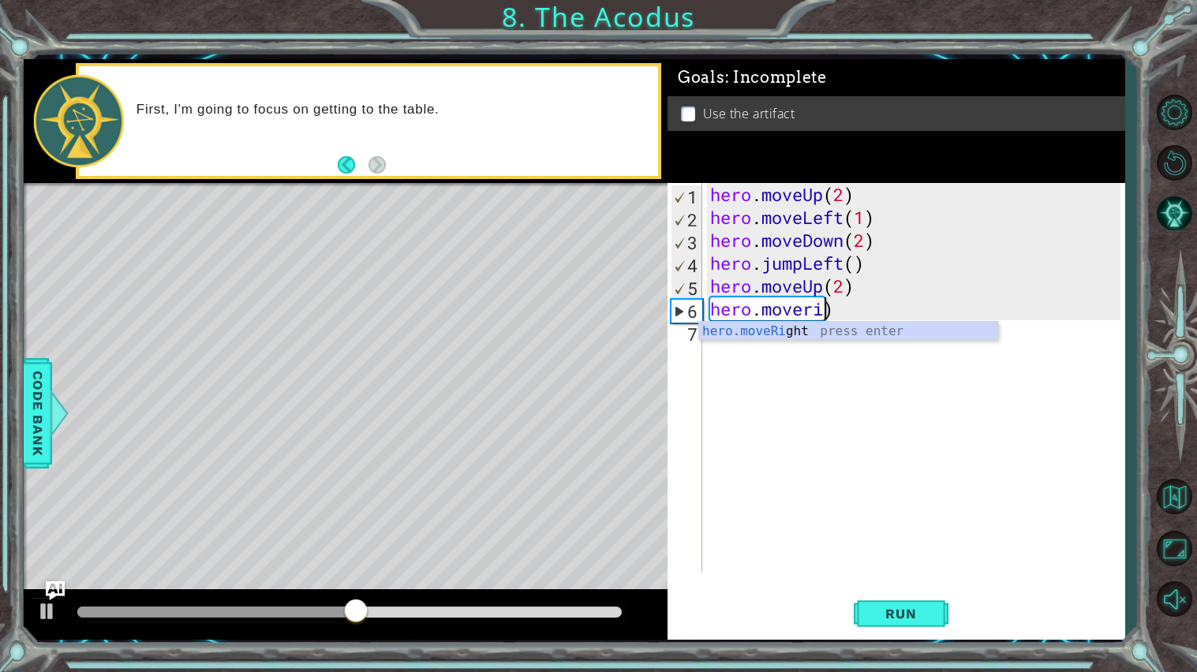
scroll to position [0, 4]
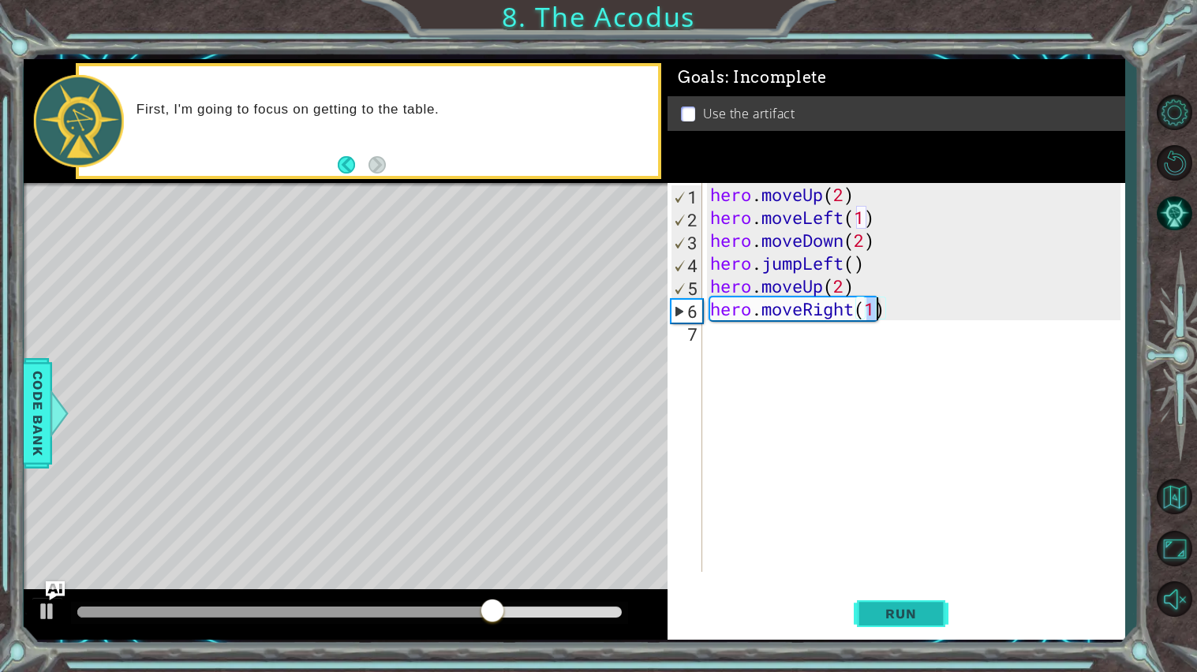
type textarea "hero.moveRight(1)"
click at [885, 576] on span "Run" at bounding box center [900, 614] width 62 height 16
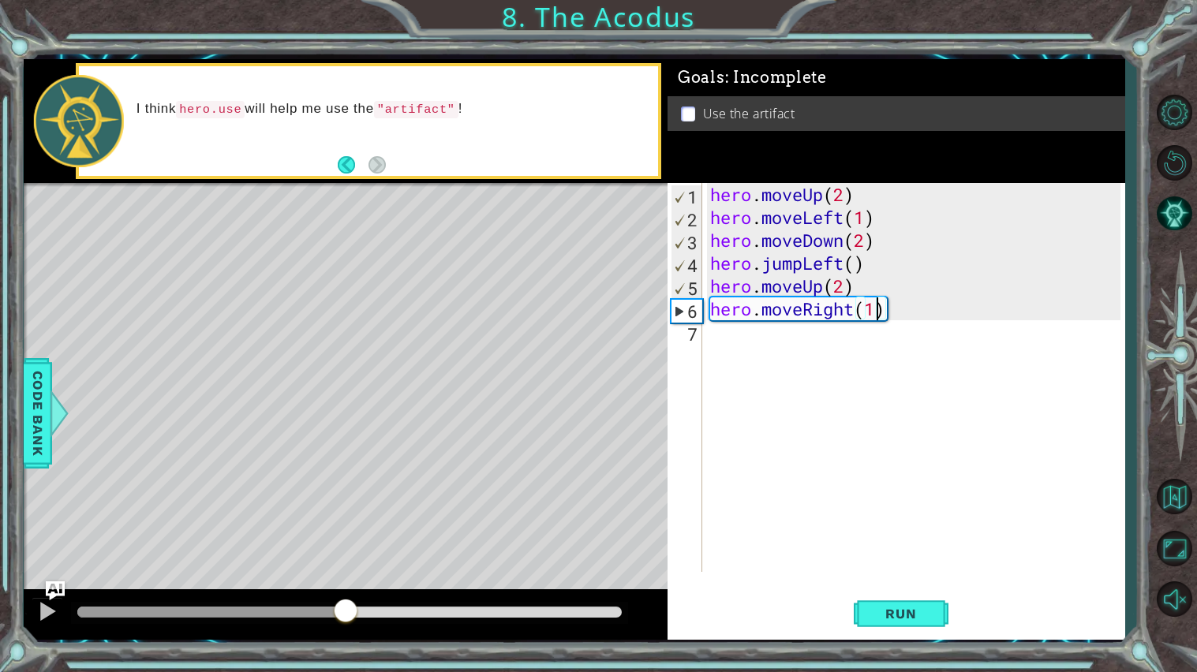
drag, startPoint x: 513, startPoint y: 607, endPoint x: 339, endPoint y: 622, distance: 174.2
click at [339, 576] on div at bounding box center [349, 612] width 544 height 11
click at [924, 342] on div "hero . moveUp ( 2 ) hero . moveLeft ( 1 ) hero . moveDown ( 2 ) hero . jumpLeft…" at bounding box center [917, 400] width 421 height 435
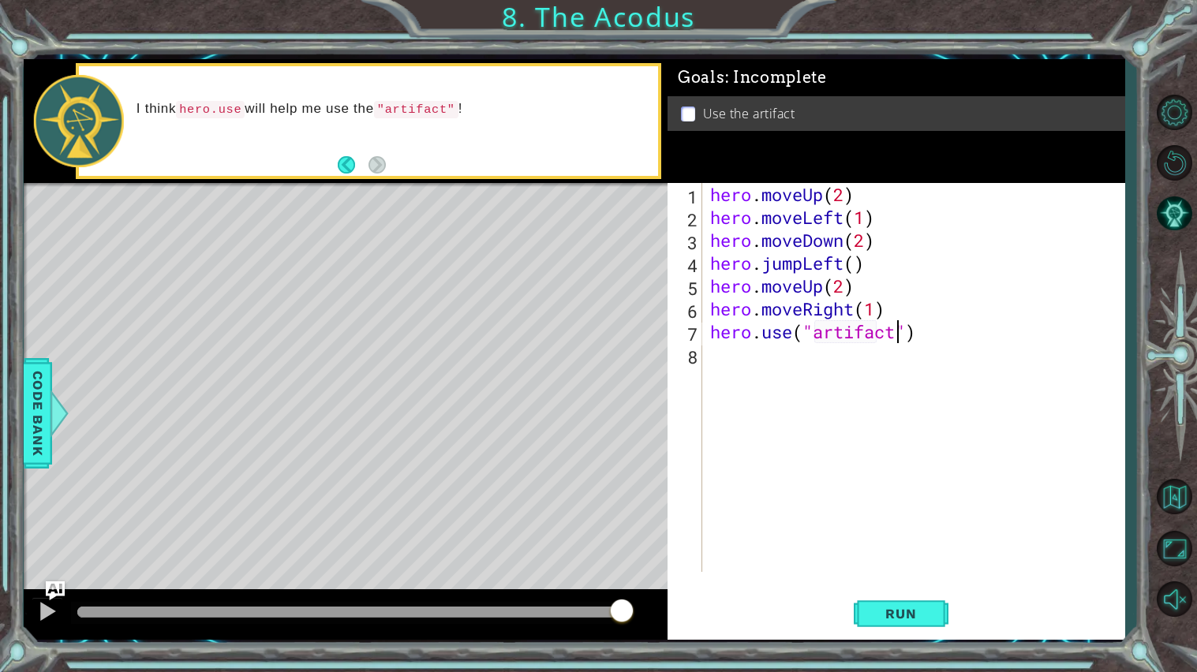
scroll to position [0, 9]
type textarea "hero.use("artifact")"
click at [877, 576] on span "Run" at bounding box center [900, 614] width 62 height 16
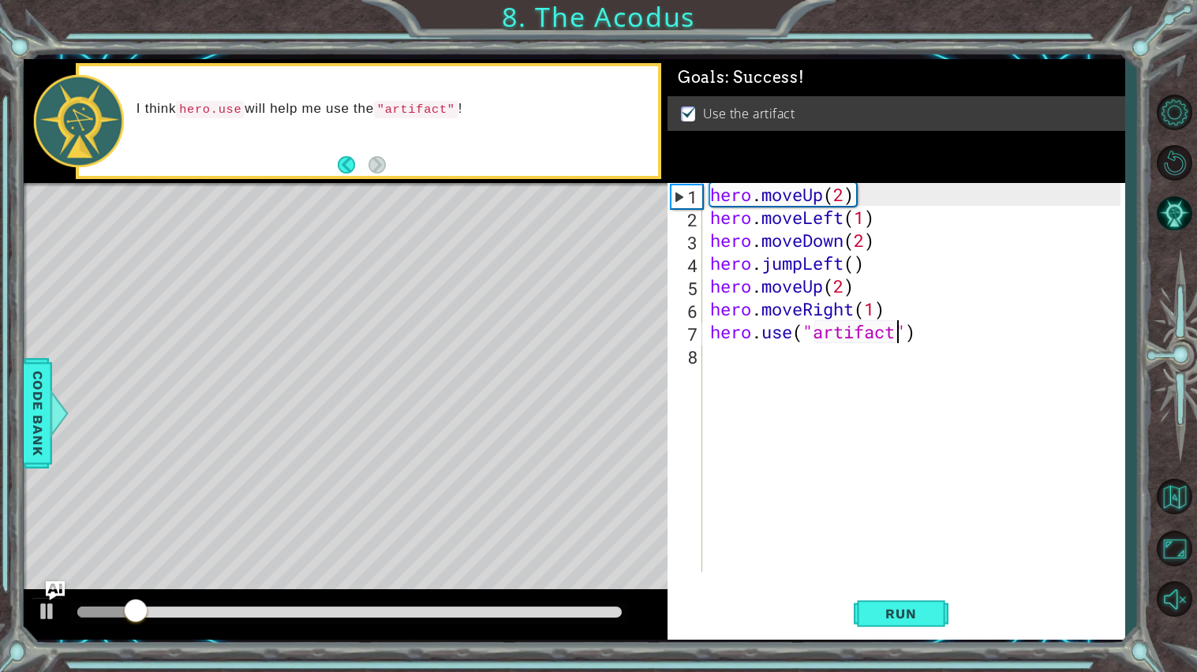
click at [510, 576] on div at bounding box center [349, 612] width 544 height 11
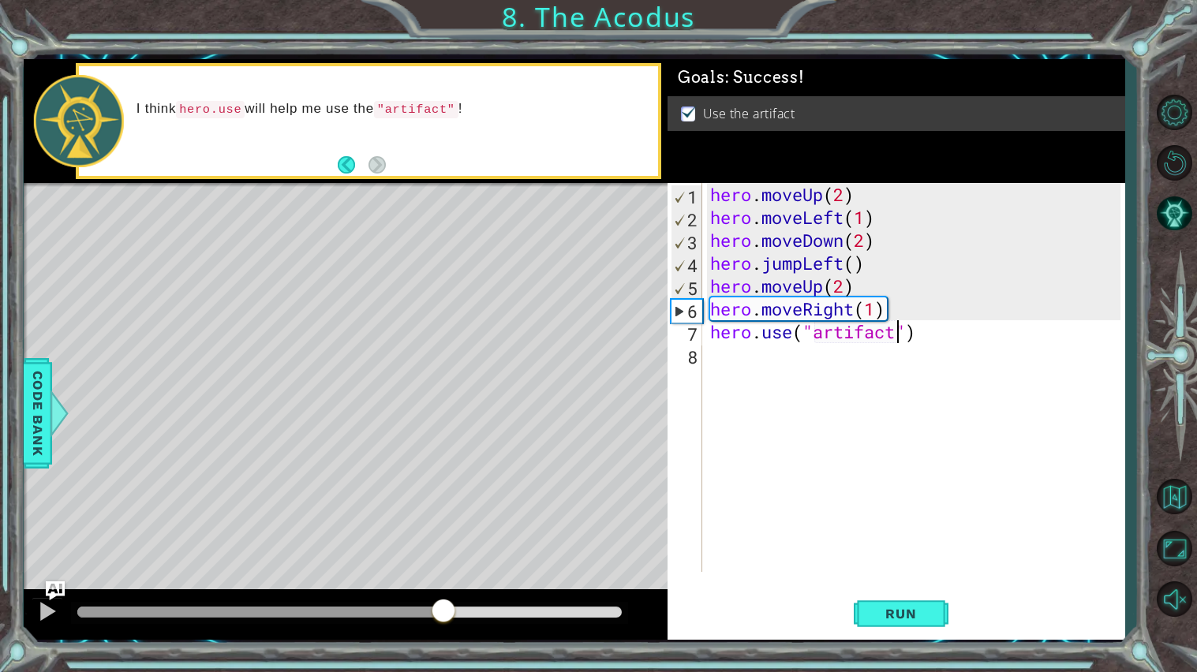
drag, startPoint x: 510, startPoint y: 618, endPoint x: 439, endPoint y: 618, distance: 70.2
click at [439, 576] on div at bounding box center [443, 612] width 28 height 28
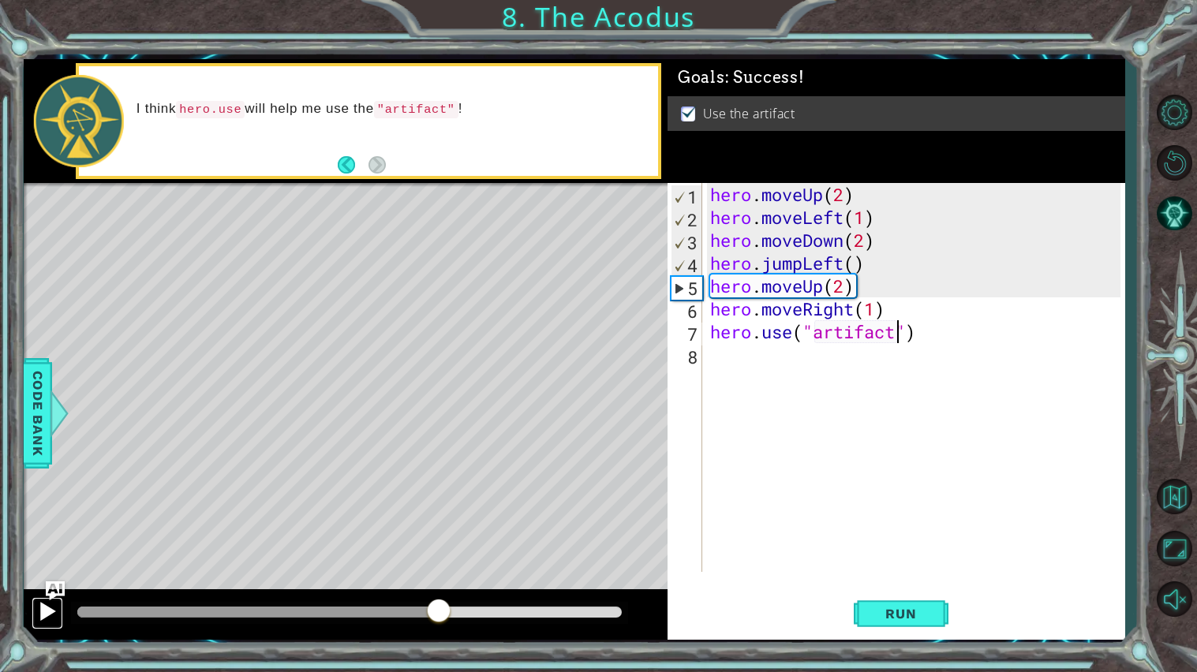
click at [40, 576] on div at bounding box center [47, 611] width 21 height 21
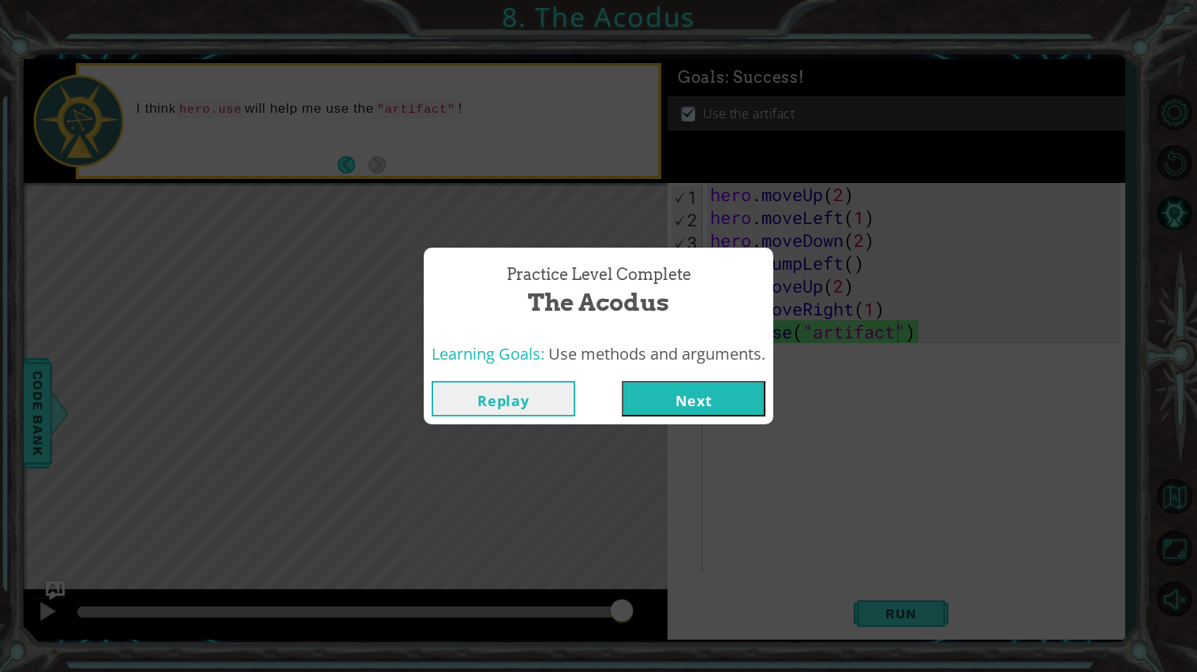
click button "Next" at bounding box center [694, 398] width 144 height 35
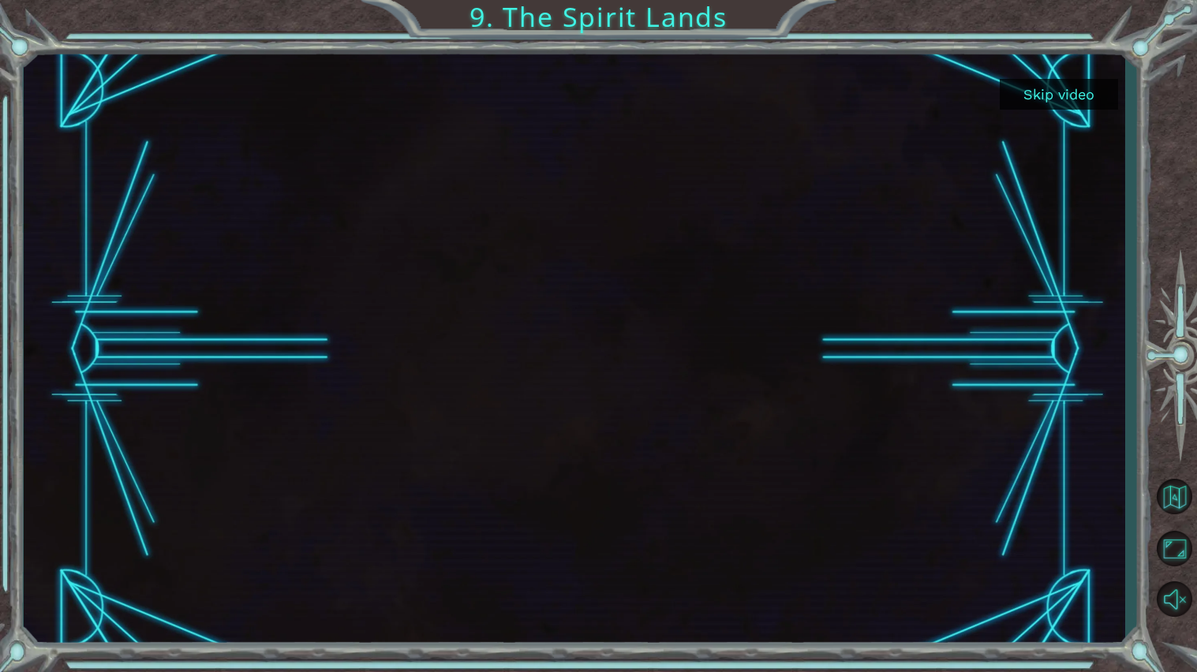
click at [1051, 86] on button "Skip video" at bounding box center [1058, 94] width 118 height 31
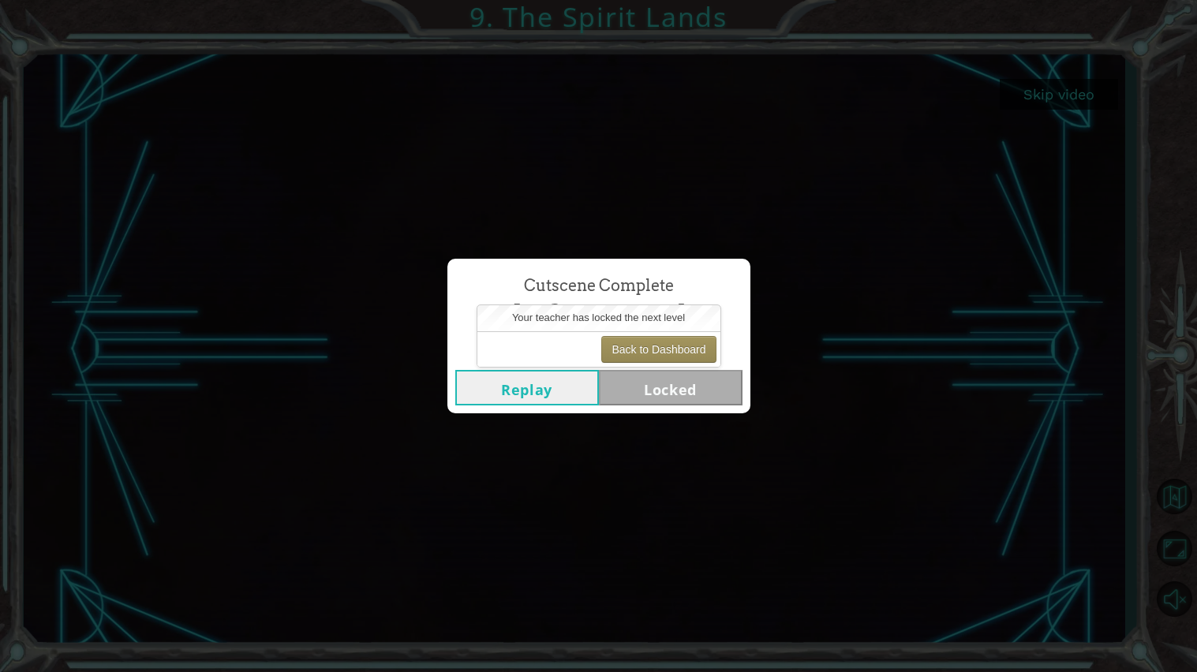
click at [674, 333] on div "Back to Dashboard" at bounding box center [598, 348] width 243 height 35
click at [562, 382] on button "Replay" at bounding box center [527, 387] width 144 height 35
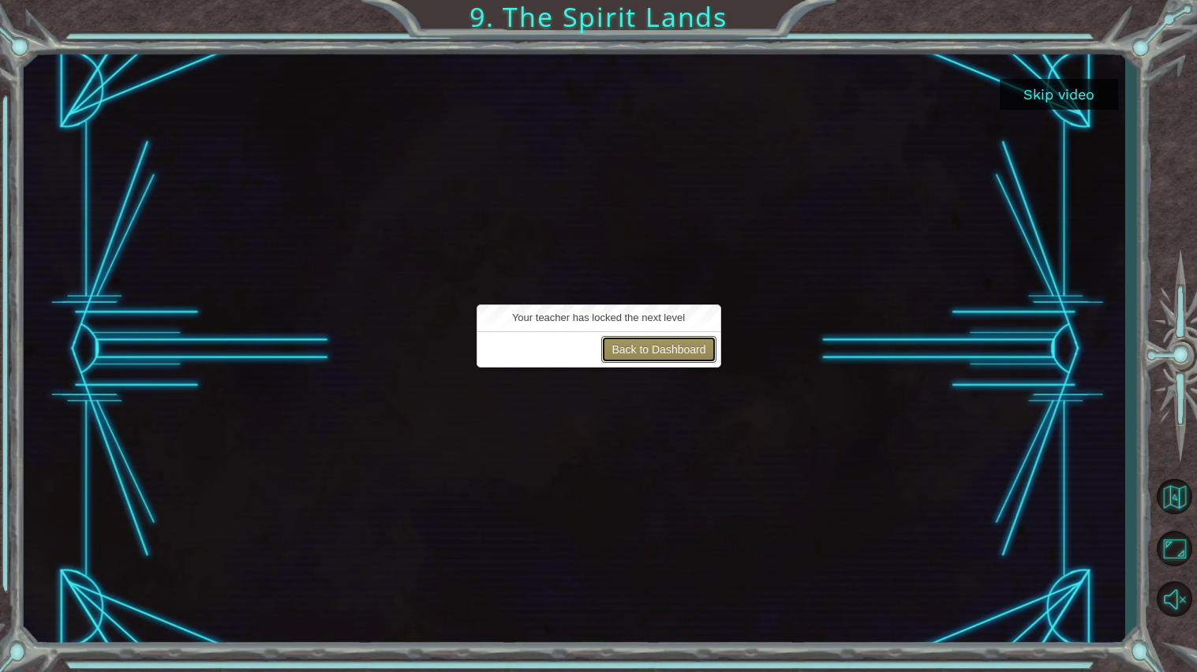
click at [706, 349] on button "Back to Dashboard" at bounding box center [658, 349] width 114 height 27
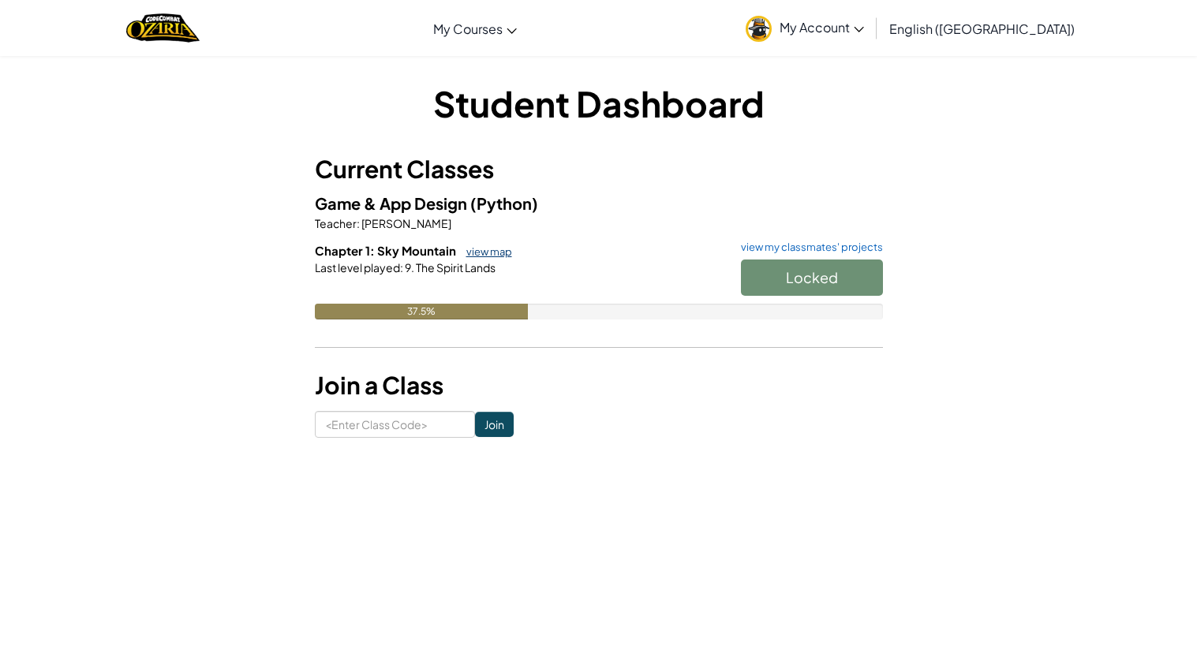
click at [502, 248] on link "view map" at bounding box center [485, 251] width 54 height 13
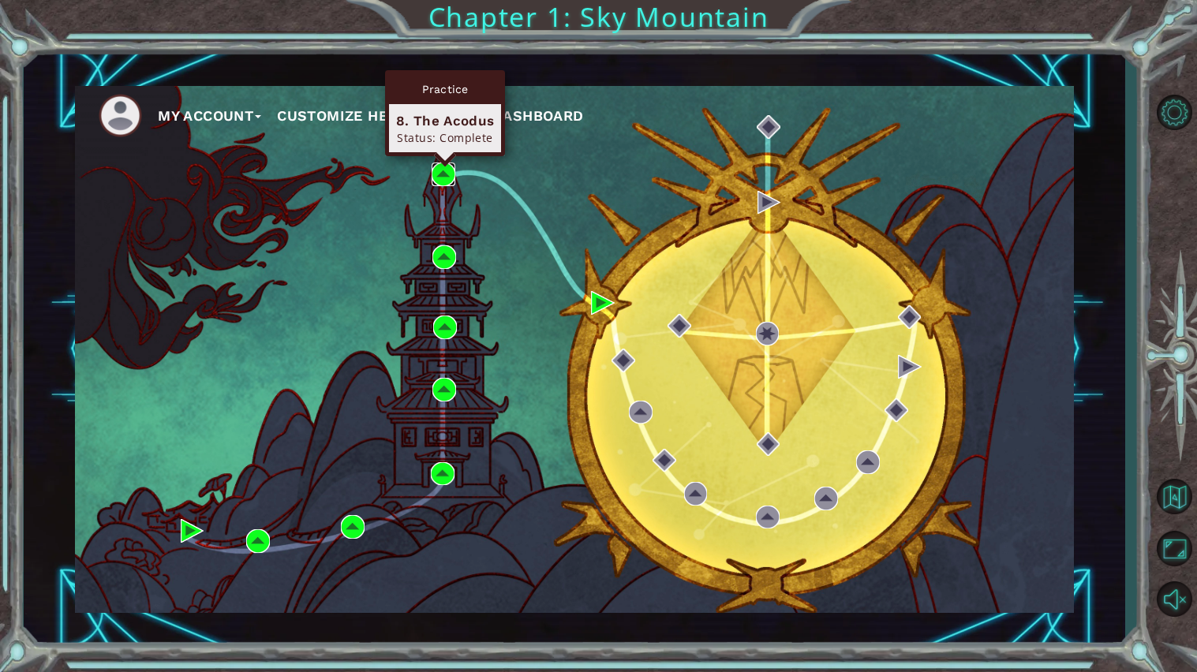
click at [432, 163] on img at bounding box center [443, 174] width 24 height 24
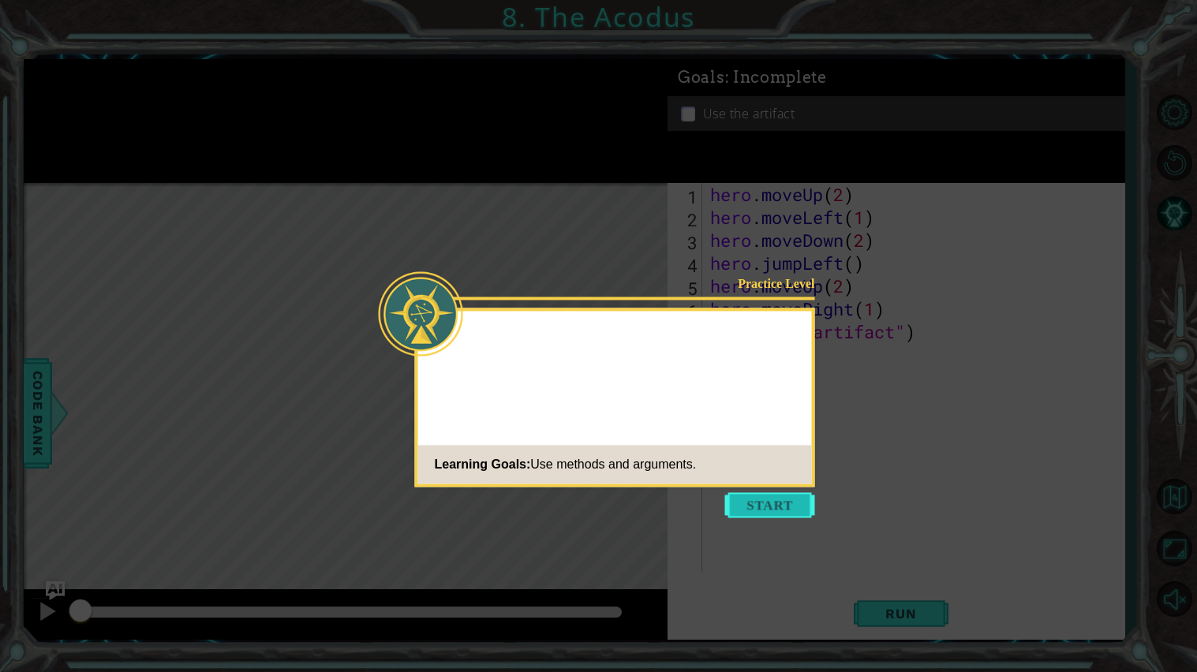
click at [802, 508] on button "Start" at bounding box center [770, 504] width 90 height 25
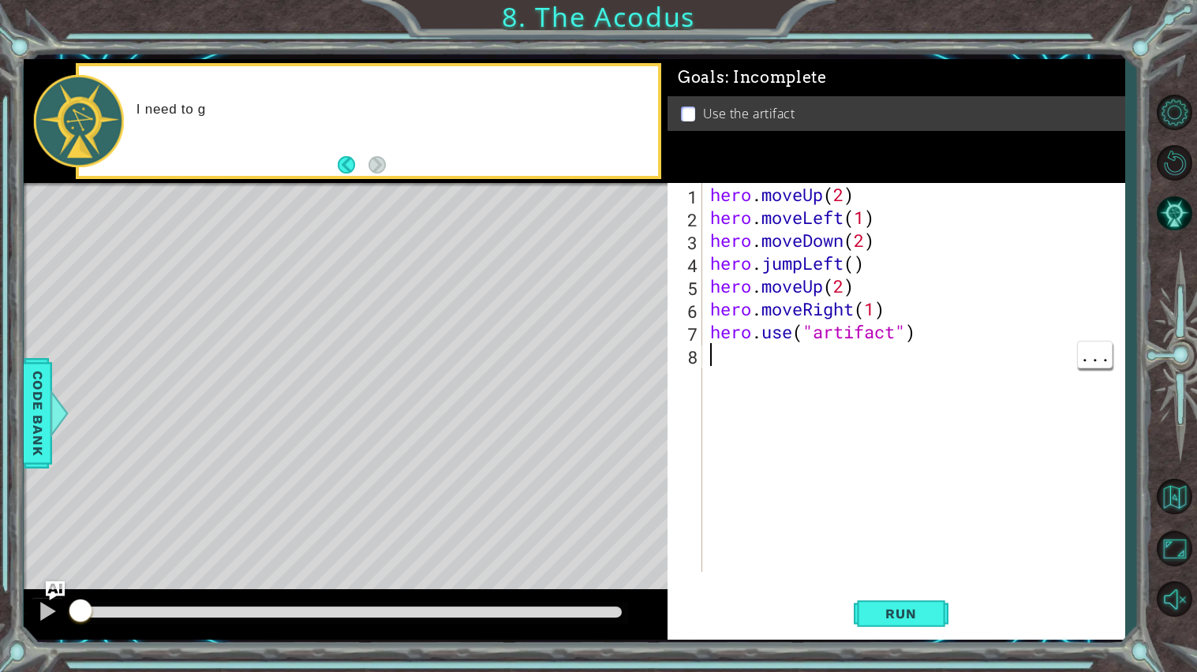
click at [403, 162] on div "I need to g" at bounding box center [368, 121] width 579 height 110
click at [385, 173] on footer at bounding box center [362, 165] width 48 height 24
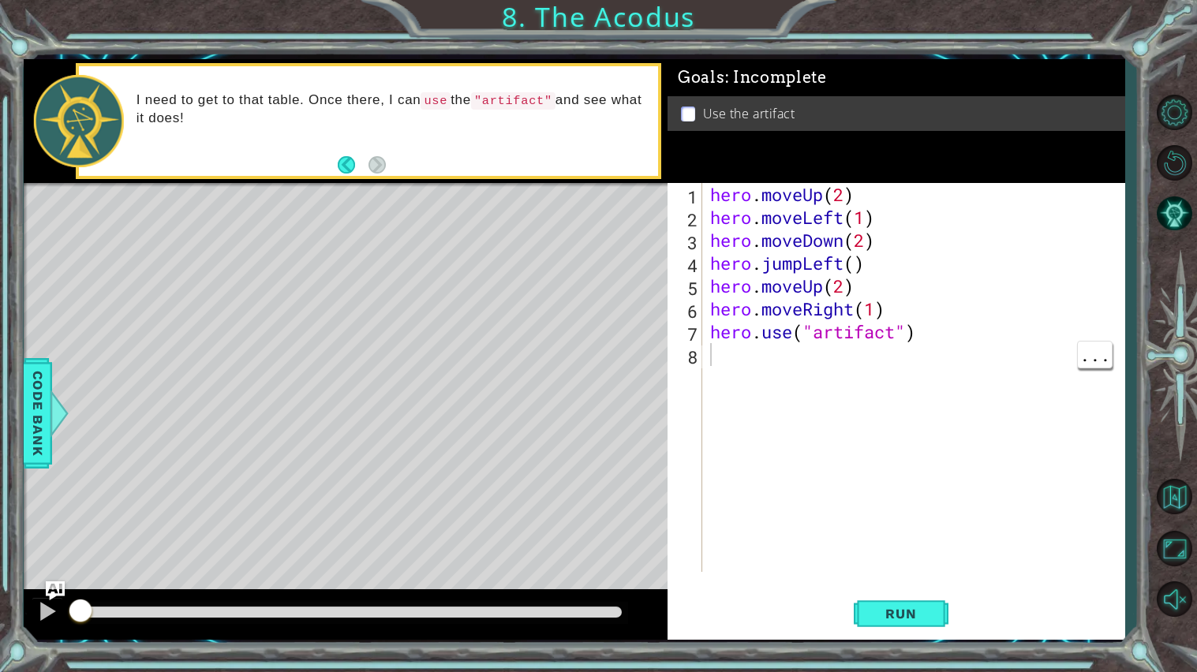
click at [1104, 368] on div "hero . moveUp ( 2 ) hero . moveLeft ( 1 ) hero . moveDown ( 2 ) hero . jumpLeft…" at bounding box center [917, 400] width 421 height 435
click at [1096, 362] on span "..." at bounding box center [1095, 355] width 34 height 26
click at [801, 354] on div "hero . moveUp ( 2 ) hero . moveLeft ( 1 ) hero . moveDown ( 2 ) hero . jumpLeft…" at bounding box center [917, 400] width 421 height 435
click at [875, 502] on div "hero . moveUp ( 2 ) hero . moveLeft ( 1 ) hero . moveDown ( 2 ) hero . jumpLeft…" at bounding box center [917, 400] width 421 height 435
click at [912, 299] on div "hero . moveUp ( 2 ) hero . moveLeft ( 1 ) hero . moveDown ( 2 ) hero . jumpLeft…" at bounding box center [917, 400] width 421 height 435
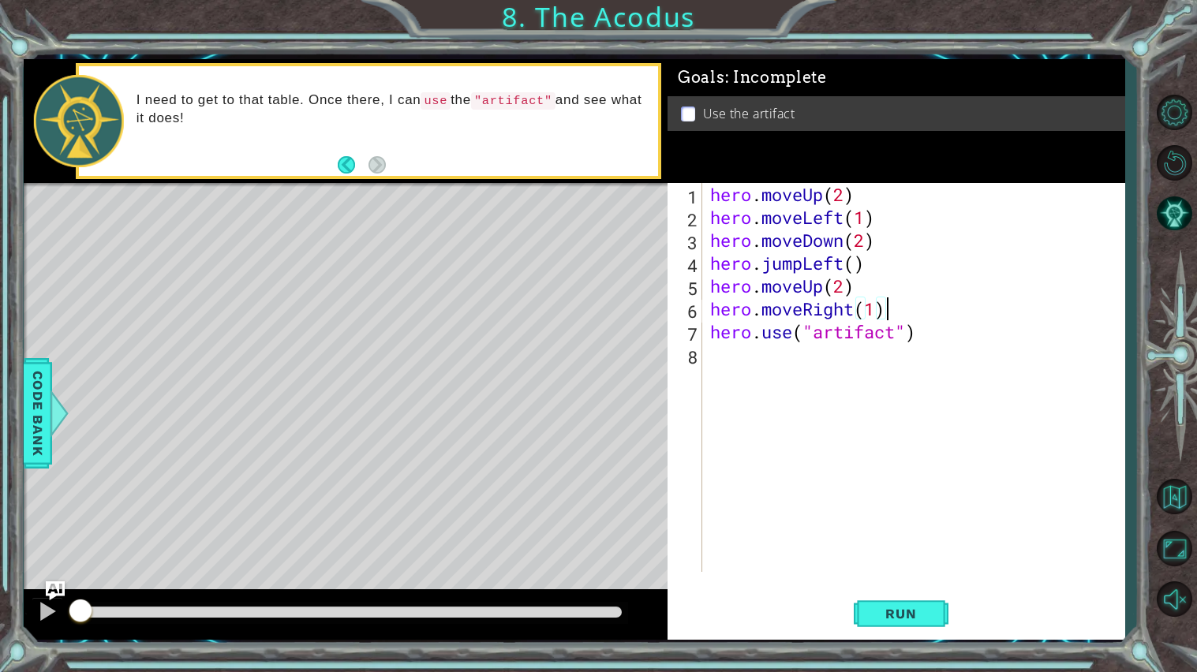
type textarea "hero.moveRight(1)"
click at [868, 404] on div "hero . moveUp ( 2 ) hero . moveLeft ( 1 ) hero . moveDown ( 2 ) hero . jumpLeft…" at bounding box center [917, 400] width 421 height 435
click at [852, 360] on div "hero . moveUp ( 2 ) hero . moveLeft ( 1 ) hero . moveDown ( 2 ) hero . jumpLeft…" at bounding box center [917, 400] width 421 height 435
click at [1089, 354] on span "..." at bounding box center [1095, 355] width 34 height 26
click at [1111, 356] on div "..." at bounding box center [1094, 355] width 35 height 28
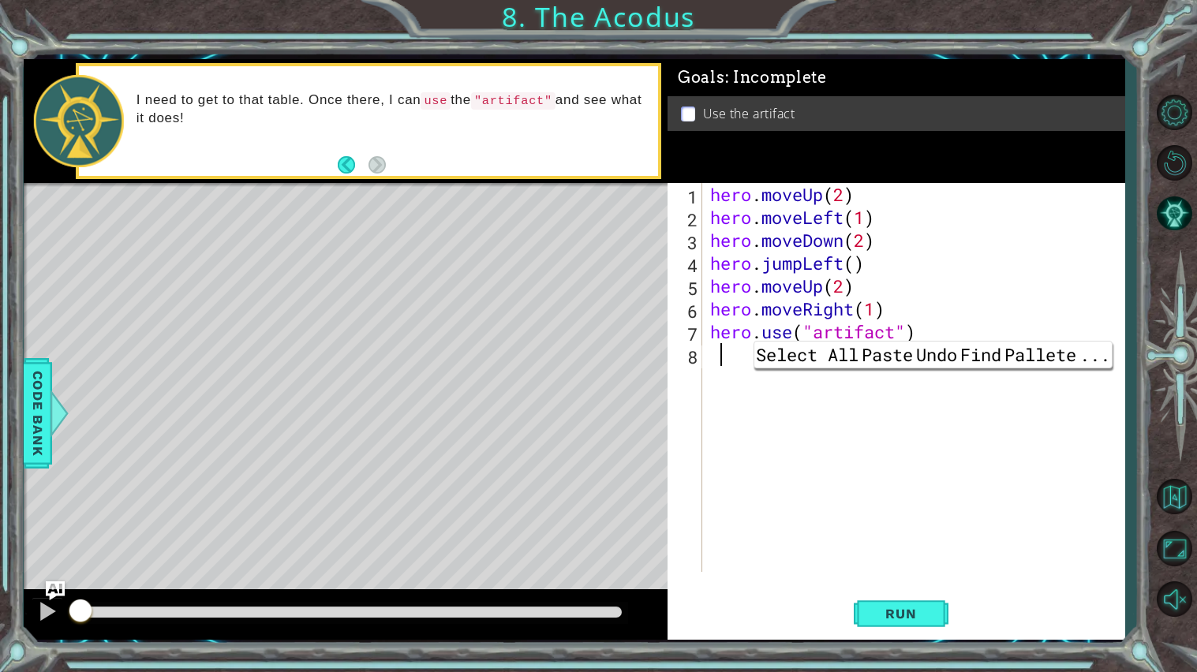
click at [1022, 360] on div "hero . moveUp ( 2 ) hero . moveLeft ( 1 ) hero . moveDown ( 2 ) hero . jumpLeft…" at bounding box center [917, 400] width 421 height 435
click at [1110, 359] on span "..." at bounding box center [1095, 355] width 34 height 26
click at [1086, 367] on div "..." at bounding box center [1094, 355] width 35 height 28
click at [839, 358] on span "Select All" at bounding box center [807, 355] width 106 height 26
type textarea "hero.use("artifact")"
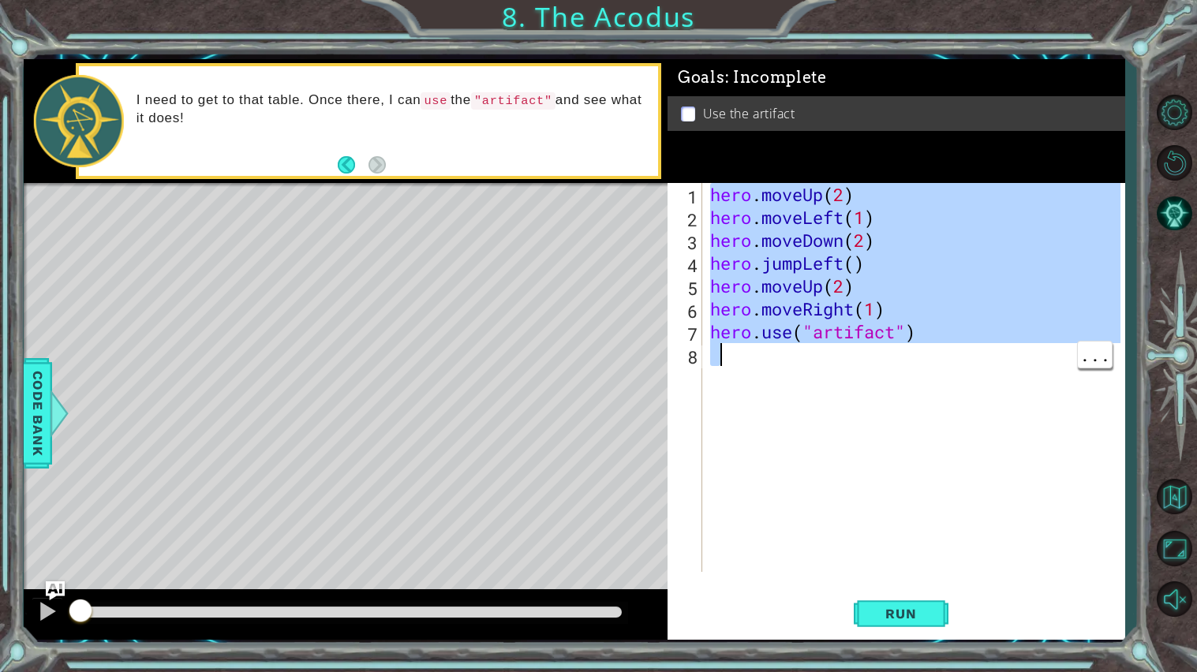
click at [861, 361] on div "hero . moveUp ( 2 ) hero . moveLeft ( 1 ) hero . moveDown ( 2 ) hero . jumpLeft…" at bounding box center [913, 377] width 413 height 389
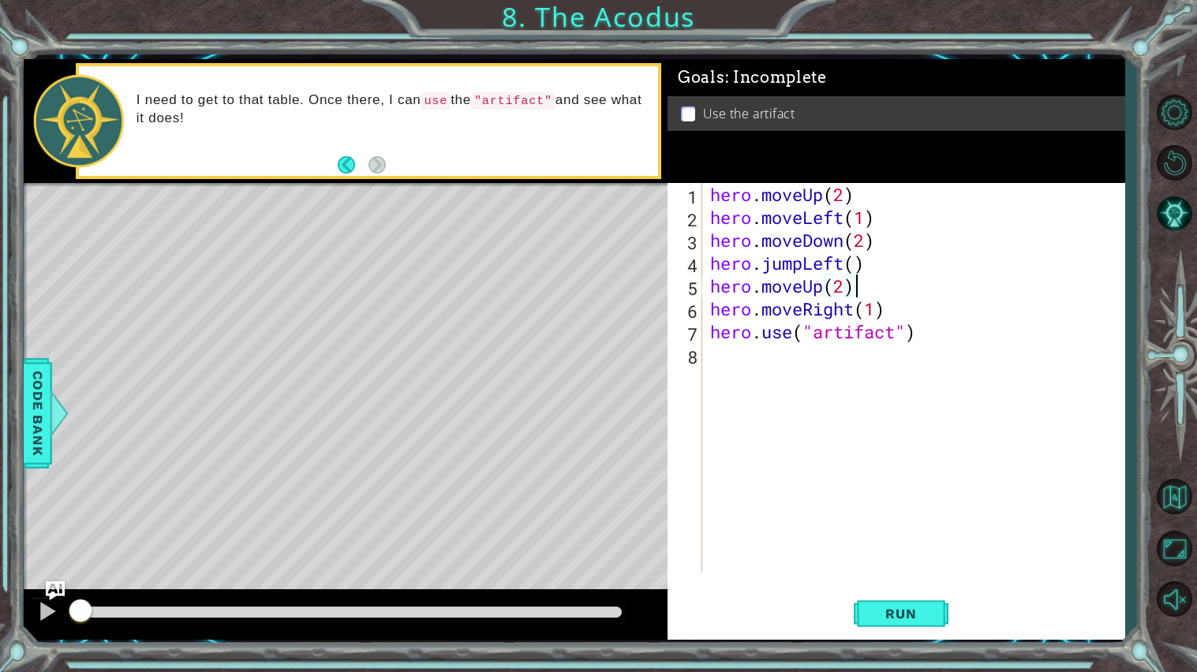
type textarea "hero.use("artifact")"
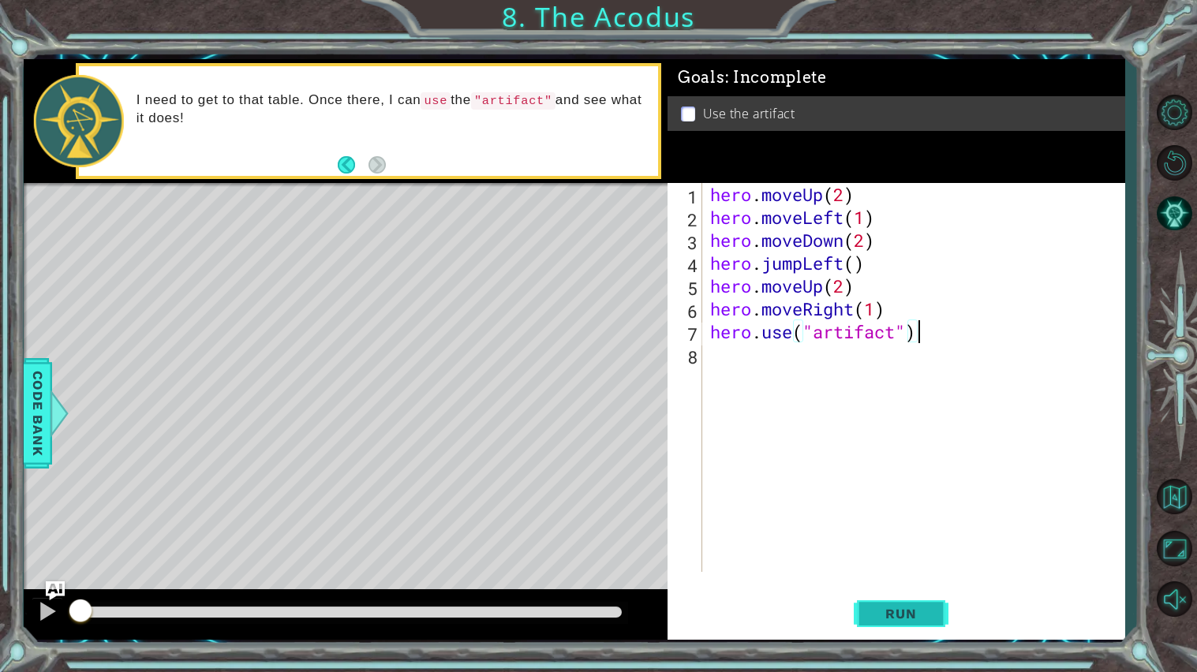
click at [909, 576] on span "Run" at bounding box center [900, 614] width 62 height 16
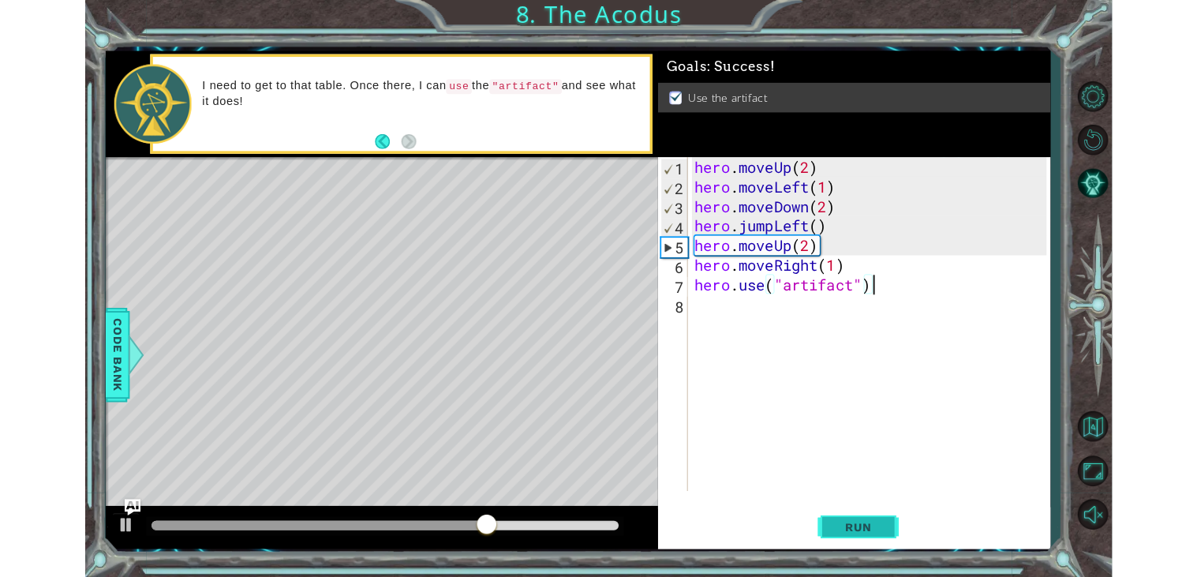
scroll to position [0, 9]
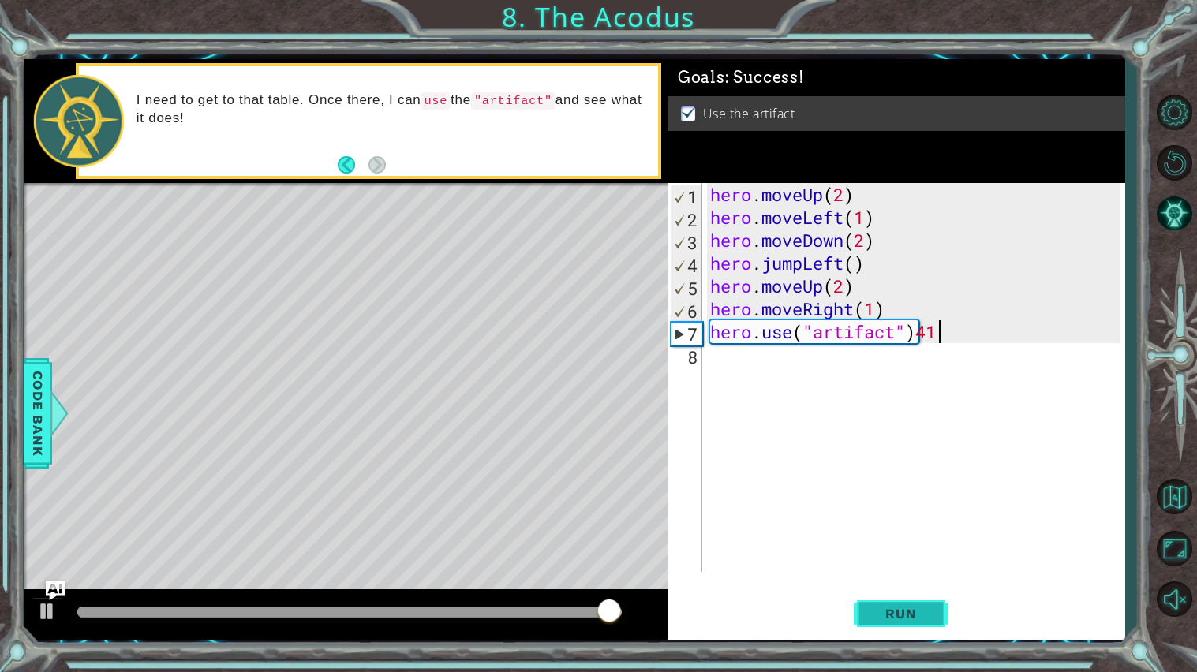
type textarea "hero.use("artifact")41"
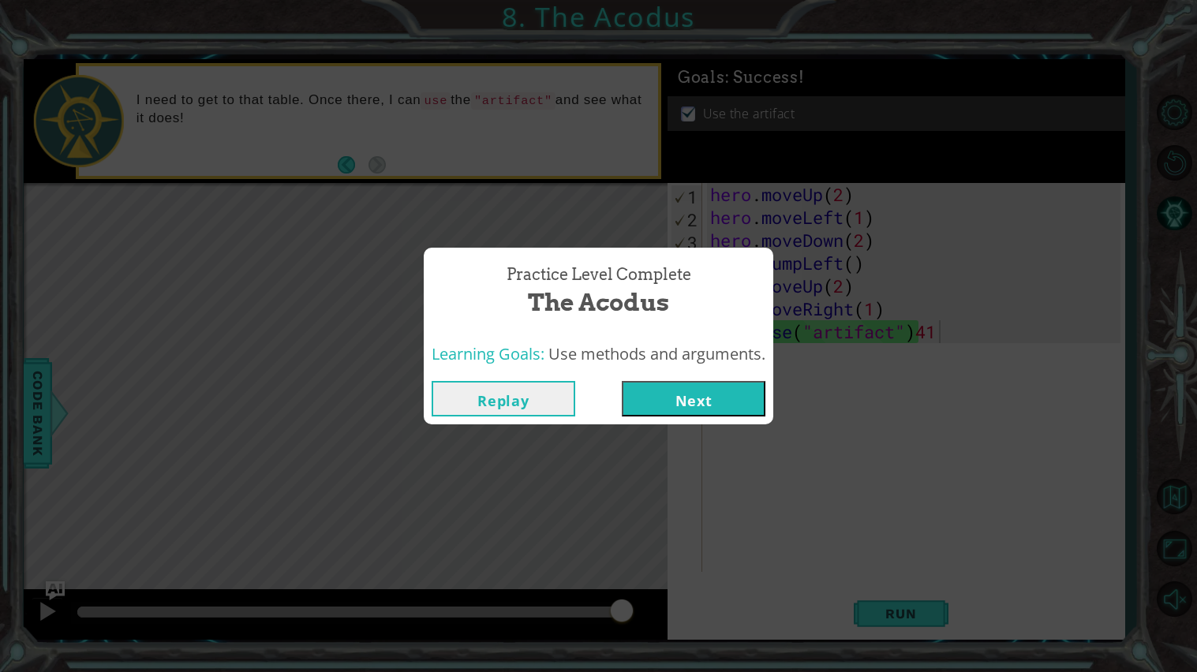
click at [723, 390] on button "Next" at bounding box center [694, 398] width 144 height 35
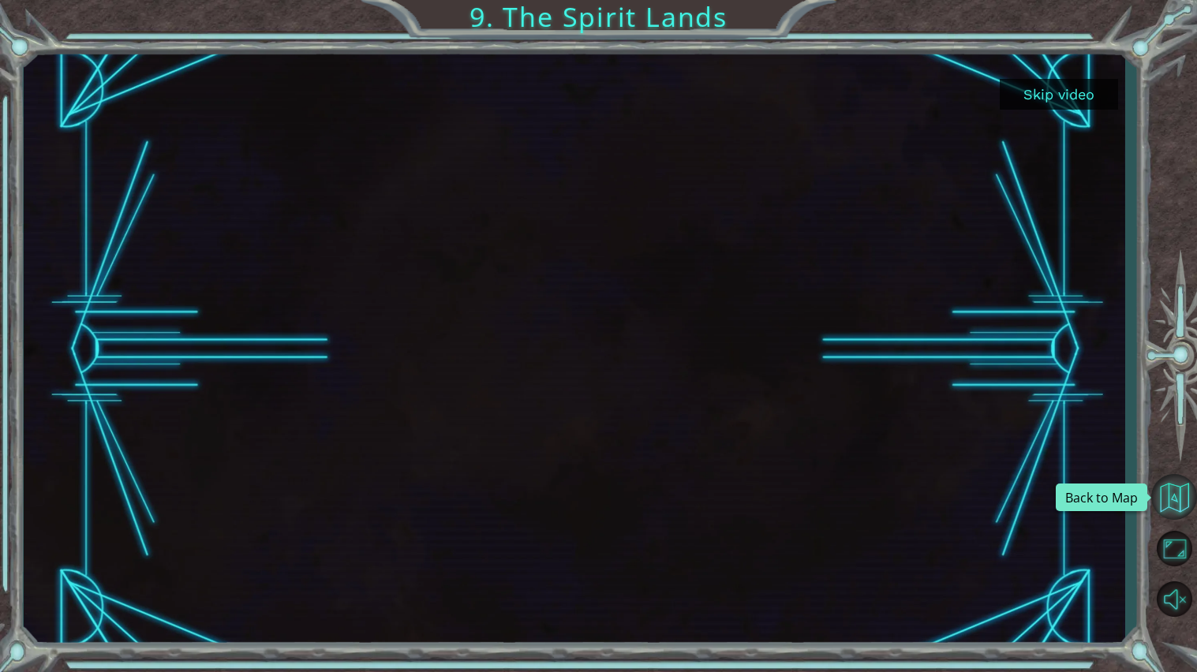
click at [1186, 496] on button "Back to Map" at bounding box center [1174, 497] width 46 height 46
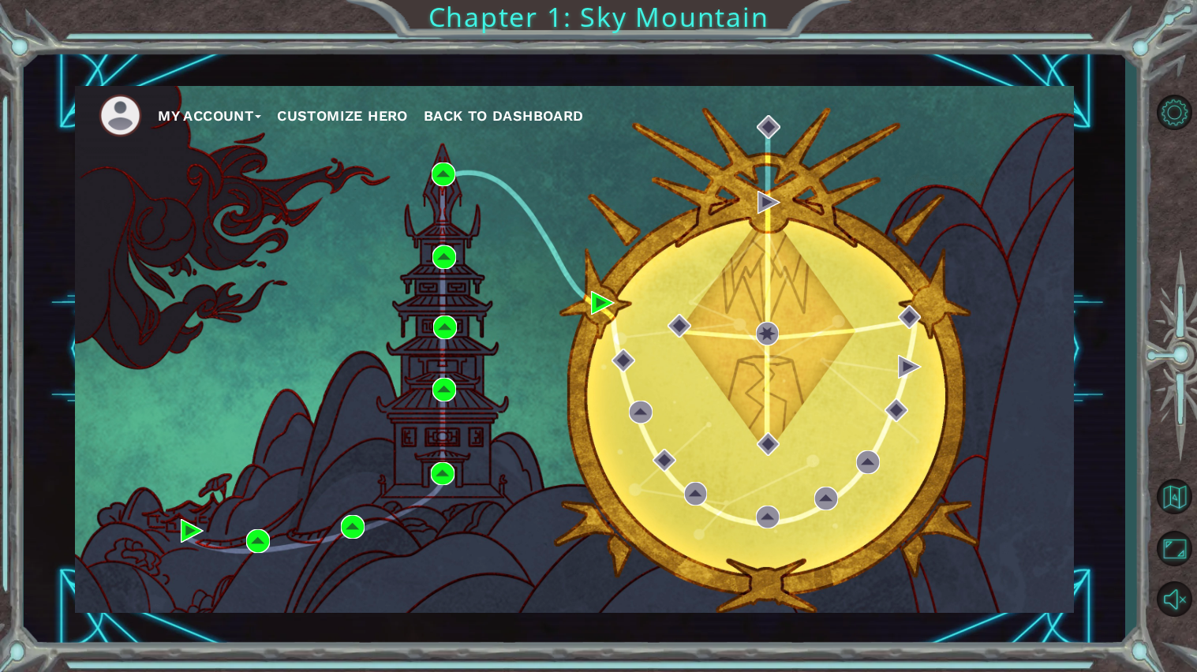
click at [365, 116] on button "Customize Hero" at bounding box center [342, 116] width 131 height 24
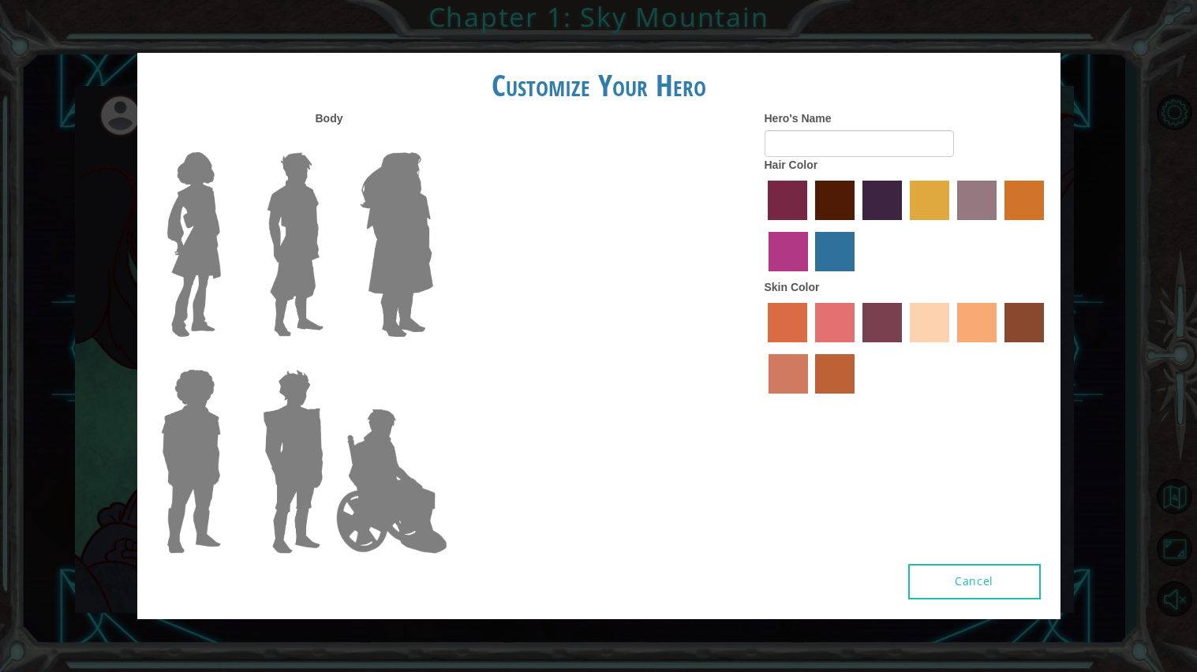
type input "PLUH"
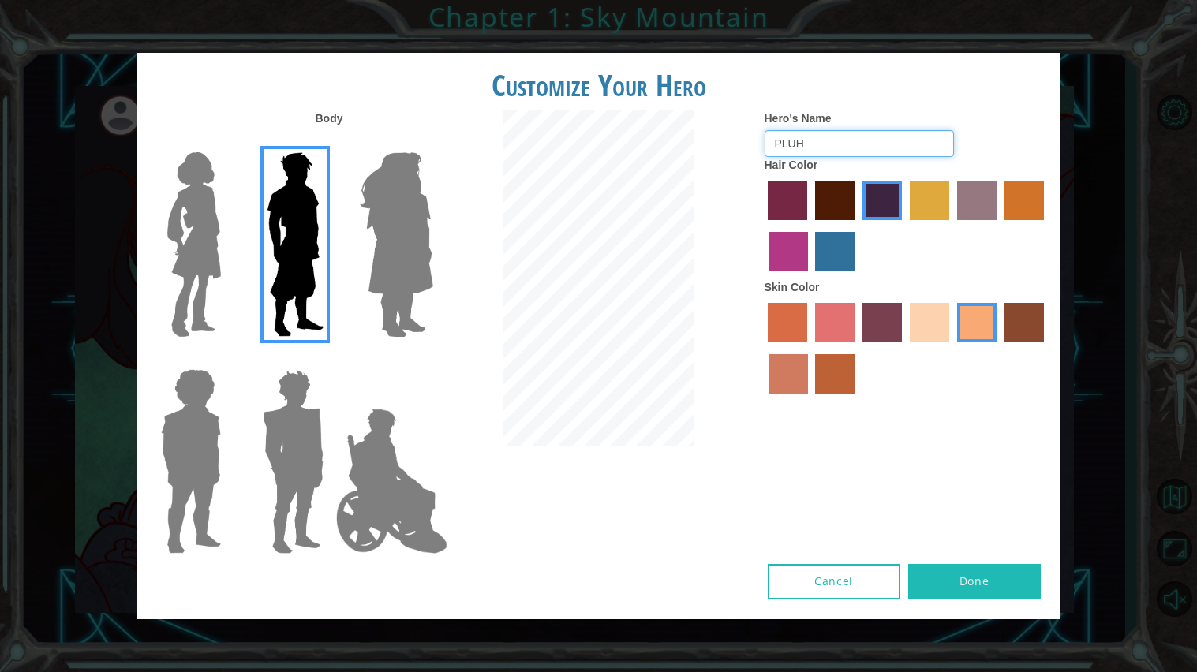
click at [939, 148] on input "PLUH" at bounding box center [858, 143] width 189 height 27
click at [857, 261] on div at bounding box center [906, 228] width 284 height 103
click at [850, 256] on label "lachmara hair color" at bounding box center [834, 251] width 39 height 39
click at [810, 277] on input "lachmara hair color" at bounding box center [810, 277] width 0 height 0
click at [875, 216] on label "hot purple hair color" at bounding box center [881, 200] width 39 height 39
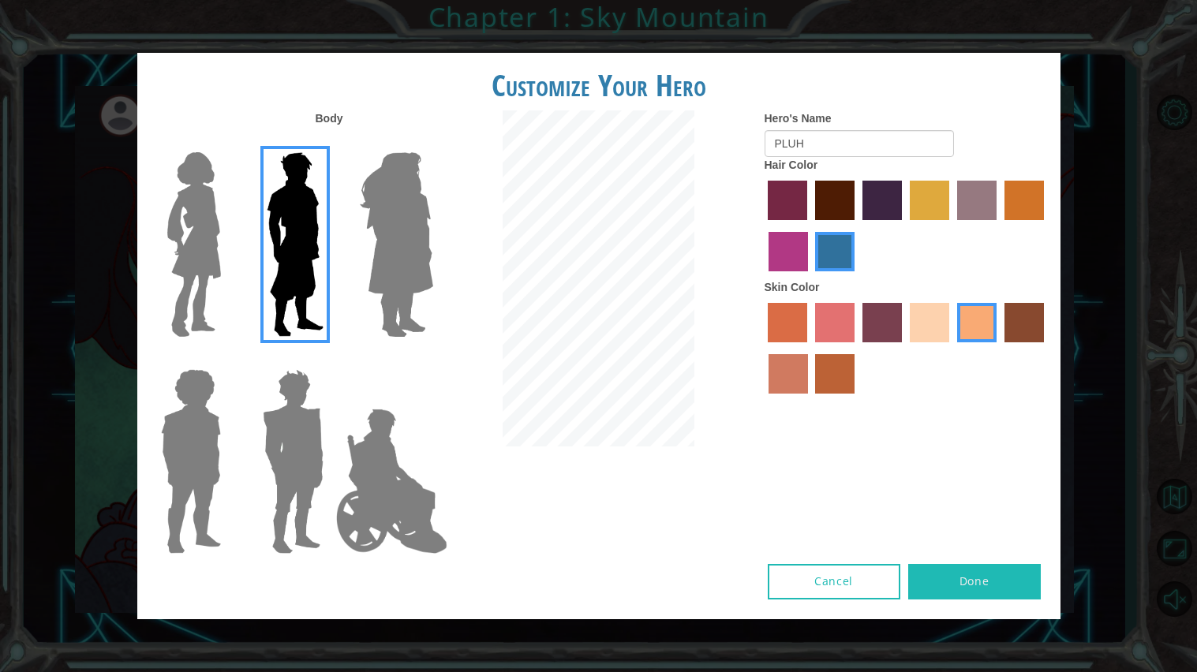
click at [857, 226] on input "hot purple hair color" at bounding box center [857, 226] width 0 height 0
click at [824, 379] on label "smoke tree skin color" at bounding box center [834, 373] width 39 height 39
click at [810, 399] on input "smoke tree skin color" at bounding box center [810, 399] width 0 height 0
click at [1034, 318] on label "karma skin color" at bounding box center [1023, 322] width 39 height 39
click at [999, 348] on input "karma skin color" at bounding box center [999, 348] width 0 height 0
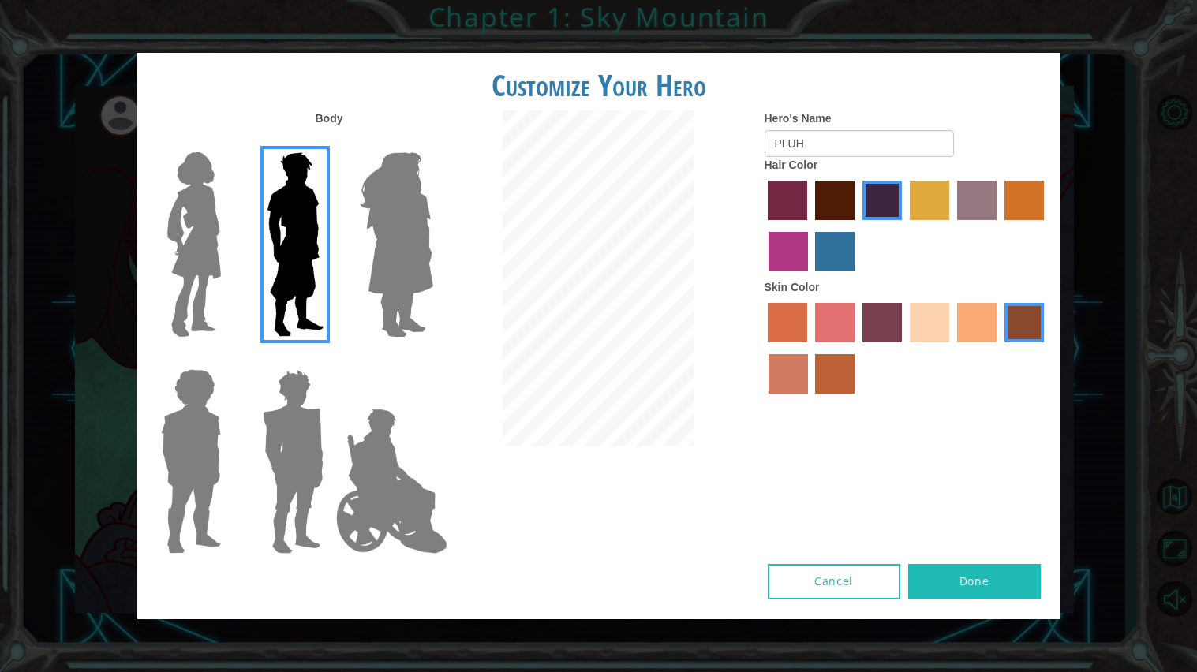
click at [784, 319] on label "sorbus skin color" at bounding box center [787, 322] width 39 height 39
click at [763, 348] on input "sorbus skin color" at bounding box center [763, 348] width 0 height 0
click at [802, 324] on label "sorbus skin color" at bounding box center [787, 322] width 39 height 39
click at [763, 348] on input "sorbus skin color" at bounding box center [763, 348] width 0 height 0
click at [891, 328] on label "tosca skin color" at bounding box center [881, 322] width 39 height 39
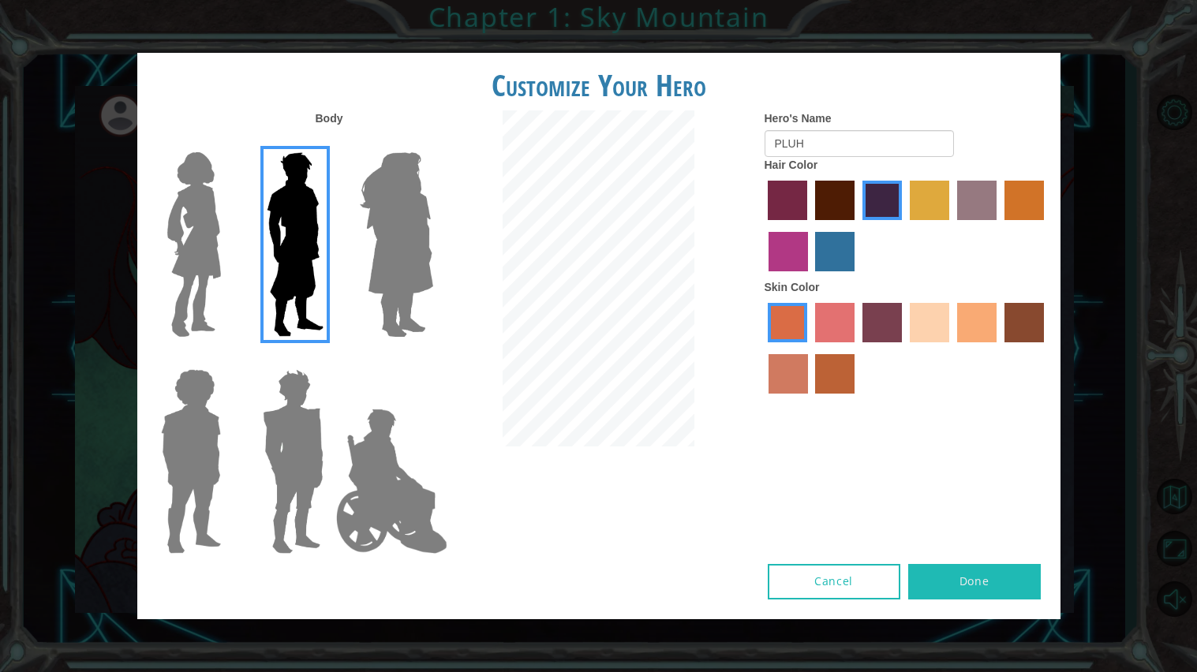
click at [857, 348] on input "tosca skin color" at bounding box center [857, 348] width 0 height 0
click at [944, 576] on button "Done" at bounding box center [974, 581] width 133 height 35
